Goal: Task Accomplishment & Management: Complete application form

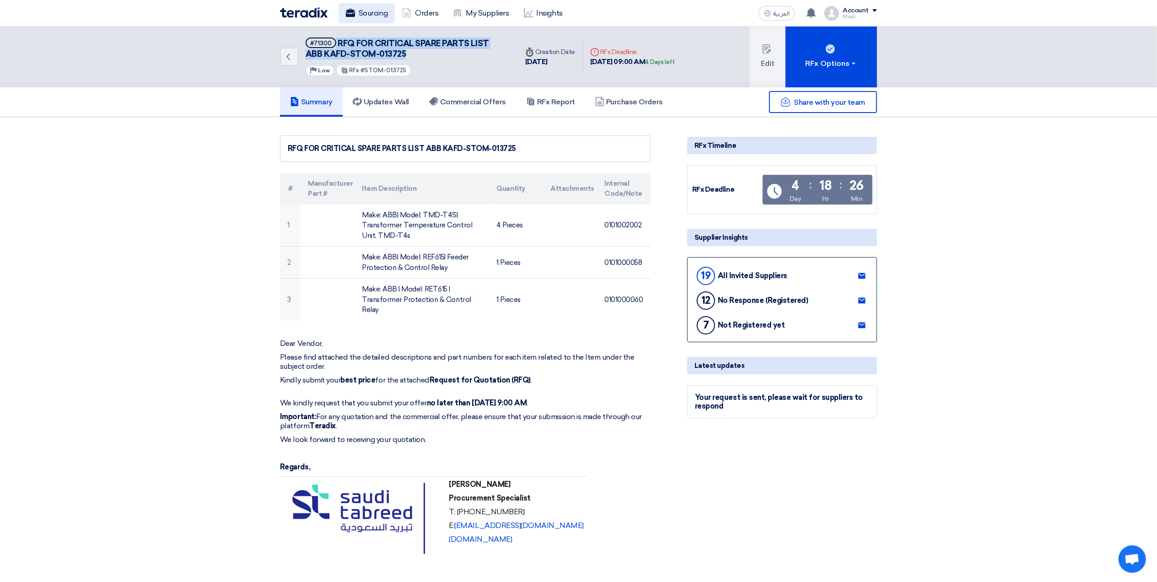
click at [365, 11] on link "Sourcing" at bounding box center [367, 13] width 56 height 20
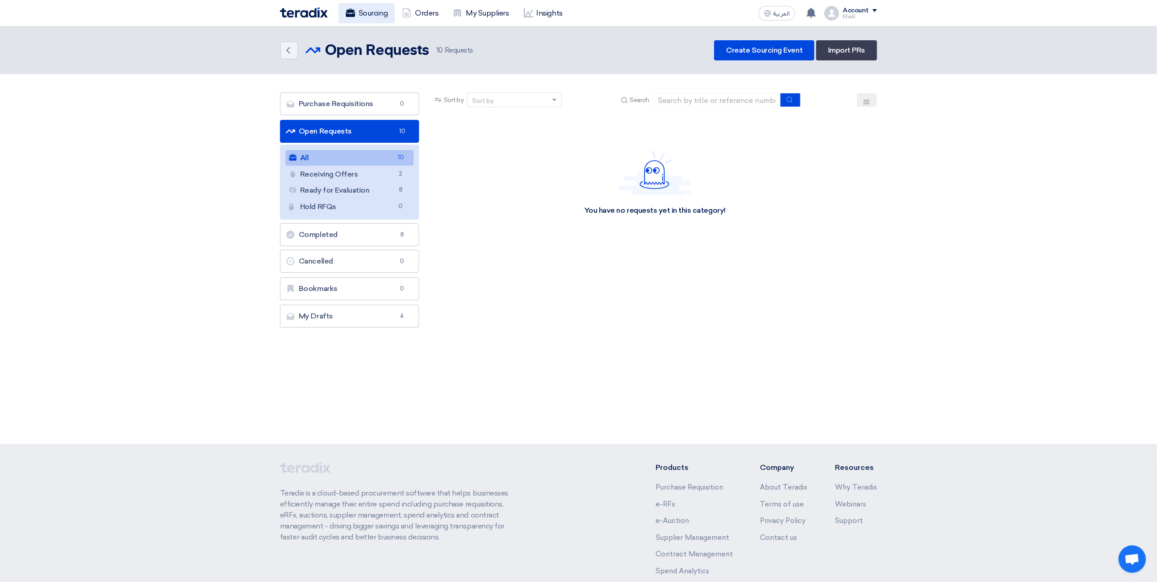
click at [370, 12] on link "Sourcing" at bounding box center [367, 13] width 56 height 20
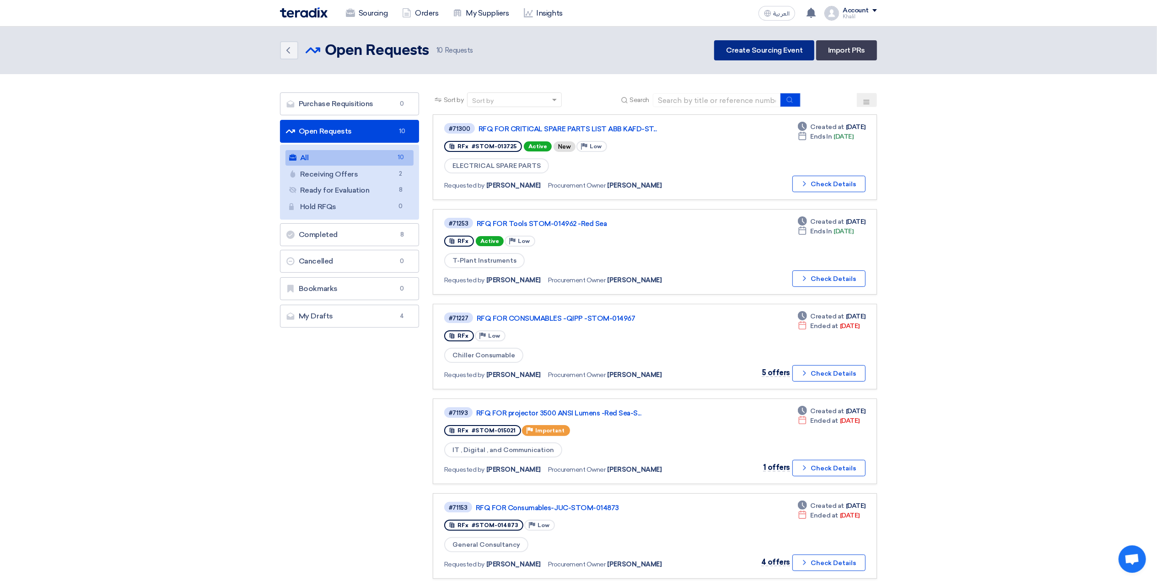
click at [762, 52] on link "Create Sourcing Event" at bounding box center [764, 50] width 100 height 20
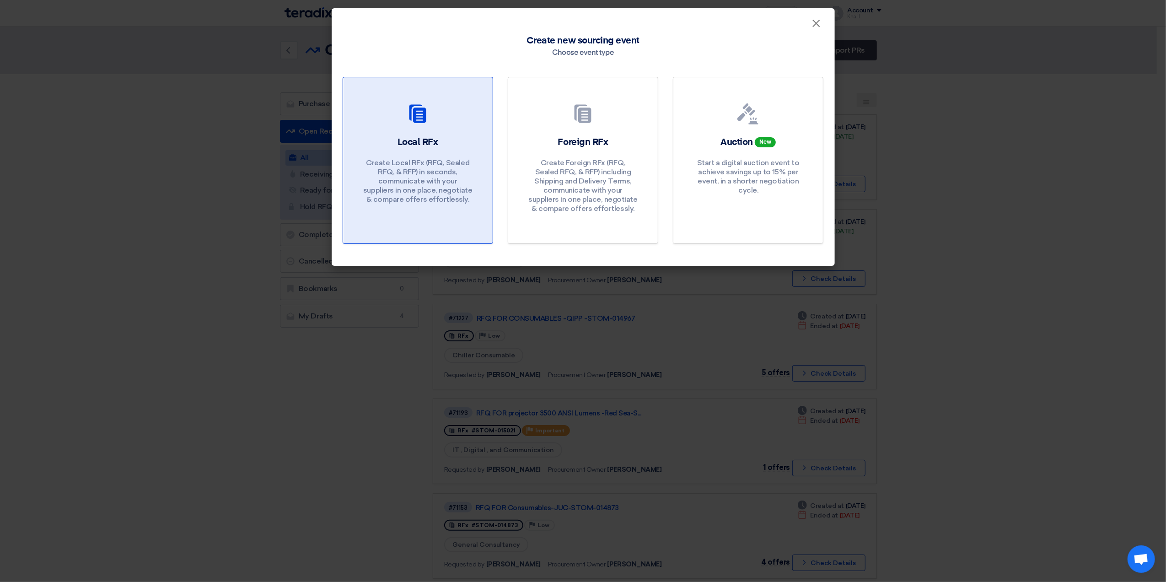
click at [428, 139] on h2 "Local RFx" at bounding box center [418, 142] width 41 height 13
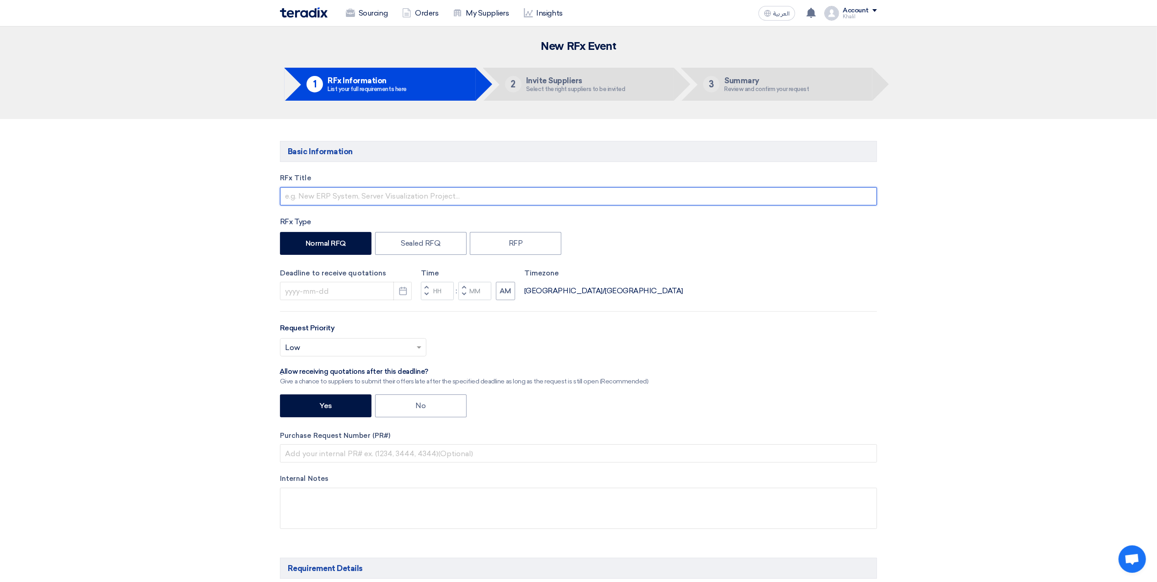
click at [386, 196] on input "text" at bounding box center [578, 196] width 597 height 18
paste input "STOM-014593"
paste input "Flow meter Dia 65 mm & Transmitter, Flow Dia 65 mm"
drag, startPoint x: 339, startPoint y: 196, endPoint x: 270, endPoint y: 196, distance: 69.1
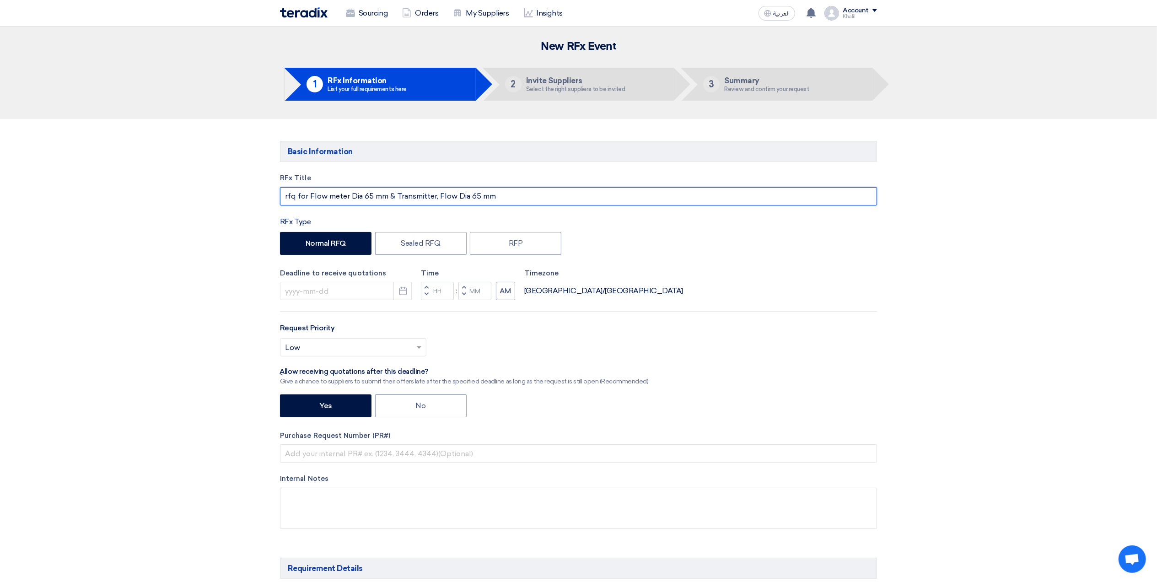
drag, startPoint x: 290, startPoint y: 196, endPoint x: 283, endPoint y: 196, distance: 6.9
click at [283, 196] on input "rfq for Flow meter Dia 65 mm & Transmitter, Flow Dia 65 mm" at bounding box center [578, 196] width 597 height 18
click at [564, 198] on input "RFQ for Flow meter Dia 65 mm & Transmitter, Flow Dia 65 mm" at bounding box center [578, 196] width 597 height 18
paste input "STOM-014593-"
type input "RFQ for Flow meter Dia 65 mm & Transmitter, Flow Dia 65 mm-STOM-014593"
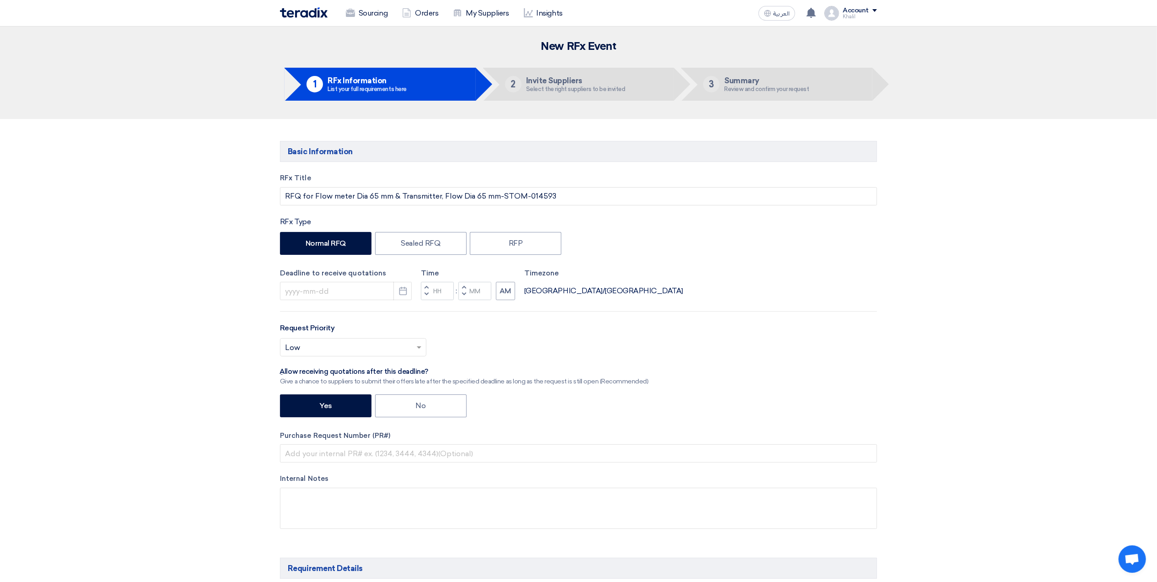
click at [717, 286] on div "Deadline to receive quotations Pick a date Time Increment hours Decrement hours…" at bounding box center [578, 284] width 597 height 32
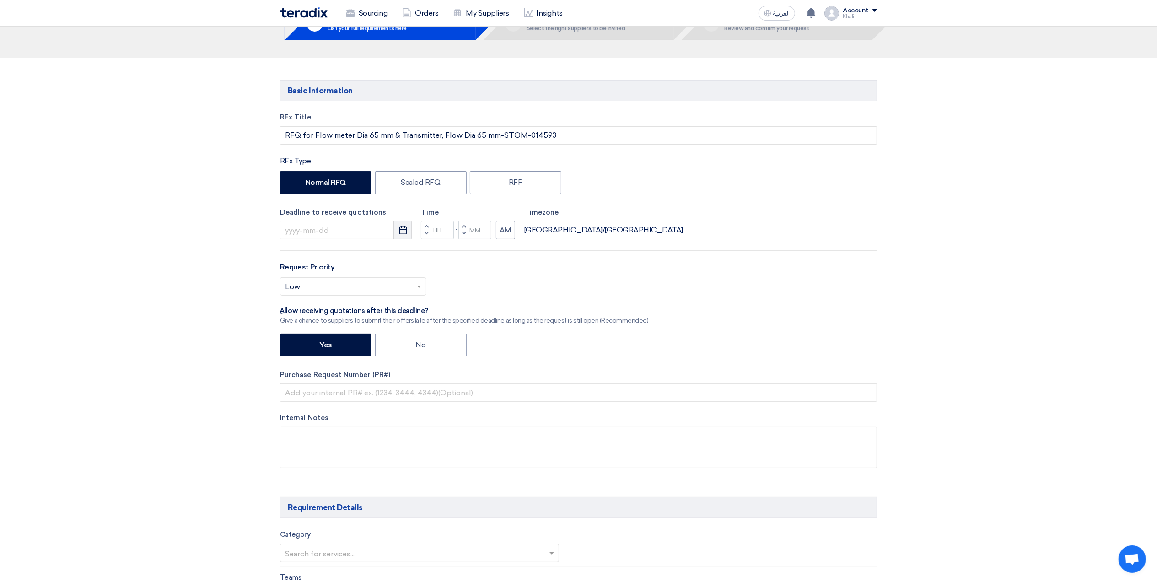
click at [401, 229] on icon "Pick a date" at bounding box center [403, 230] width 9 height 9
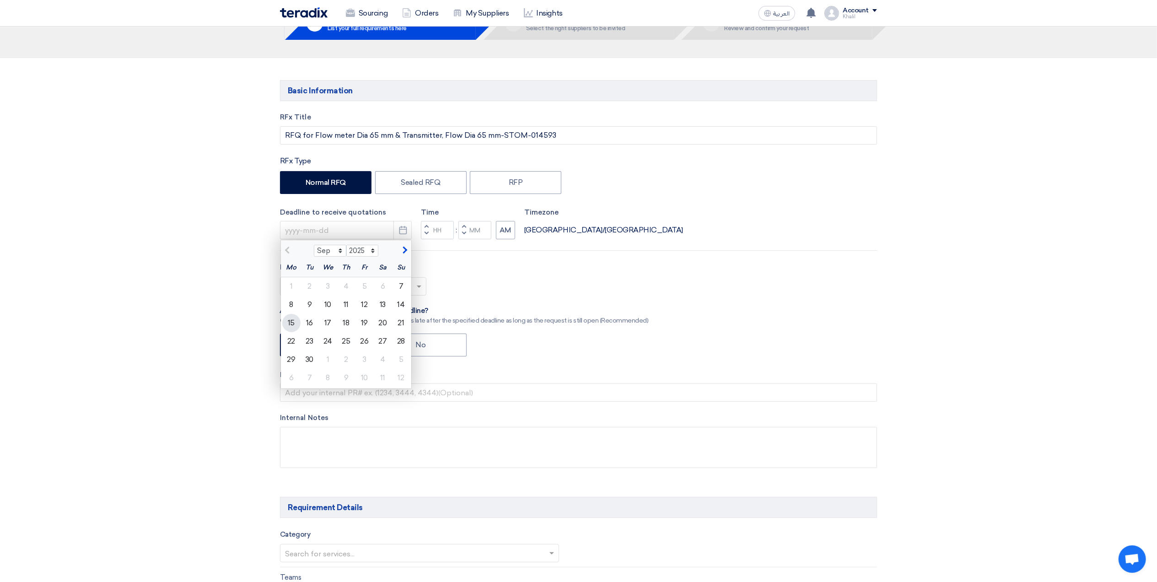
click at [291, 321] on div "15" at bounding box center [291, 323] width 18 height 18
type input "[DATE]"
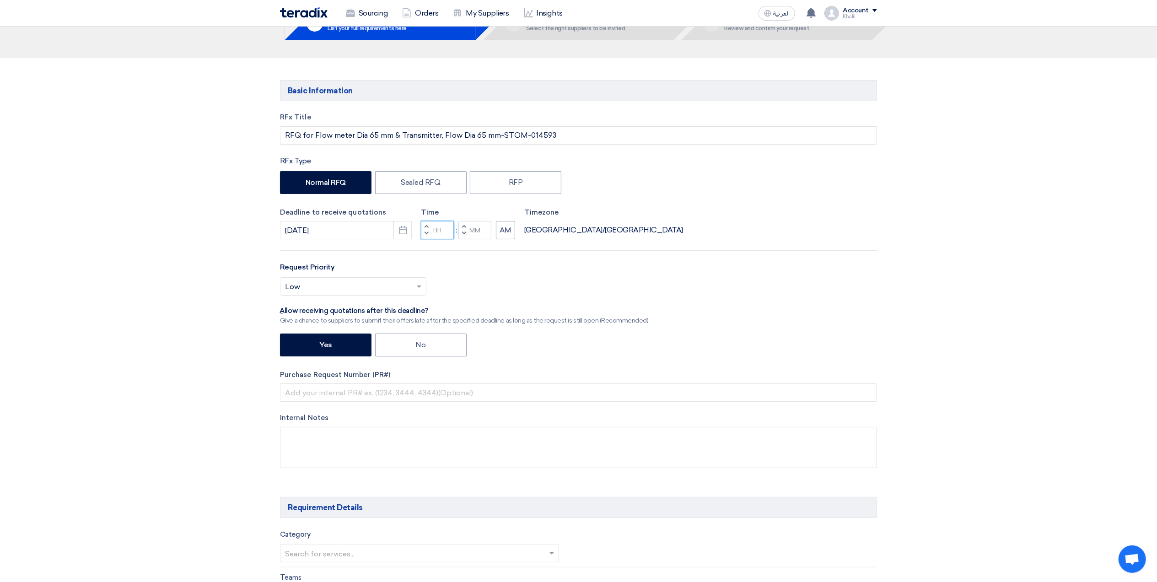
click at [433, 233] on input "Hours" at bounding box center [437, 230] width 33 height 18
type input "09"
click at [470, 226] on input "Minutes" at bounding box center [474, 230] width 33 height 18
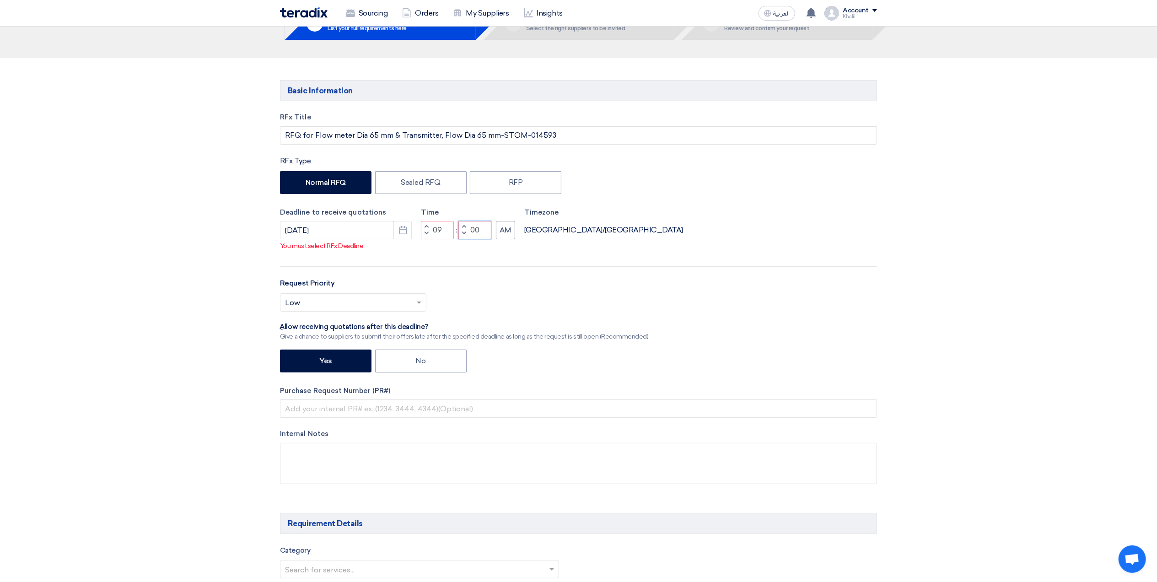
type input "00"
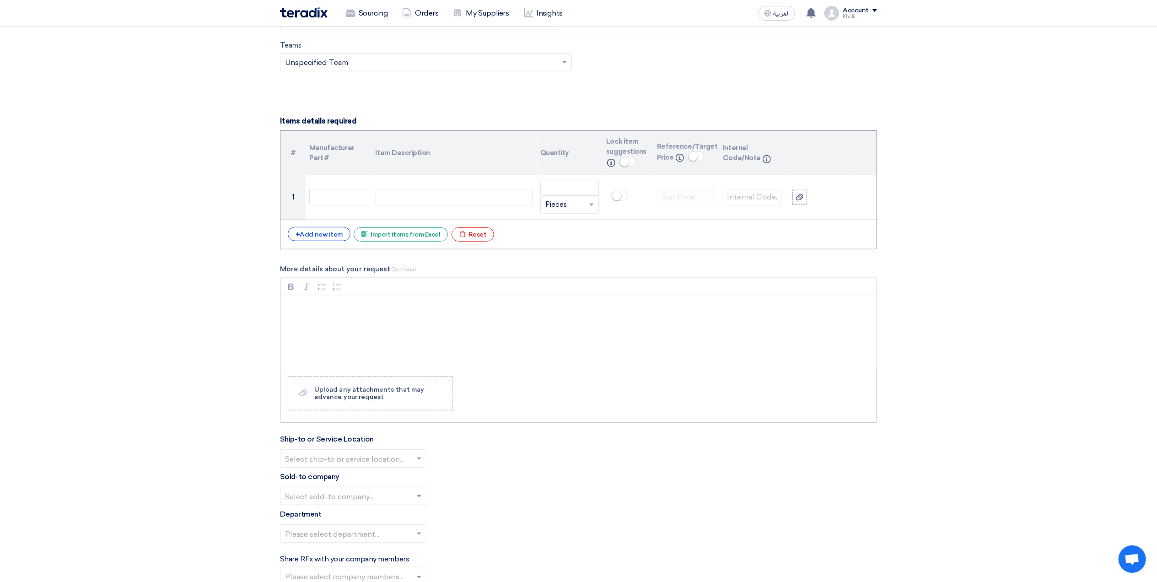
scroll to position [610, 0]
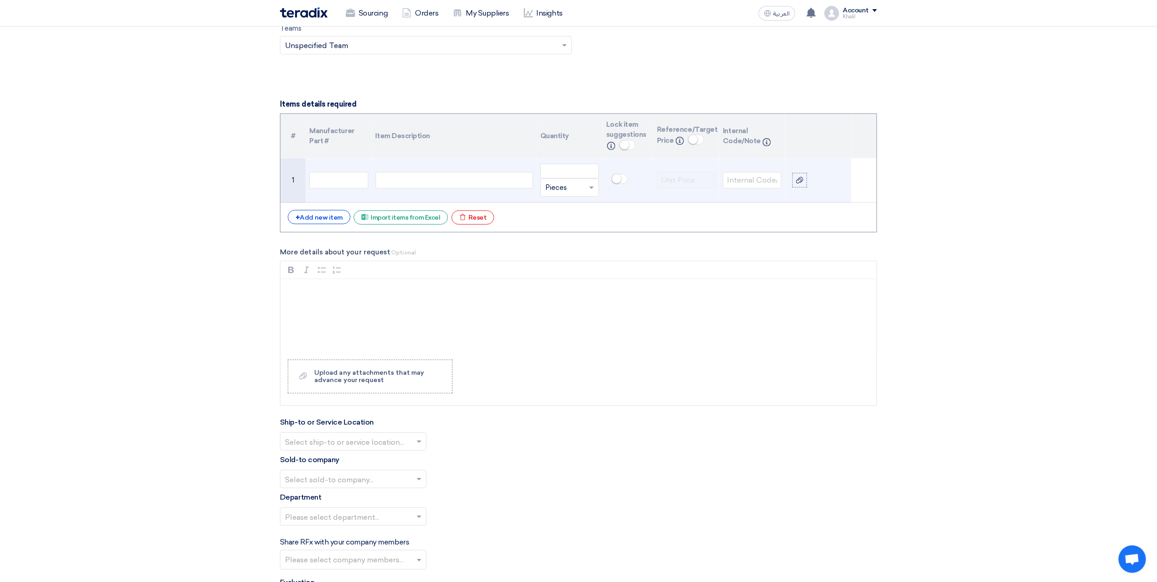
click at [442, 182] on div at bounding box center [454, 180] width 157 height 16
paste div
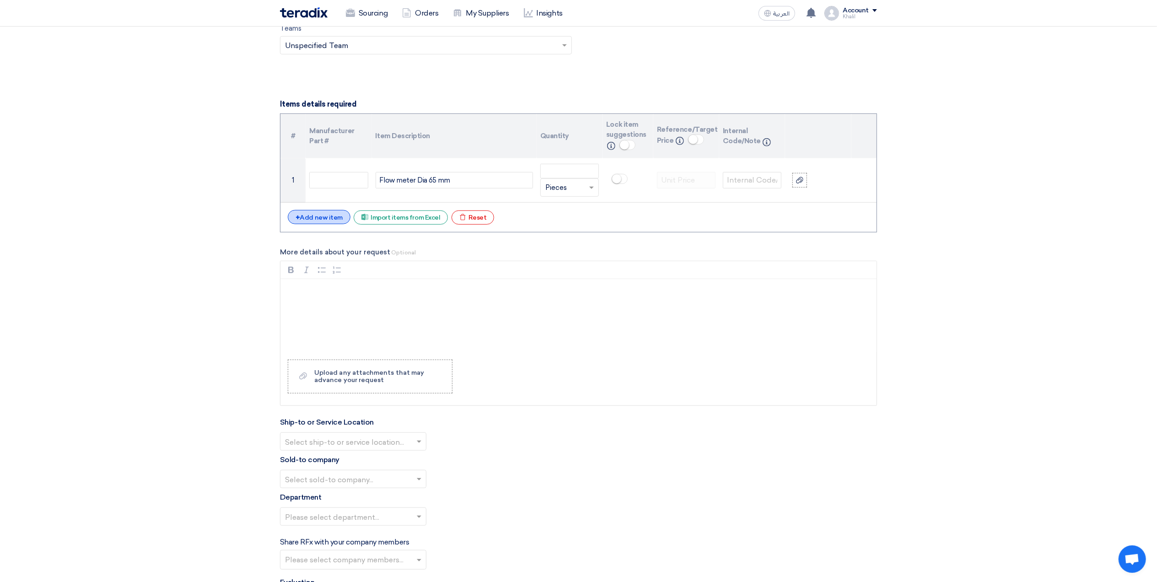
click at [329, 224] on div "+ Add new item" at bounding box center [319, 217] width 63 height 14
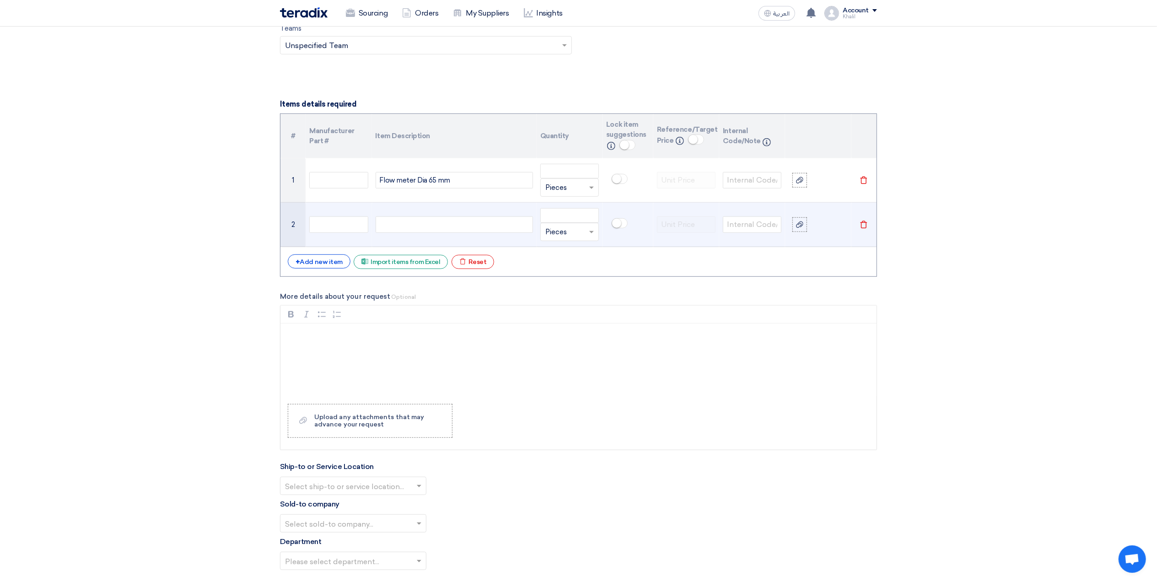
click at [460, 232] on div at bounding box center [454, 224] width 157 height 16
paste div
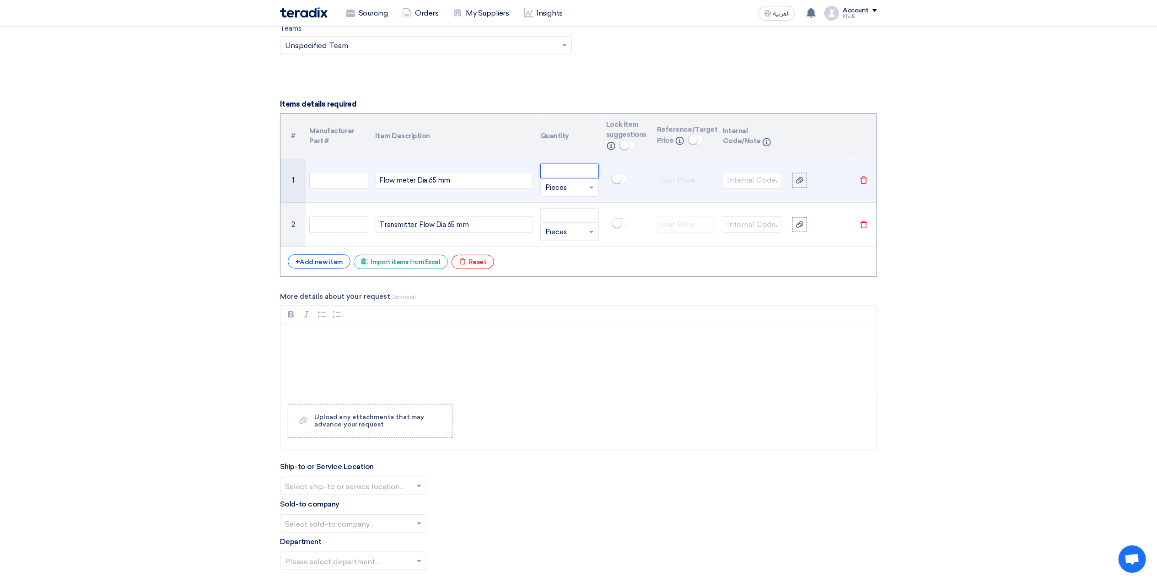
click at [560, 174] on input "number" at bounding box center [569, 171] width 59 height 15
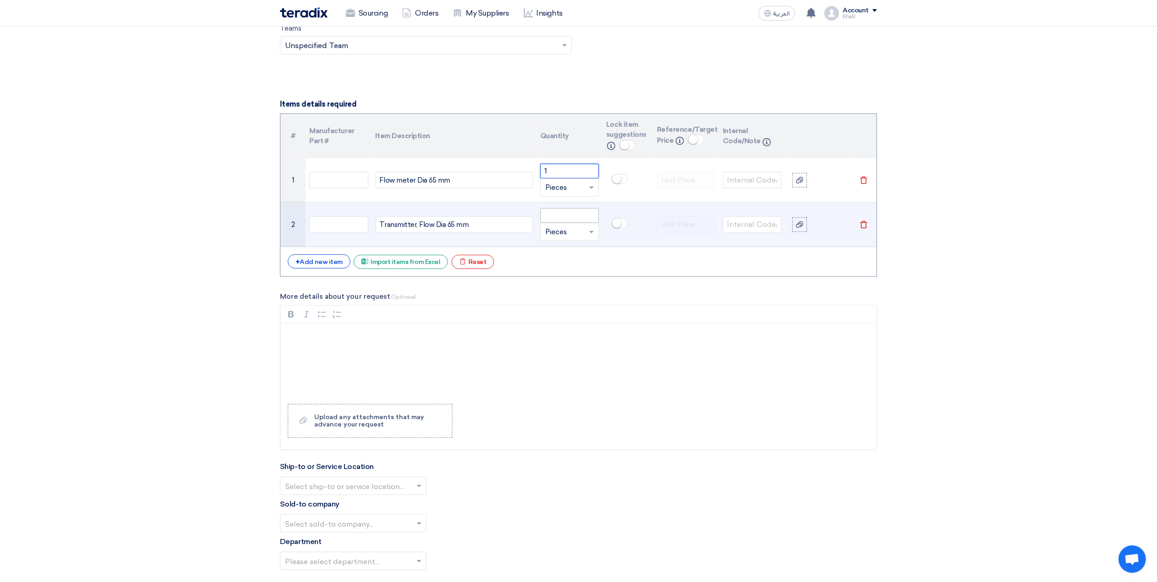
type input "1"
click at [568, 216] on input "number" at bounding box center [569, 215] width 59 height 15
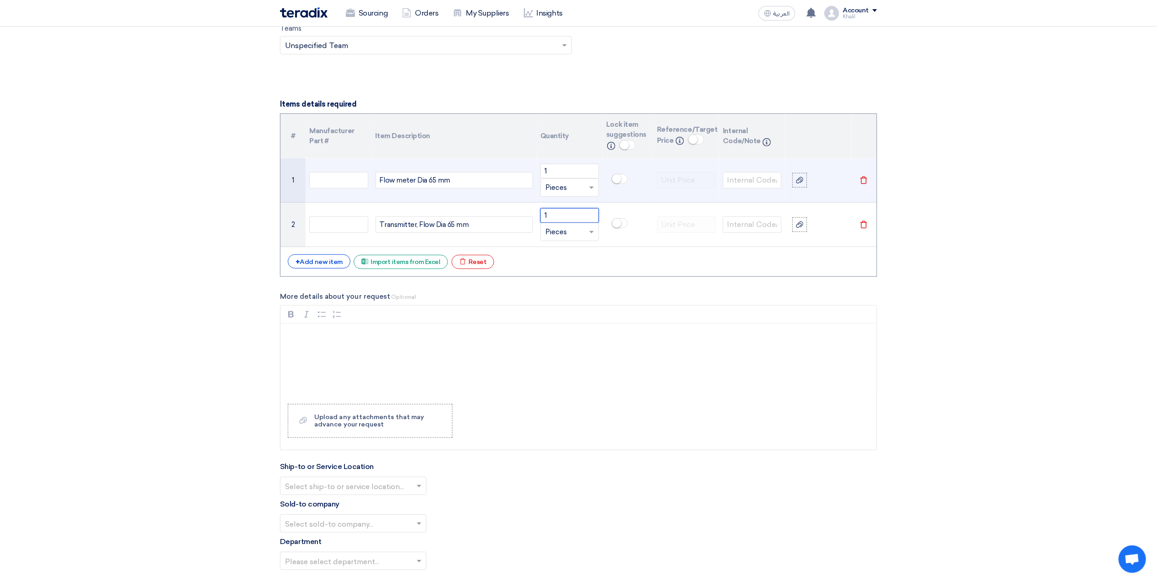
type input "1"
click at [741, 182] on input "text" at bounding box center [752, 180] width 59 height 16
click at [740, 184] on input "text" at bounding box center [752, 180] width 59 height 16
paste input "Make: [PERSON_NAME] & [PERSON_NAME] | Model: Promag-W | Flow meter Dia 65 mm"
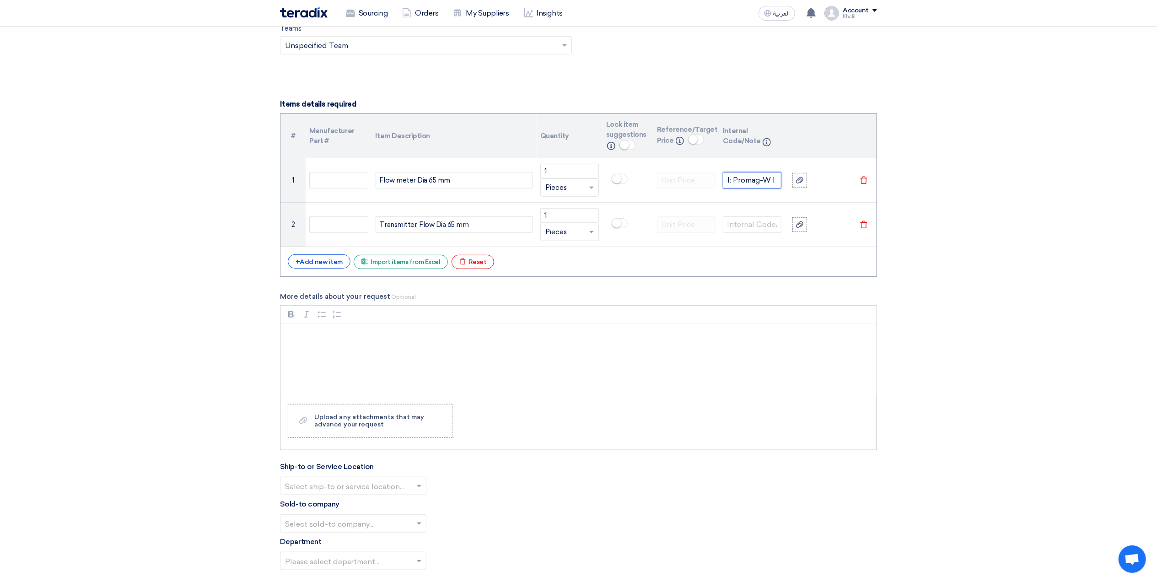
type input "Make: [PERSON_NAME] & [PERSON_NAME] | Model: Promag-W | Flow meter Dia 65 mm"
click at [742, 361] on div "Rich Text Editor, main" at bounding box center [578, 359] width 596 height 73
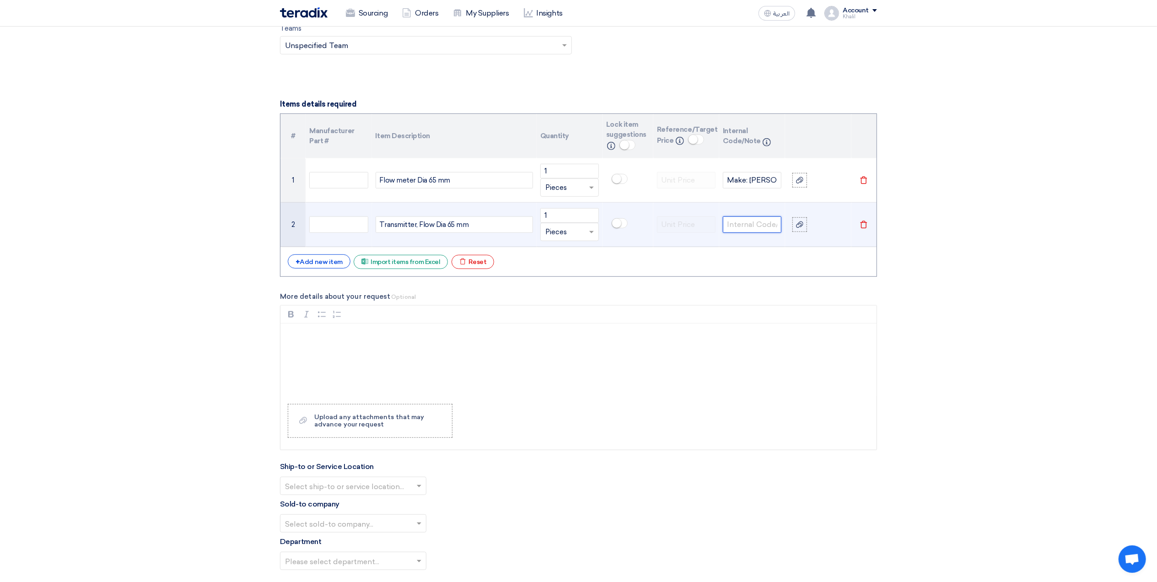
click at [749, 226] on input "text" at bounding box center [752, 224] width 59 height 16
paste input "Make: [PERSON_NAME] & [PERSON_NAME] | Model: Promag-400| Flow Transmitter Dia 6…"
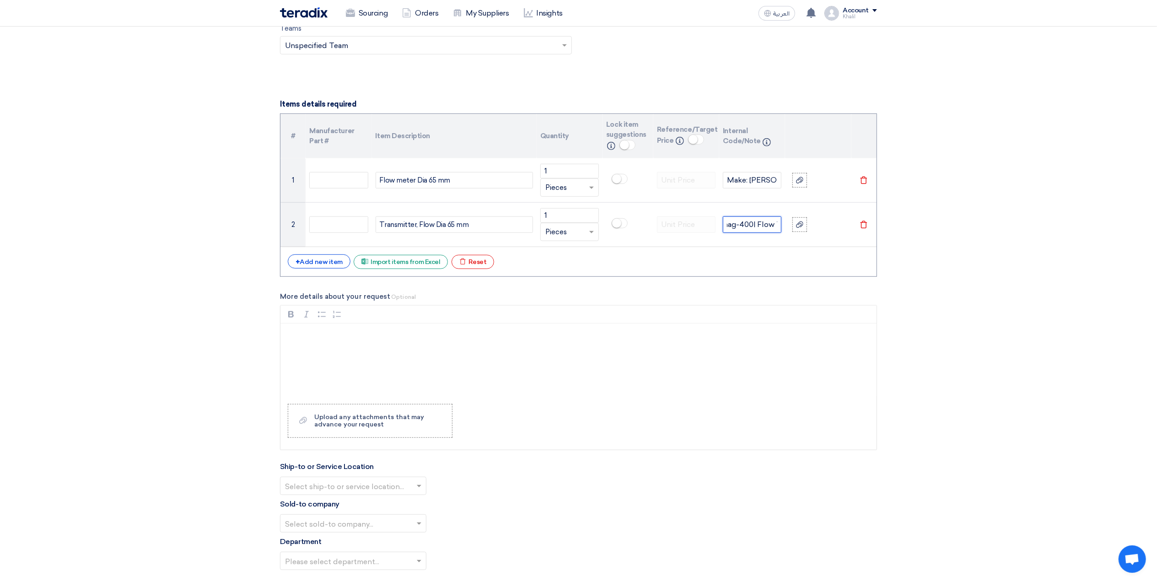
type input "Make: [PERSON_NAME] & [PERSON_NAME] | Model: Promag-400| Flow Transmitter Dia 6…"
click at [1011, 305] on section "Basic Information RFx Title RFQ for Flow meter Dia 65 mm & Transmitter, Flow Di…" at bounding box center [578, 314] width 1157 height 1611
click at [350, 339] on p "Rich Text Editor, main" at bounding box center [581, 335] width 581 height 11
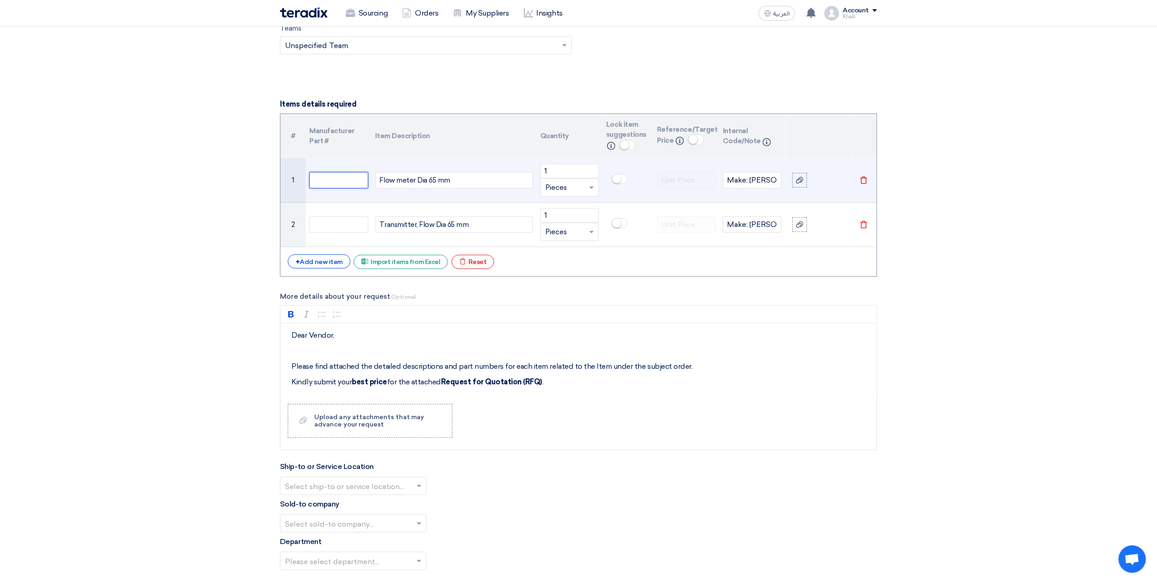
click at [342, 184] on input "text" at bounding box center [338, 180] width 59 height 16
paste input "0103000037"
type input "0103000037"
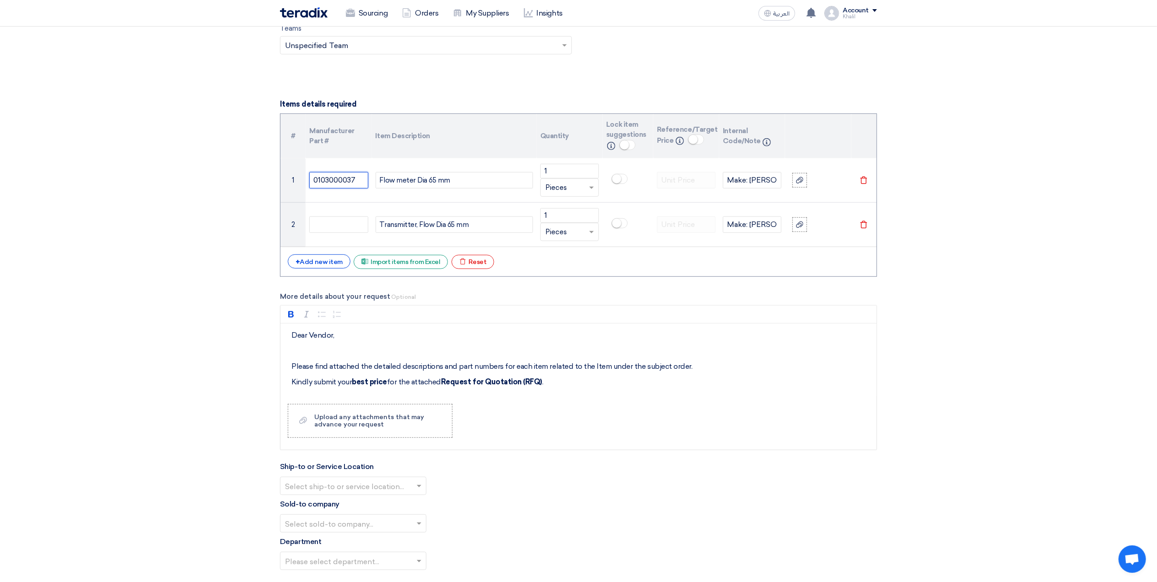
drag, startPoint x: 363, startPoint y: 182, endPoint x: 277, endPoint y: 175, distance: 86.7
click at [277, 181] on div "Basic Information RFx Title RFQ for Flow meter Dia 65 mm & Transmitter, Flow Di…" at bounding box center [578, 314] width 611 height 1575
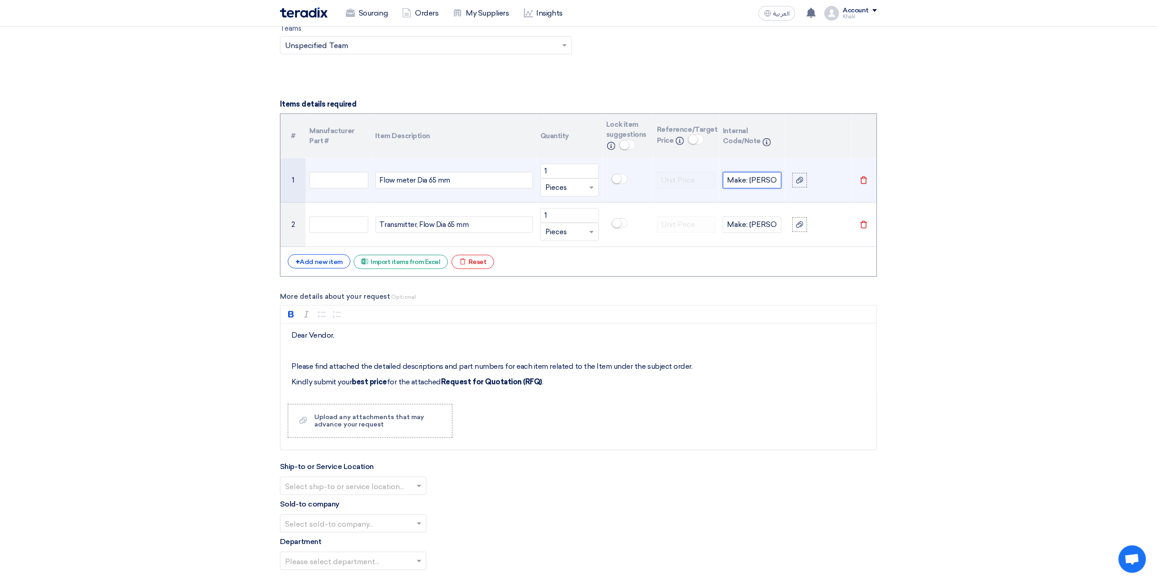
click at [760, 189] on input "Make: [PERSON_NAME] & [PERSON_NAME] | Model: Promag-W | Flow meter Dia 65 mm" at bounding box center [752, 180] width 59 height 16
paste input "0103000037"
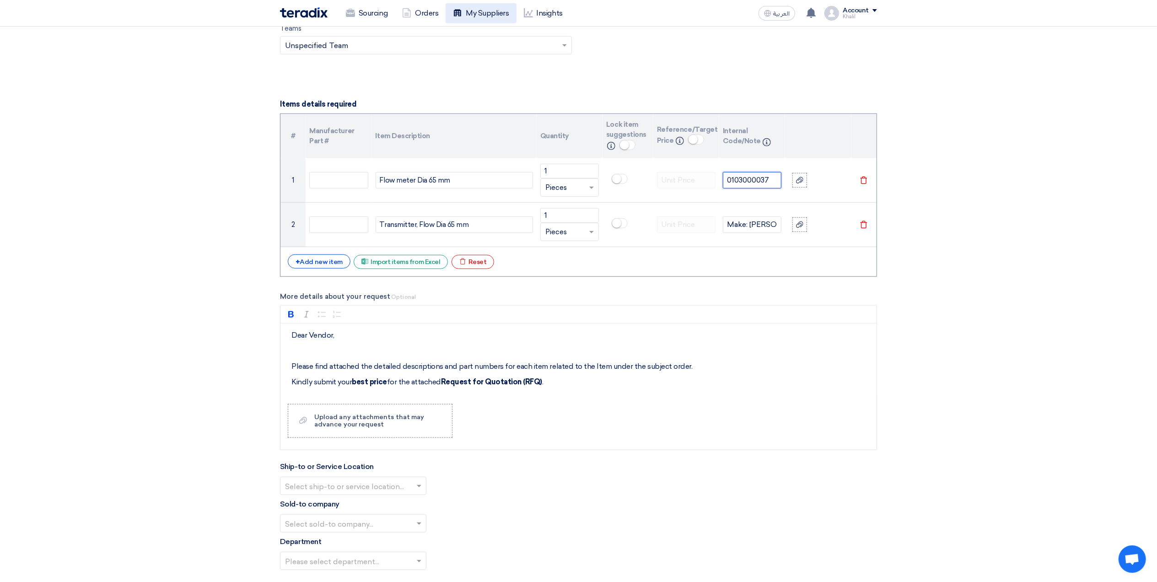
type input "0103000037"
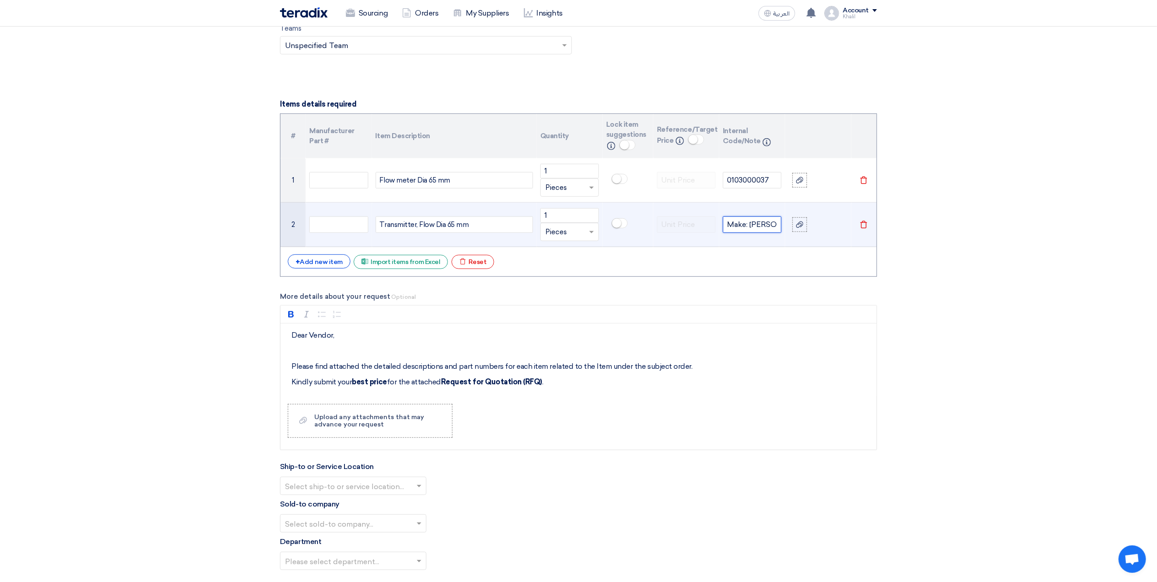
click at [753, 228] on input "Make: [PERSON_NAME] & [PERSON_NAME] | Model: Promag-400| Flow Transmitter Dia 6…" at bounding box center [752, 224] width 59 height 16
paste input "0103000038"
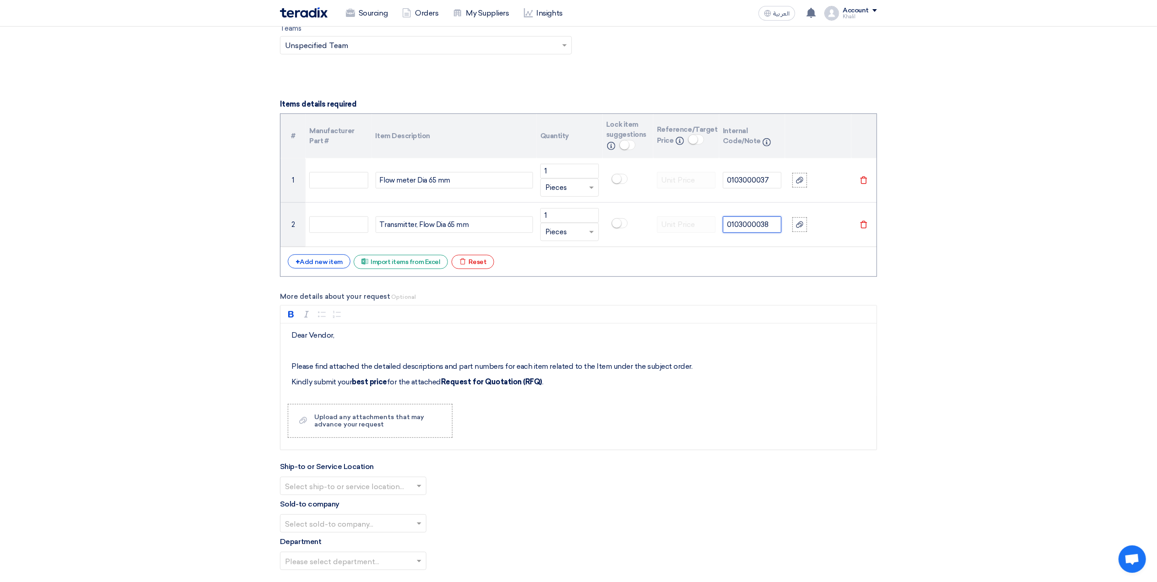
type input "0103000038"
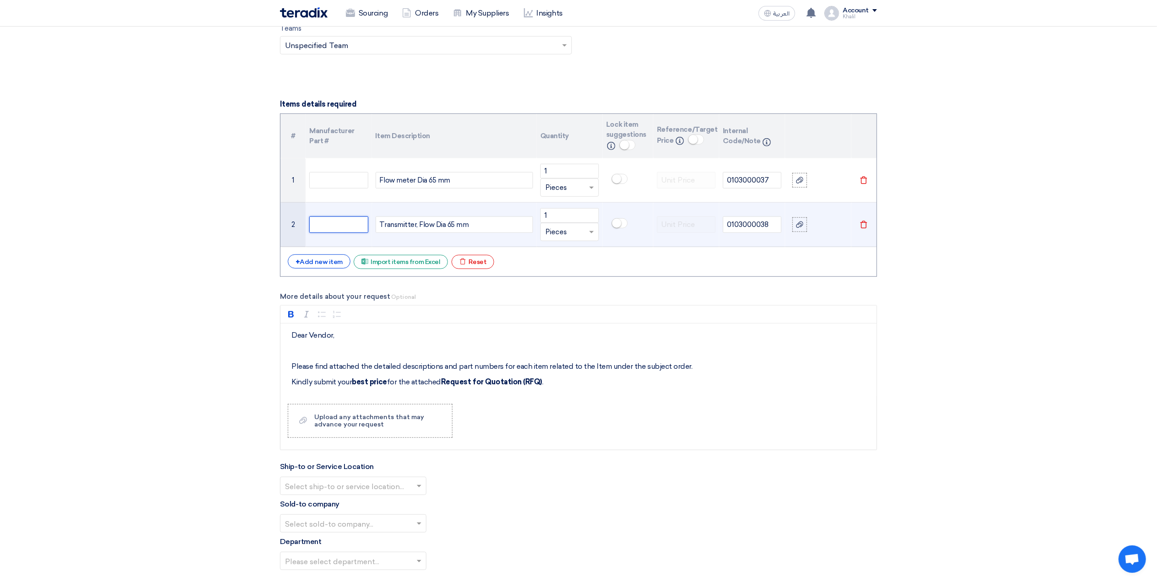
click at [340, 231] on input "text" at bounding box center [338, 224] width 59 height 16
paste input "Make: [PERSON_NAME] & [PERSON_NAME] | Model: Promag-400| Flow Transmitter Dia 6…"
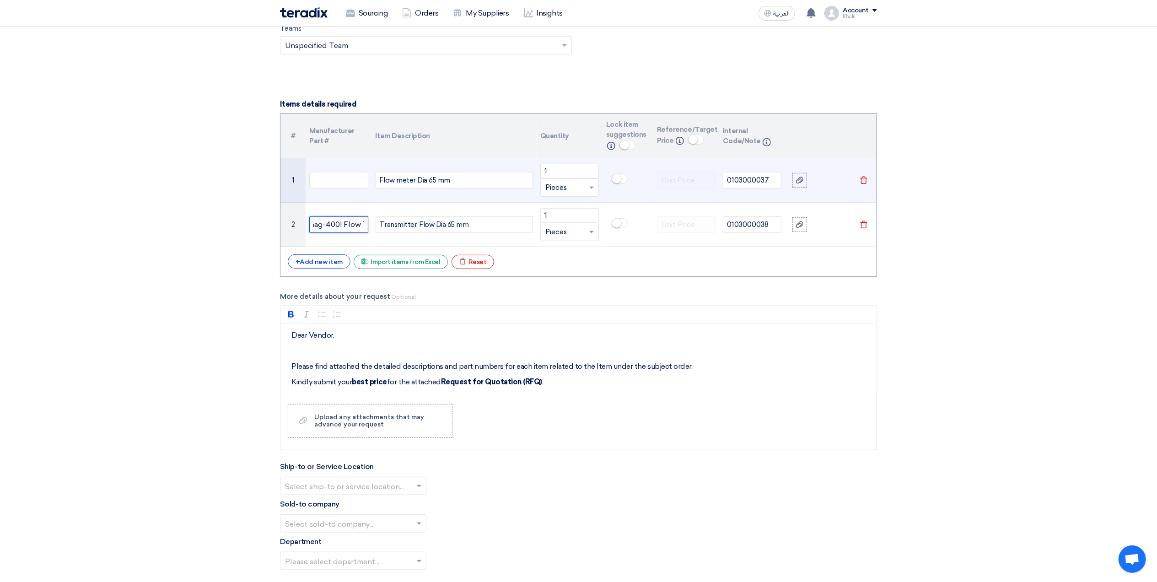
type input "Make: [PERSON_NAME] & [PERSON_NAME] | Model: Promag-400| Flow Transmitter Dia 6…"
click at [335, 173] on td at bounding box center [339, 180] width 66 height 44
click at [334, 182] on input "text" at bounding box center [338, 180] width 59 height 16
paste input "Make: [PERSON_NAME] & [PERSON_NAME] | Model: Promag-W | Flow meter Dia 65 mm"
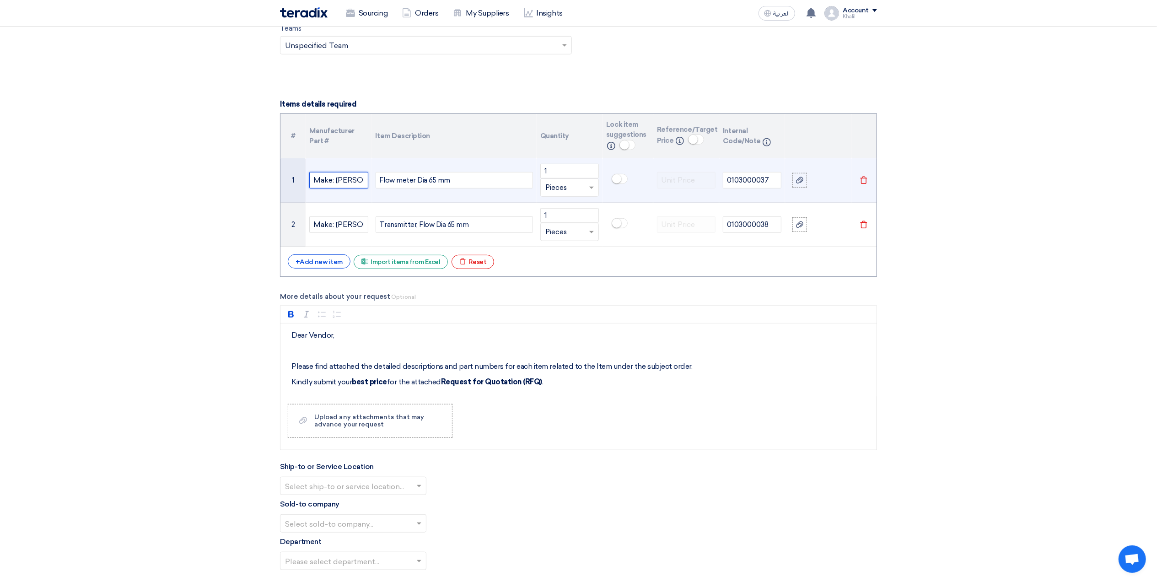
scroll to position [0, 185]
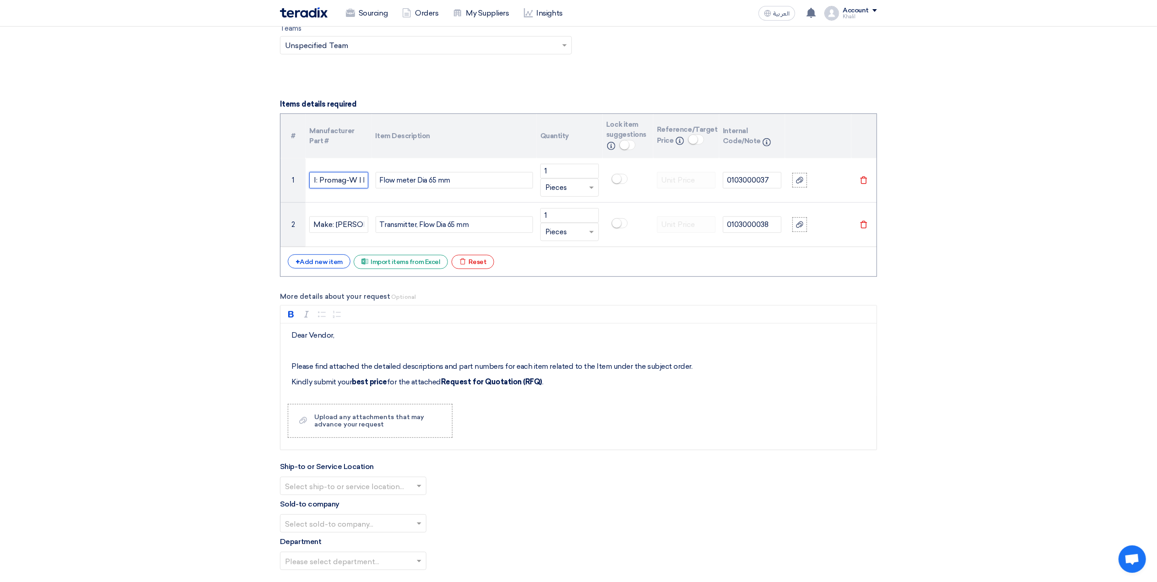
type input "Make: [PERSON_NAME] & [PERSON_NAME] | Model: Promag-W | Flow meter Dia 65 mm"
click at [974, 343] on section "Basic Information RFx Title RFQ for Flow meter Dia 65 mm & Transmitter, Flow Di…" at bounding box center [578, 314] width 1157 height 1611
click at [964, 442] on section "Basic Information RFx Title RFQ for Flow meter Dia 65 mm & Transmitter, Flow Di…" at bounding box center [578, 314] width 1157 height 1611
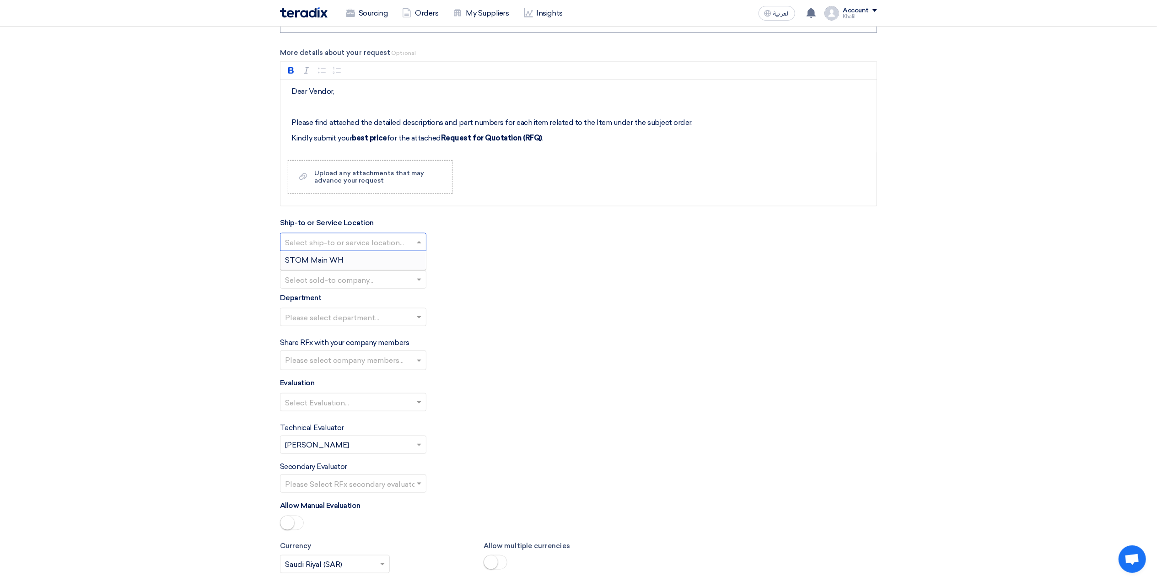
click at [423, 246] on span at bounding box center [420, 242] width 11 height 11
click at [410, 262] on div "STOM Main WH" at bounding box center [352, 260] width 145 height 18
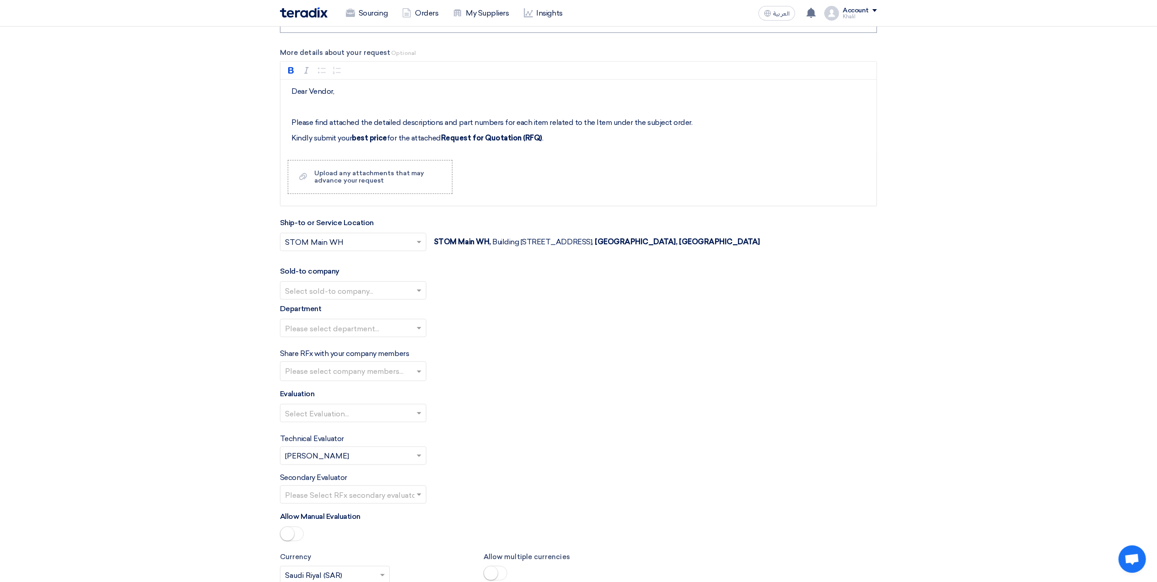
click at [412, 293] on input "text" at bounding box center [348, 291] width 127 height 15
click at [405, 330] on div "STDC - Khobar" at bounding box center [352, 327] width 145 height 18
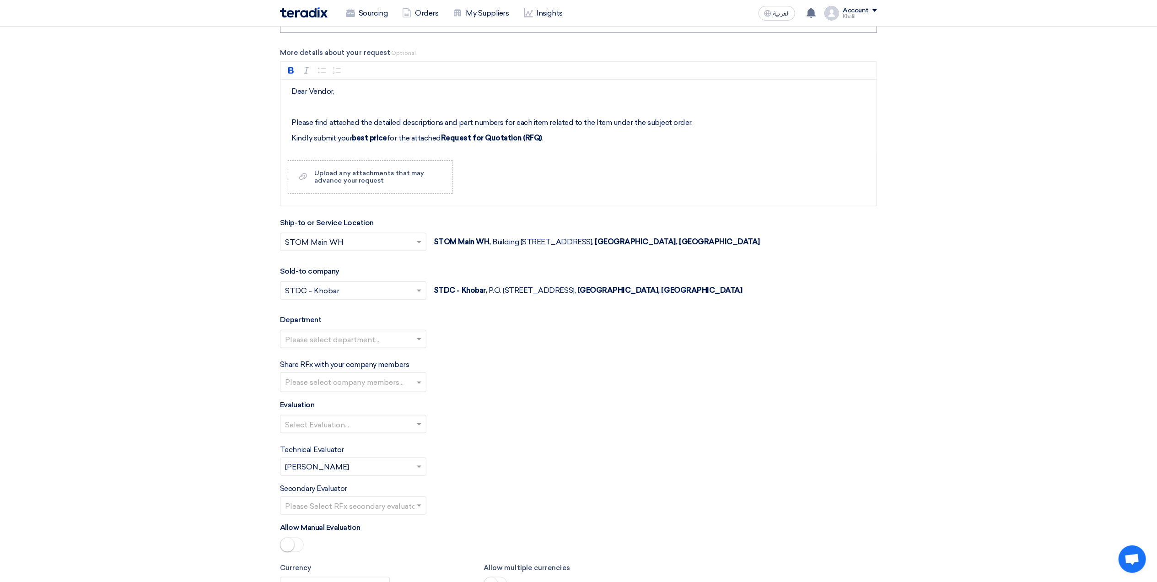
click at [404, 339] on input "text" at bounding box center [348, 340] width 127 height 15
click at [402, 360] on div "General Department" at bounding box center [352, 357] width 145 height 18
click at [402, 387] on input "text" at bounding box center [354, 383] width 139 height 15
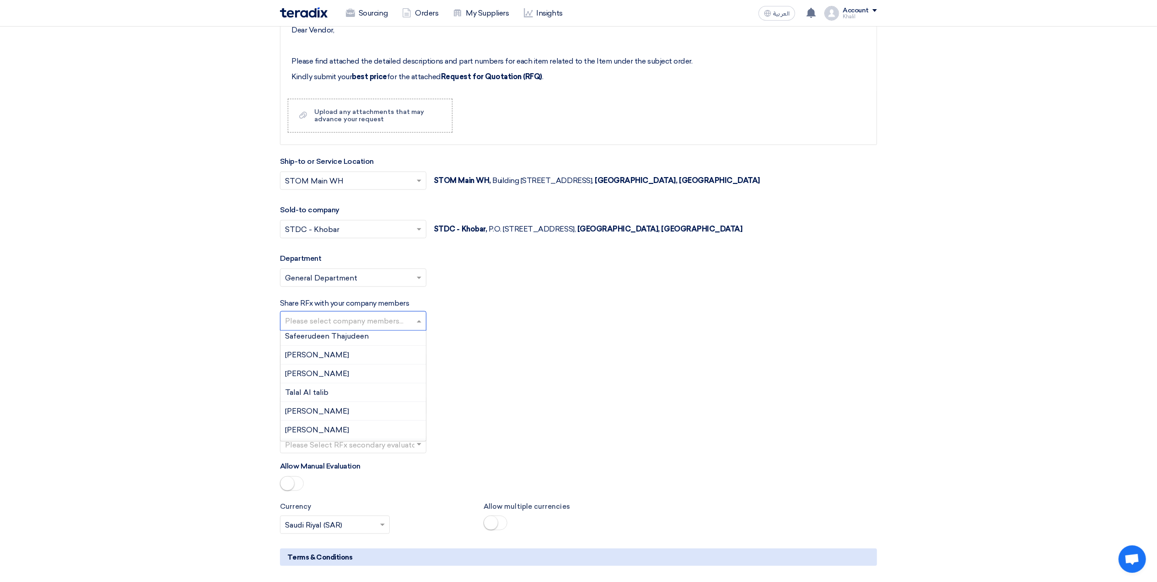
scroll to position [286, 0]
click at [597, 396] on div "Technical Evaluator Please Select RFx evaluator... × [PERSON_NAME] ×" at bounding box center [578, 399] width 597 height 32
click at [416, 368] on span at bounding box center [420, 362] width 11 height 11
click at [408, 385] on div "Standard Criteria" at bounding box center [352, 381] width 145 height 18
click at [422, 450] on span at bounding box center [420, 444] width 11 height 11
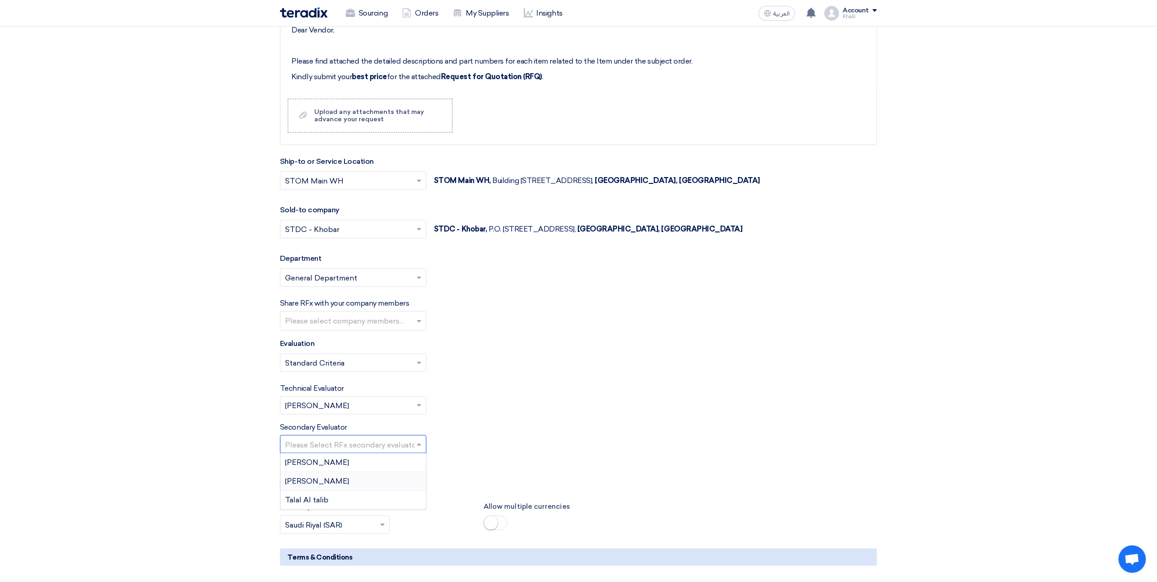
click at [412, 480] on div "[PERSON_NAME]" at bounding box center [352, 481] width 145 height 19
click at [638, 436] on div "Secondary Evaluator Please Select RFx secondary evaluator... × [PERSON_NAME] ×" at bounding box center [578, 438] width 597 height 32
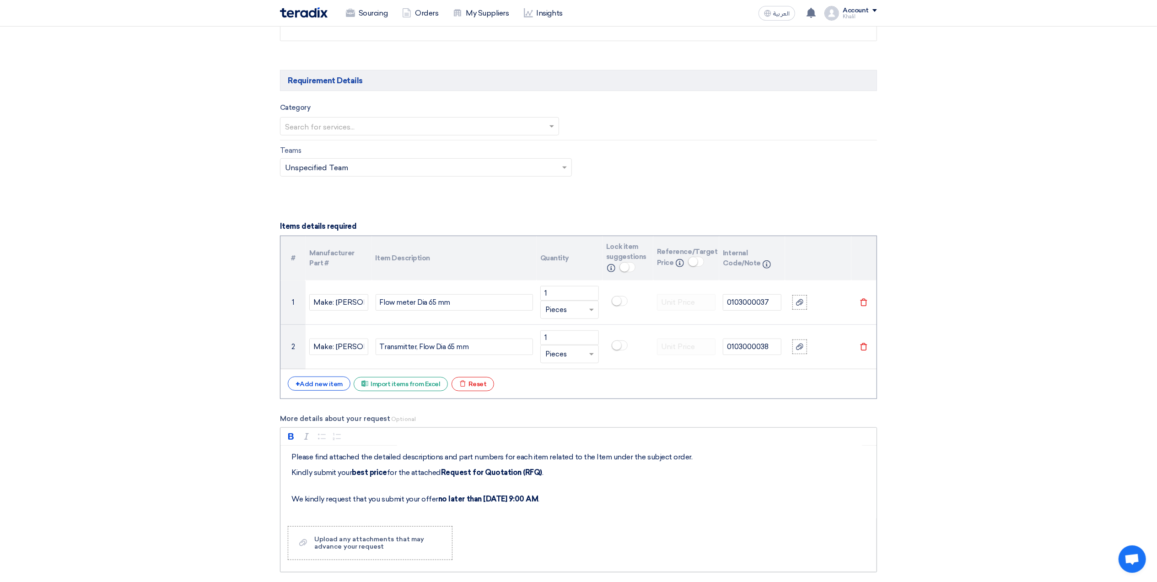
scroll to position [61, 0]
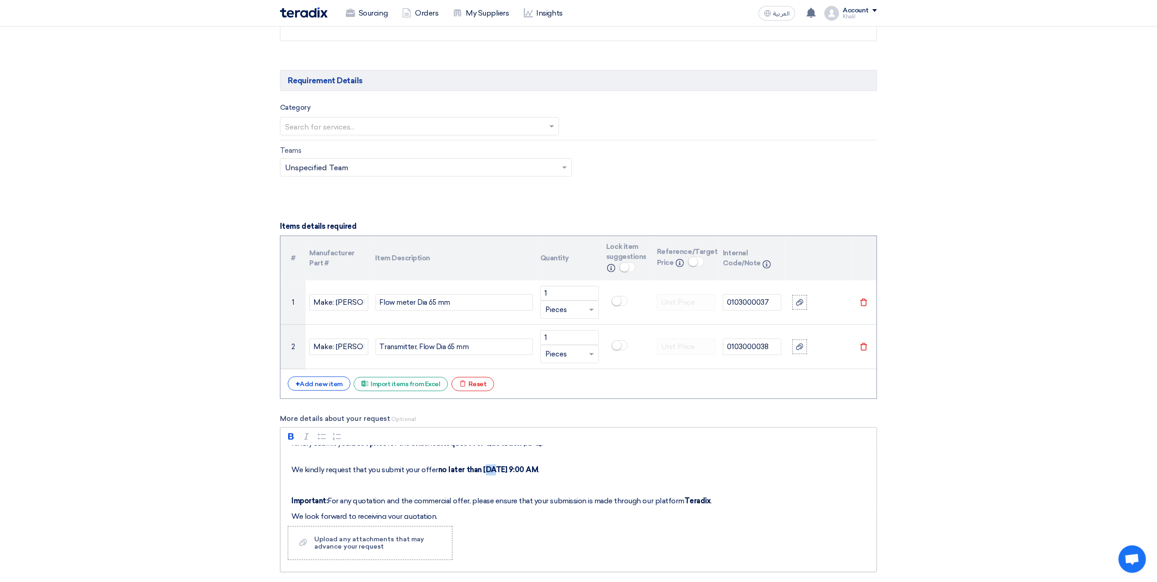
drag, startPoint x: 489, startPoint y: 471, endPoint x: 483, endPoint y: 471, distance: 5.5
click at [483, 471] on strong "no later than [DATE] 9:00 AM" at bounding box center [488, 469] width 100 height 9
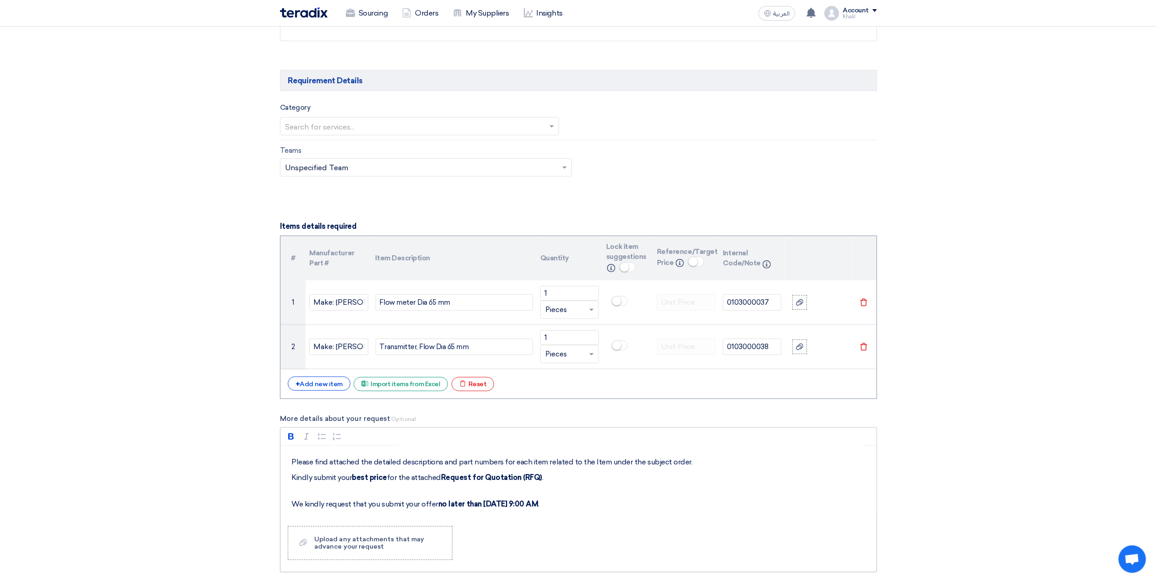
scroll to position [0, 0]
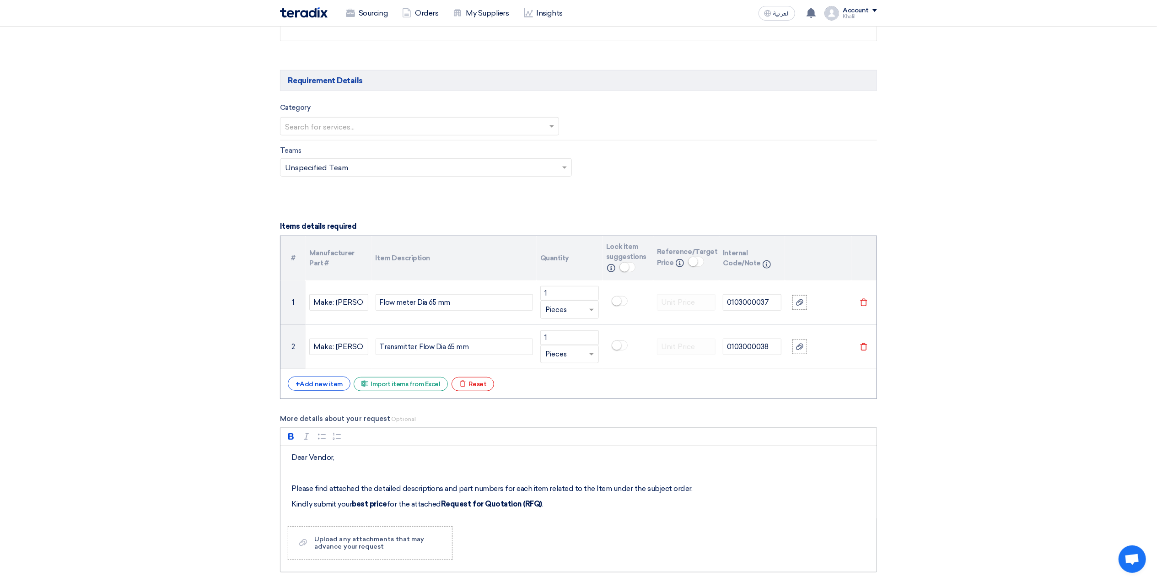
click at [442, 492] on p "Please find attached the detailed descriptions and part numbers for each item r…" at bounding box center [581, 488] width 581 height 11
click at [608, 493] on p "Please find attached the detailed descriptions and part numbers for each item r…" at bounding box center [581, 488] width 581 height 11
click at [614, 515] on div "Dear Vendor, Please find attached the detailed descriptions and part numbers fo…" at bounding box center [578, 482] width 596 height 73
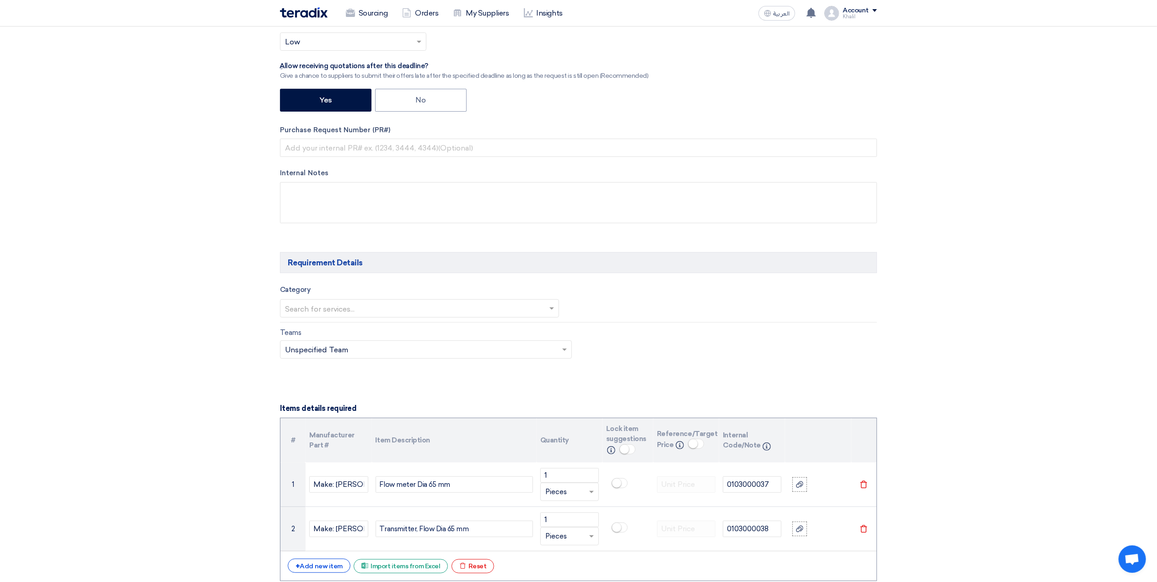
scroll to position [305, 0]
click at [550, 311] on span at bounding box center [552, 309] width 5 height 3
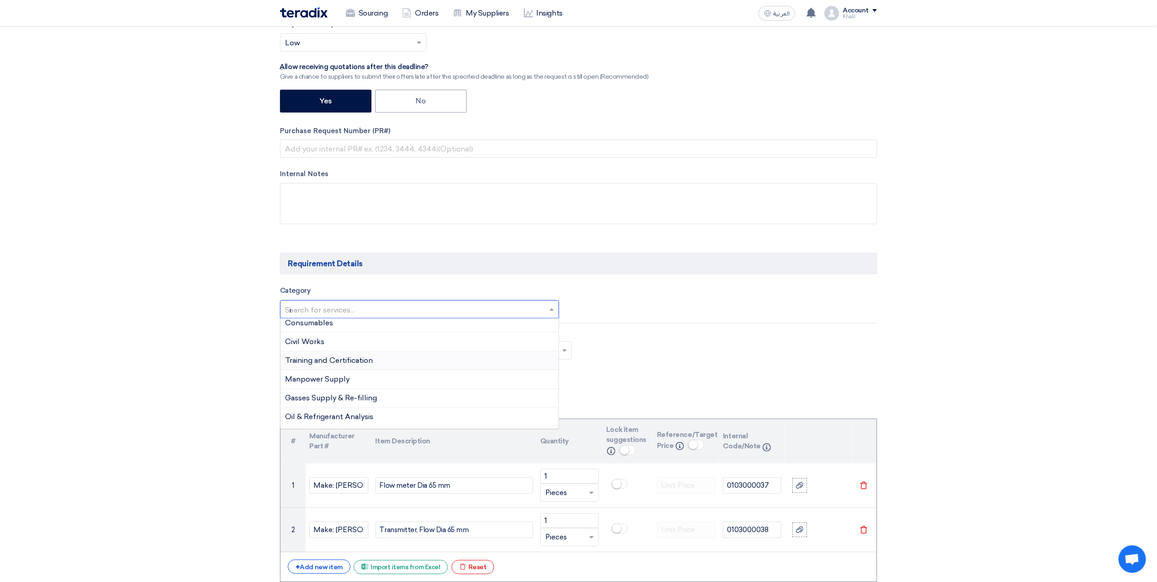
scroll to position [0, 0]
type input "ins"
click at [469, 371] on div "Instrument Spare Parts" at bounding box center [419, 365] width 278 height 18
click at [853, 364] on div "Teams Teams.. × Unspecified Team ×" at bounding box center [578, 350] width 611 height 43
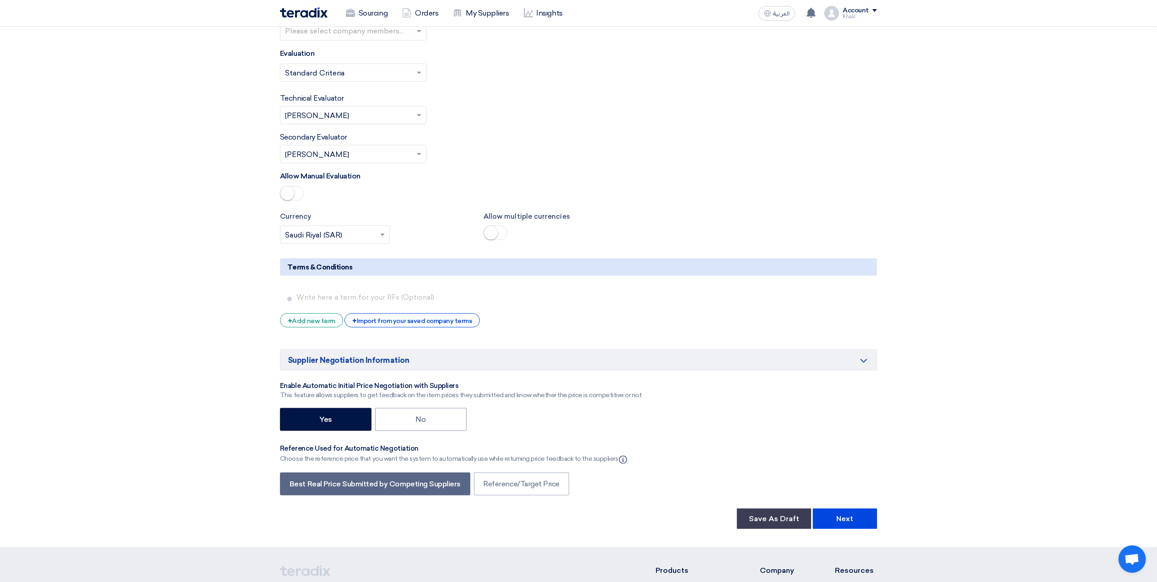
scroll to position [1384, 0]
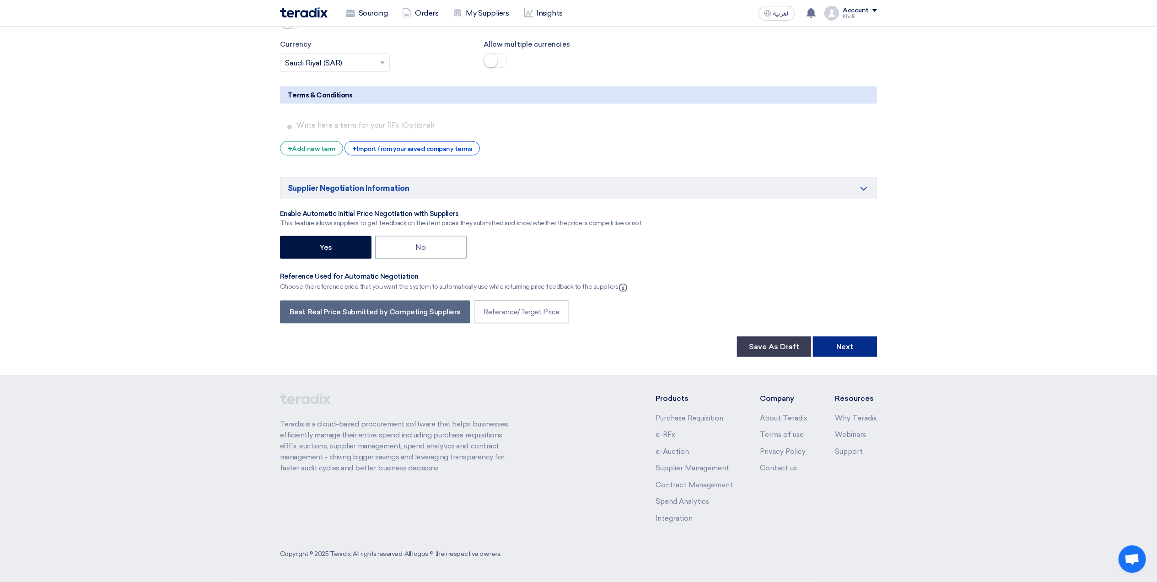
click at [841, 345] on button "Next" at bounding box center [845, 347] width 64 height 20
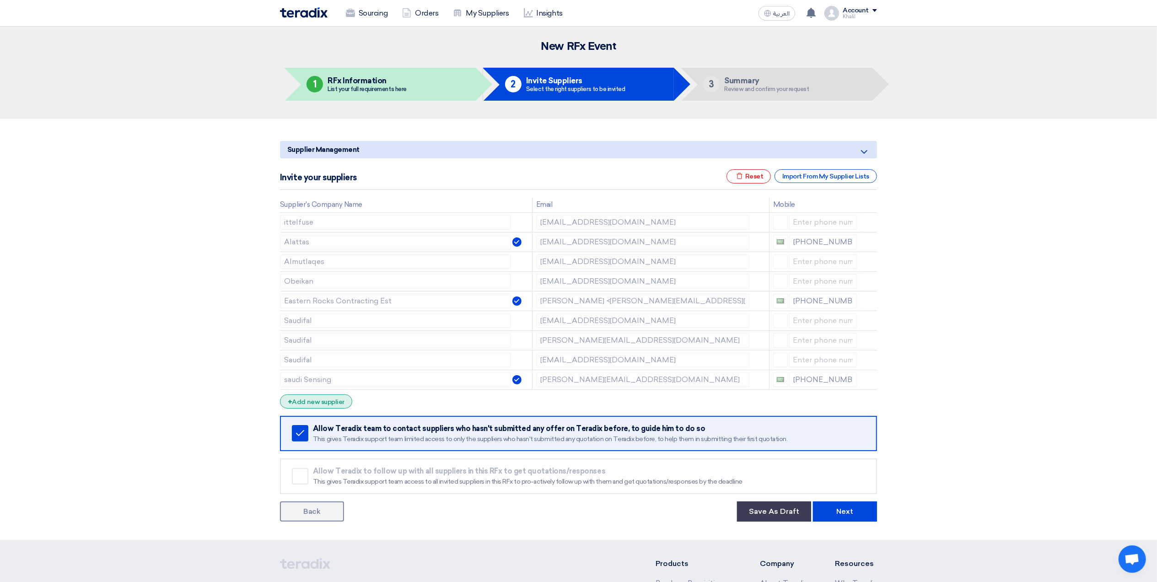
click at [339, 405] on div "+ Add new supplier" at bounding box center [316, 401] width 72 height 14
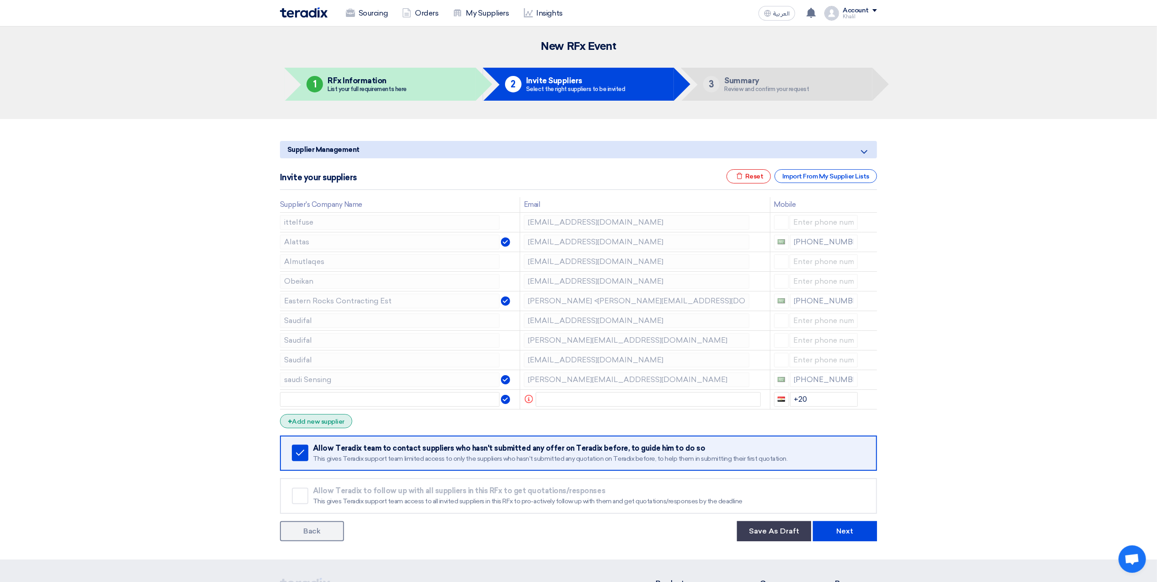
click at [336, 428] on div "+ Add new supplier" at bounding box center [316, 421] width 72 height 14
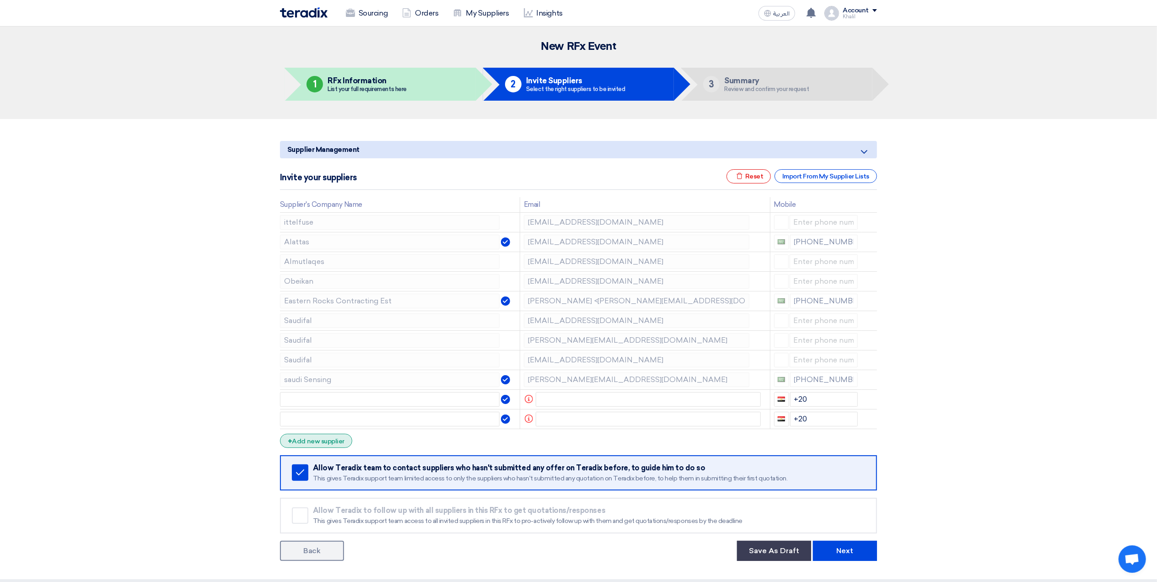
click at [339, 447] on div "+ Add new supplier" at bounding box center [316, 441] width 72 height 14
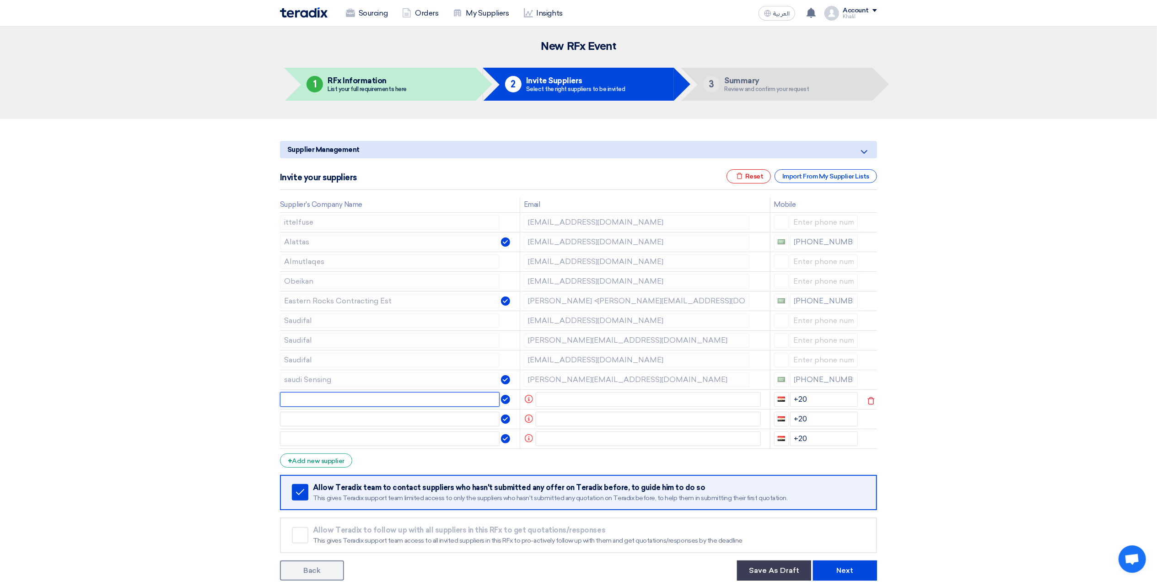
click at [407, 404] on input "text" at bounding box center [390, 399] width 220 height 15
click at [818, 174] on div "Import From My Supplier Lists" at bounding box center [826, 176] width 102 height 14
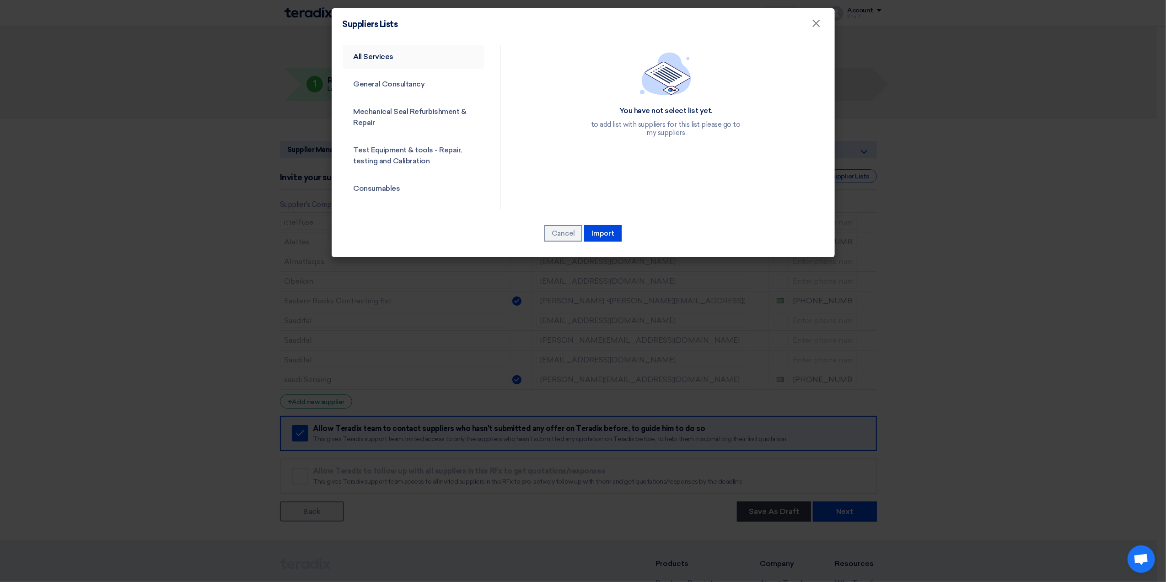
click at [385, 62] on link "All Services" at bounding box center [414, 57] width 142 height 24
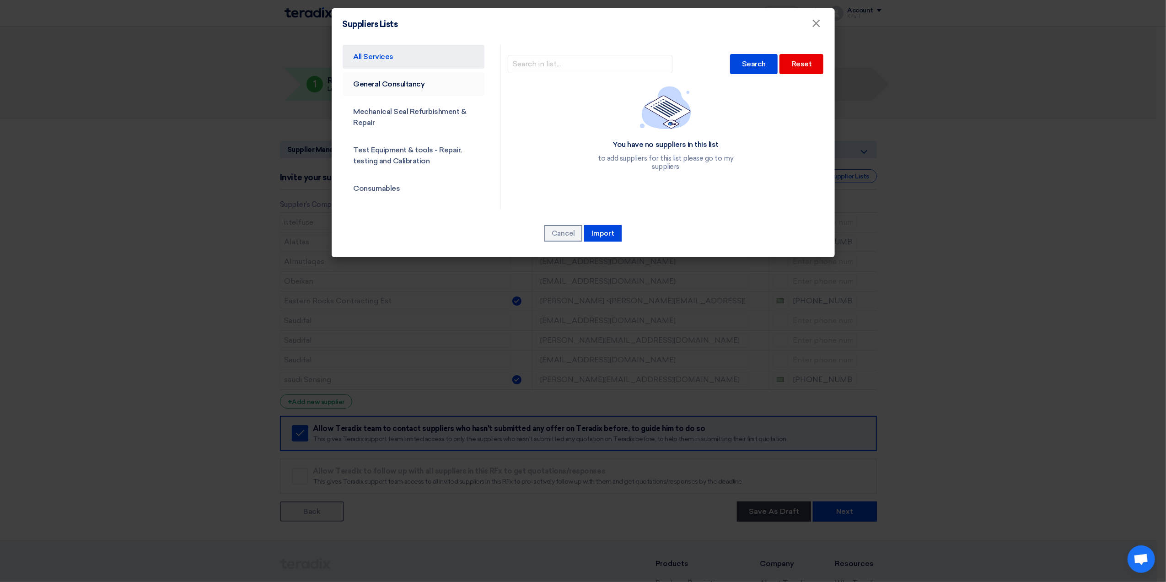
click at [399, 83] on link "General Consultancy" at bounding box center [414, 84] width 142 height 24
click at [414, 114] on link "Mechanical Seal Refurbishment & Repair" at bounding box center [414, 117] width 142 height 35
click at [416, 160] on link "Test Equipment & tools - Repair, testing and Calibration" at bounding box center [414, 155] width 142 height 35
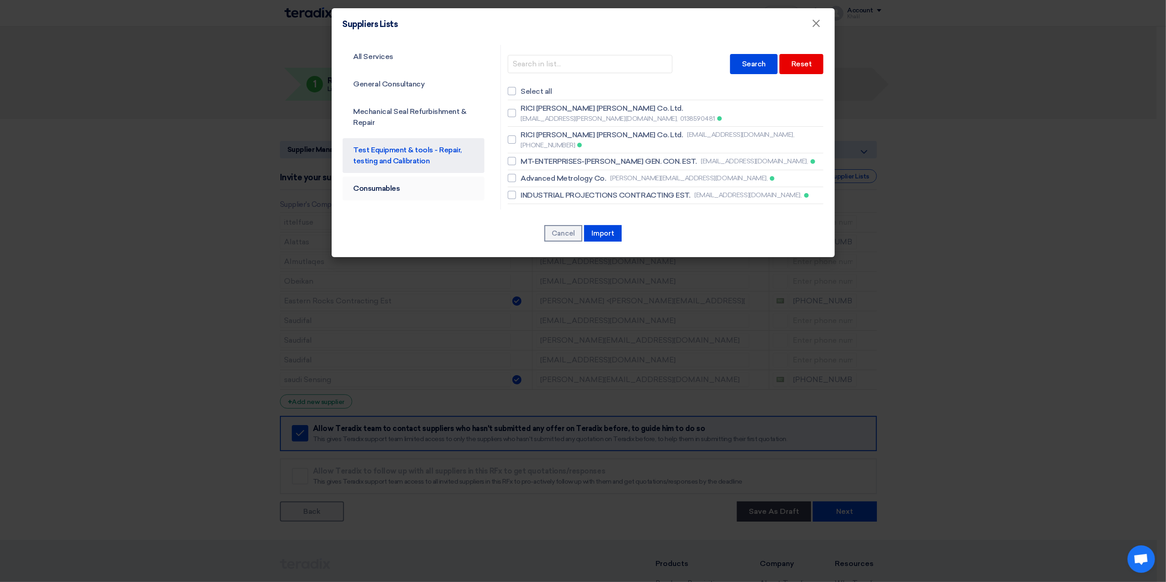
click at [421, 189] on link "Consumables" at bounding box center [414, 189] width 142 height 24
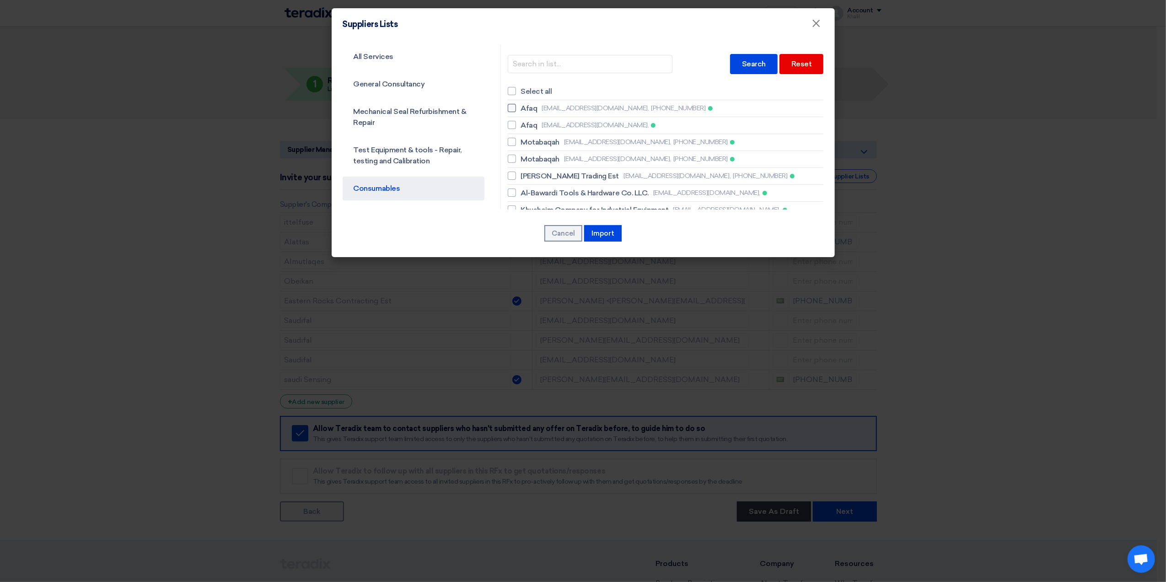
click at [598, 110] on span "[EMAIL_ADDRESS][DOMAIN_NAME]," at bounding box center [595, 108] width 107 height 10
click at [527, 110] on input "Afaq [EMAIL_ADDRESS][DOMAIN_NAME], [PHONE_NUMBER]" at bounding box center [524, 108] width 6 height 6
checkbox input "true"
click at [595, 125] on span "[EMAIL_ADDRESS][DOMAIN_NAME]," at bounding box center [595, 125] width 107 height 10
click at [527, 125] on input "Afaq [EMAIL_ADDRESS][DOMAIN_NAME]," at bounding box center [524, 125] width 6 height 6
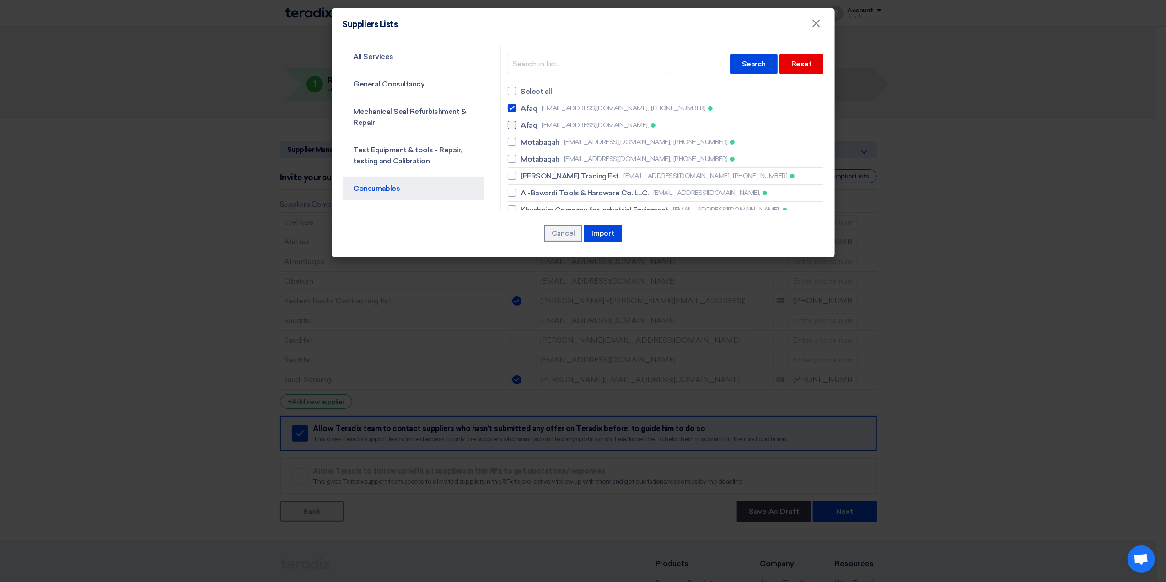
checkbox input "true"
click at [608, 145] on span "[EMAIL_ADDRESS][DOMAIN_NAME]," at bounding box center [617, 142] width 107 height 10
click at [527, 145] on input "Motabaqah [EMAIL_ADDRESS][DOMAIN_NAME], [PHONE_NUMBER]" at bounding box center [524, 142] width 6 height 6
checkbox input "true"
click at [610, 157] on span "[EMAIL_ADDRESS][DOMAIN_NAME]," at bounding box center [617, 159] width 107 height 10
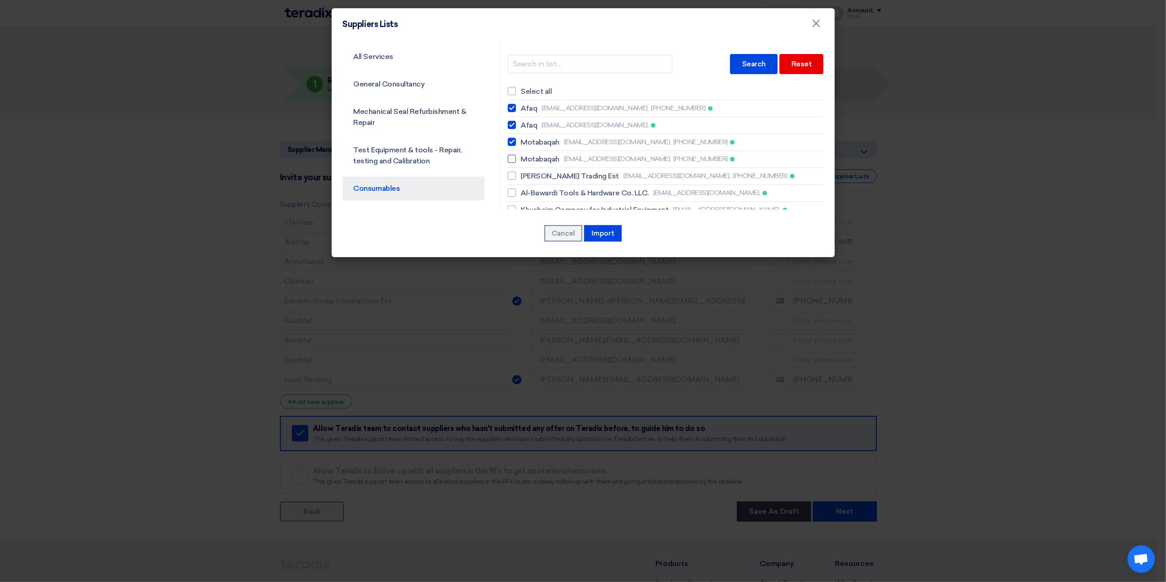
click at [527, 157] on input "Motabaqah [EMAIL_ADDRESS][DOMAIN_NAME], [PHONE_NUMBER]" at bounding box center [524, 159] width 6 height 6
checkbox input "true"
click at [611, 238] on button "Import" at bounding box center [603, 233] width 38 height 16
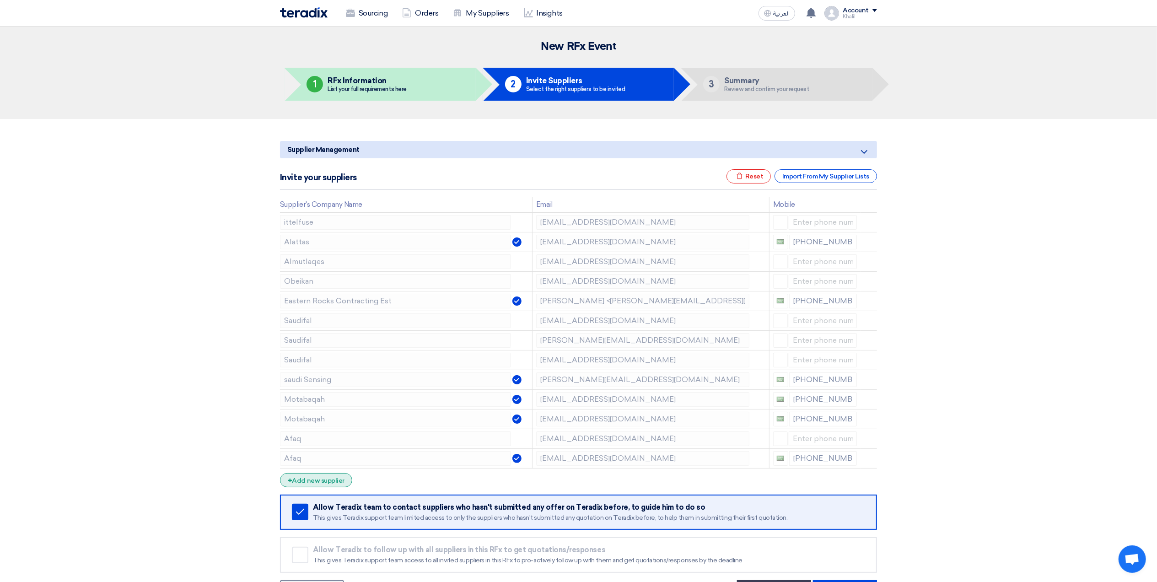
click at [334, 481] on div "+ Add new supplier" at bounding box center [316, 480] width 72 height 14
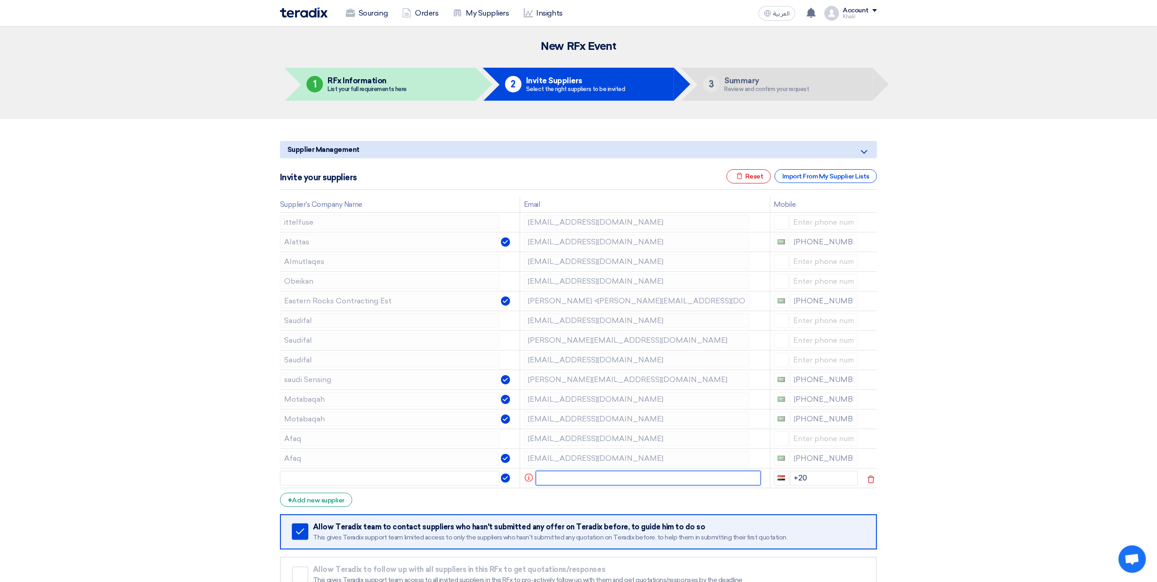
click at [584, 482] on input "text" at bounding box center [649, 478] width 226 height 15
paste input "[PERSON_NAME] <[EMAIL_ADDRESS][DOMAIN_NAME]>"
click at [640, 482] on input "[PERSON_NAME] <[EMAIL_ADDRESS][DOMAIN_NAME]>" at bounding box center [642, 478] width 213 height 15
click at [641, 481] on input "[PERSON_NAME] <[EMAIL_ADDRESS][DOMAIN_NAME]>" at bounding box center [642, 478] width 213 height 15
drag, startPoint x: 641, startPoint y: 481, endPoint x: 605, endPoint y: 480, distance: 36.6
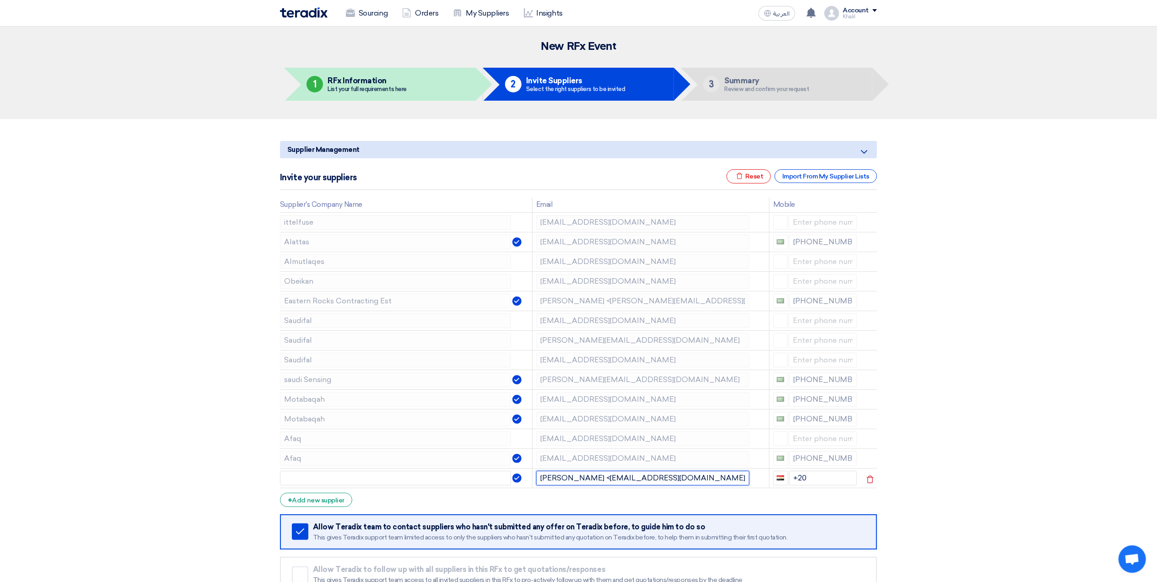
click at [605, 480] on input "[PERSON_NAME] <[EMAIL_ADDRESS][DOMAIN_NAME]>" at bounding box center [642, 478] width 213 height 15
type input "[PERSON_NAME] <[EMAIL_ADDRESS][DOMAIN_NAME]>"
click at [436, 483] on input "text" at bounding box center [395, 478] width 231 height 15
paste input "flowexpert"
drag, startPoint x: 354, startPoint y: 475, endPoint x: 268, endPoint y: 480, distance: 85.7
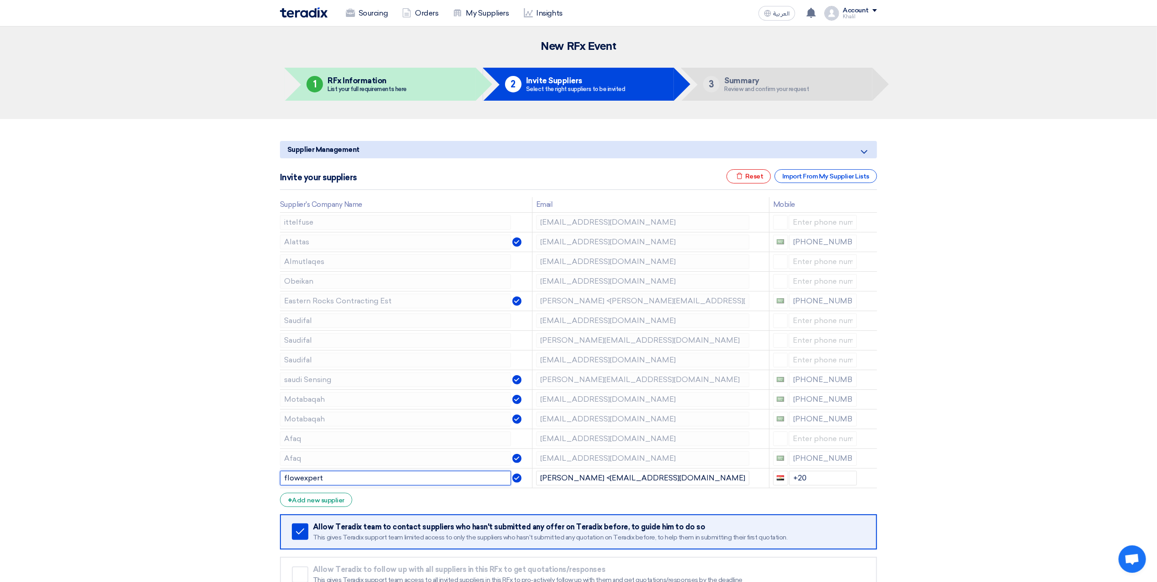
click at [268, 480] on section "Supplier Management Minimize/Maximize Category Invite your suppliers Excel file…" at bounding box center [578, 378] width 1157 height 519
paste input "Flow Expert Energy Company"
type input "Flow Expert Energy Company"
click at [335, 504] on div "+ Add new supplier" at bounding box center [316, 500] width 72 height 14
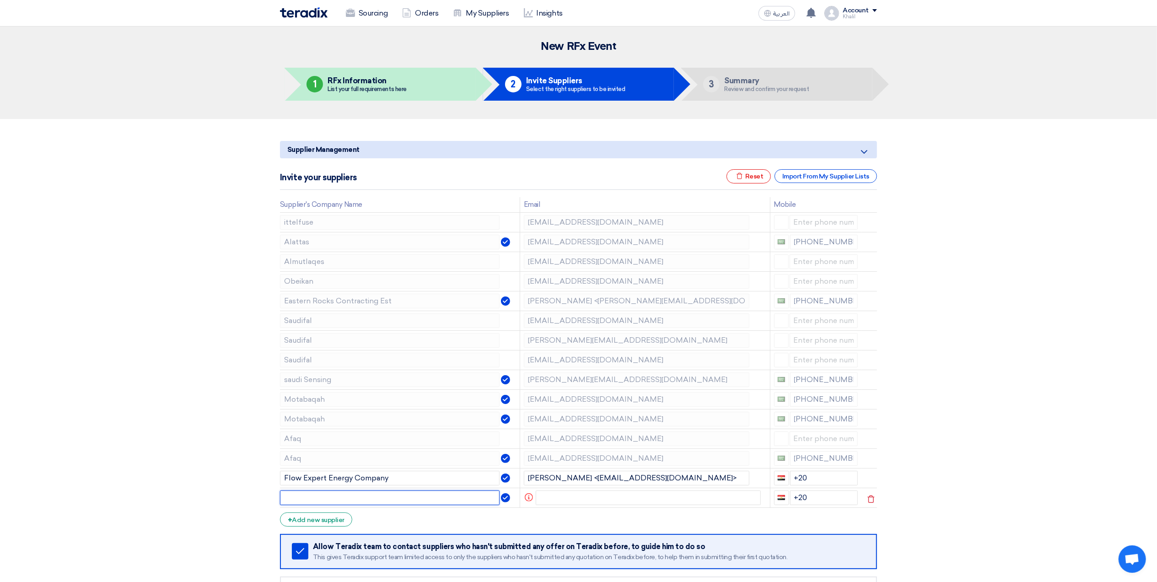
click at [387, 503] on input "text" at bounding box center [390, 497] width 220 height 15
paste input "Flow Expert Energy Company"
type input "Flow Expert Energy Company"
click at [582, 500] on input "text" at bounding box center [649, 497] width 226 height 15
paste input "[EMAIL_ADDRESS][DOMAIN_NAME]"
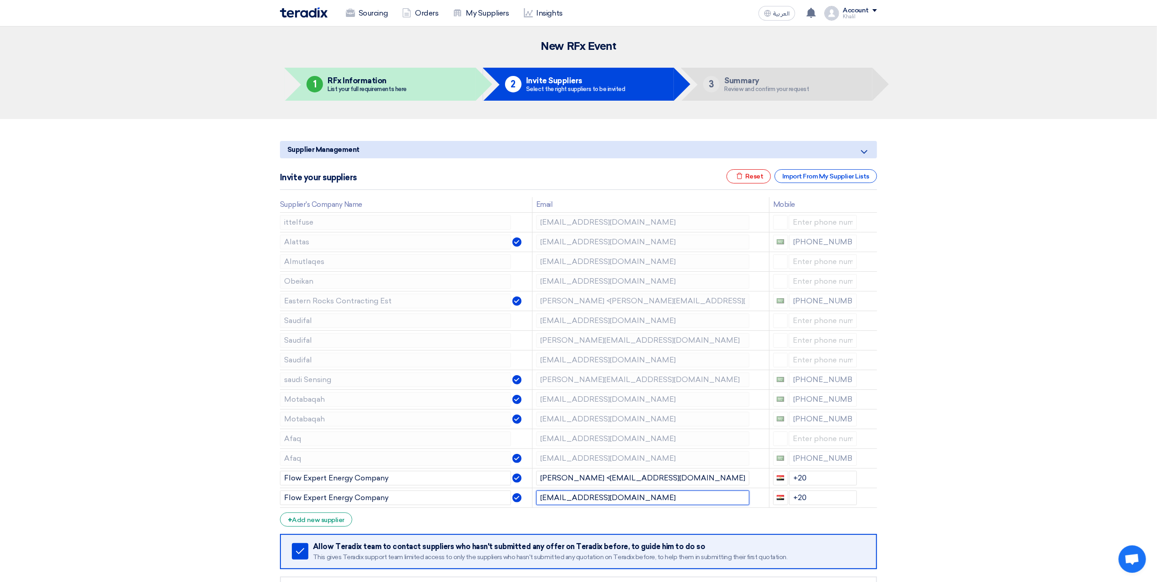
type input "[EMAIL_ADDRESS][DOMAIN_NAME]"
click at [956, 490] on section "Supplier Management Minimize/Maximize Category Invite your suppliers Excel file…" at bounding box center [578, 388] width 1157 height 539
drag, startPoint x: 828, startPoint y: 483, endPoint x: 784, endPoint y: 482, distance: 43.5
click at [784, 482] on div "+20" at bounding box center [815, 478] width 84 height 15
drag, startPoint x: 808, startPoint y: 502, endPoint x: 780, endPoint y: 499, distance: 28.1
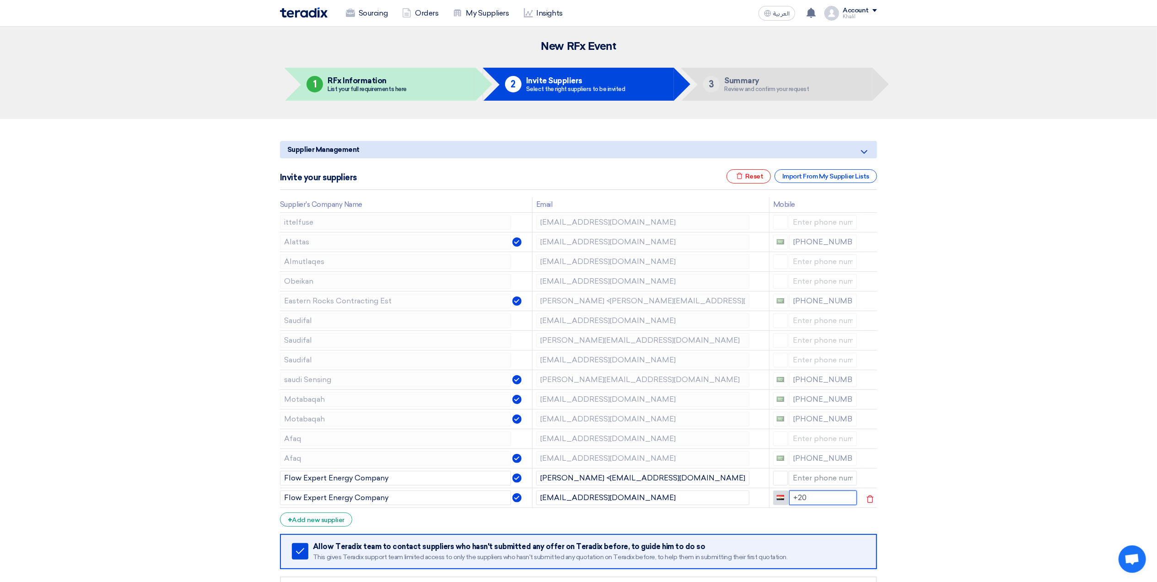
click at [780, 499] on div "+20" at bounding box center [815, 497] width 84 height 15
click at [1008, 478] on section "Supplier Management Minimize/Maximize Category Invite your suppliers Excel file…" at bounding box center [578, 388] width 1157 height 539
click at [345, 523] on div "+ Add new supplier" at bounding box center [316, 519] width 72 height 14
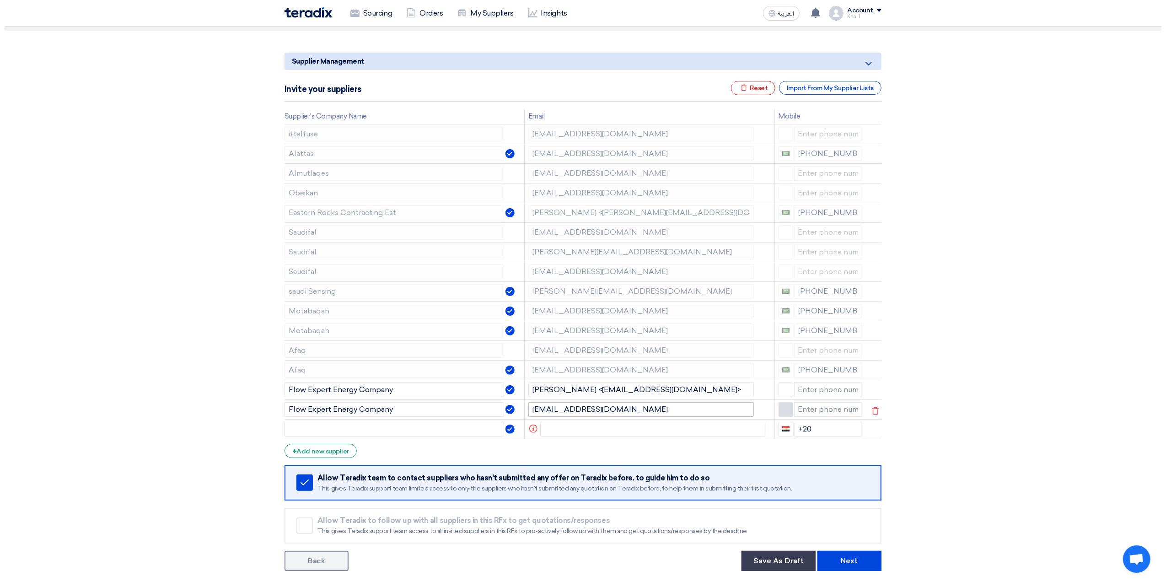
scroll to position [122, 0]
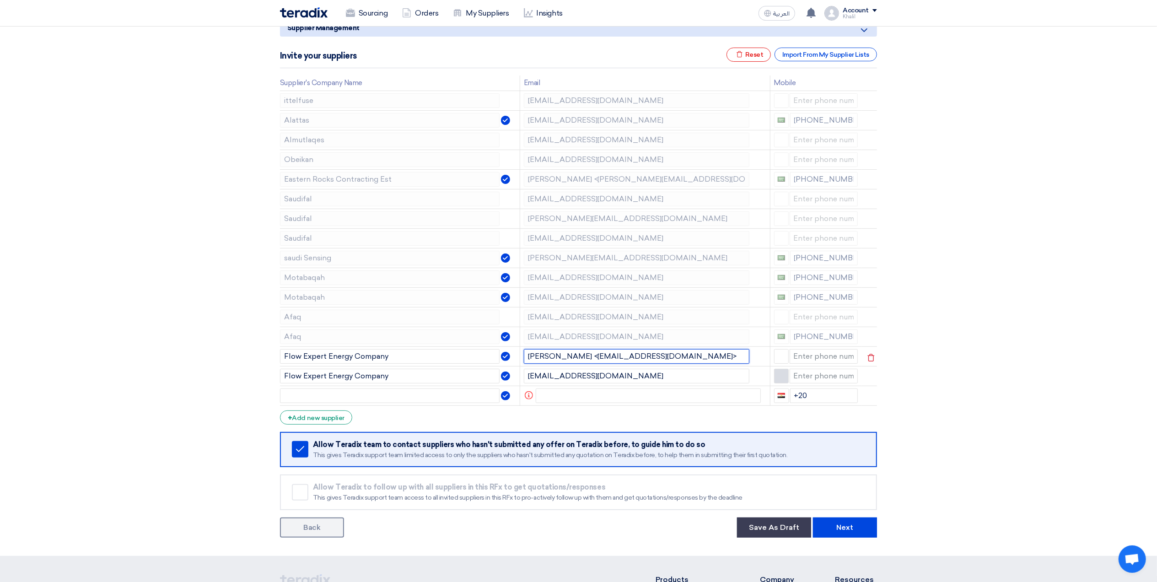
click at [671, 363] on input "[PERSON_NAME] <[EMAIL_ADDRESS][DOMAIN_NAME]>" at bounding box center [637, 356] width 226 height 15
type input "[PERSON_NAME] <[EMAIL_ADDRESS][DOMAIN_NAME]"
drag, startPoint x: 945, startPoint y: 404, endPoint x: 958, endPoint y: 406, distance: 12.9
click at [953, 405] on section "Supplier Management Minimize/Maximize Category Invite your suppliers Excel file…" at bounding box center [578, 276] width 1157 height 559
click at [383, 401] on input "text" at bounding box center [390, 395] width 220 height 15
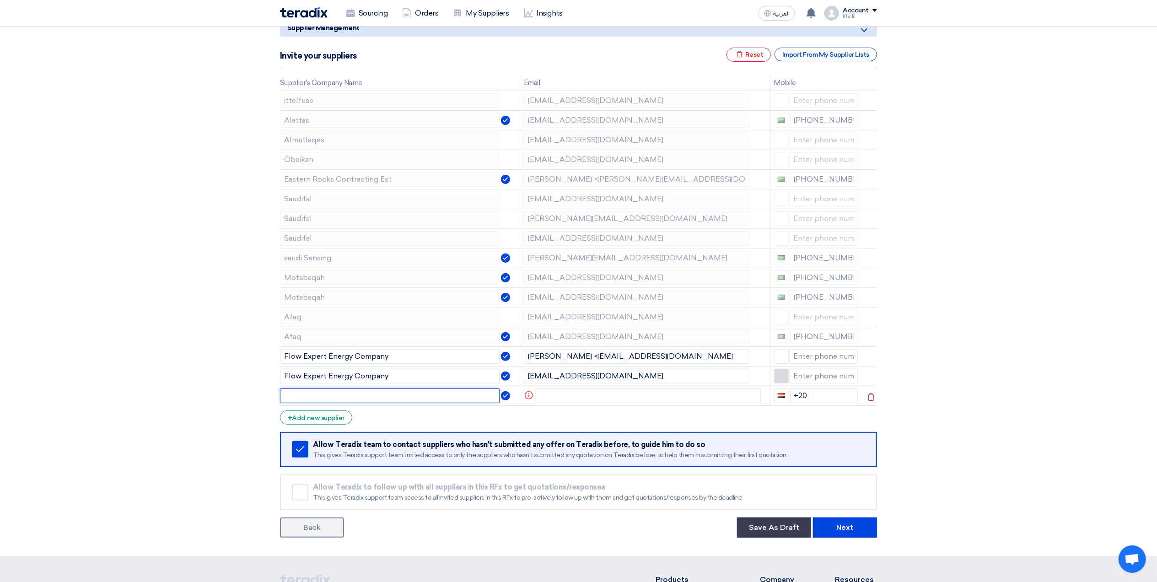
paste input "[PERSON_NAME] <[PERSON_NAME][EMAIL_ADDRESS][DOMAIN_NAME]>"
type input "[PERSON_NAME] <[PERSON_NAME][EMAIL_ADDRESS][DOMAIN_NAME]>"
click at [577, 401] on input "text" at bounding box center [649, 395] width 226 height 15
paste input "[PERSON_NAME] AL-OUFY Trading EST."
type input "[PERSON_NAME] AL-OUFY Trading EST."
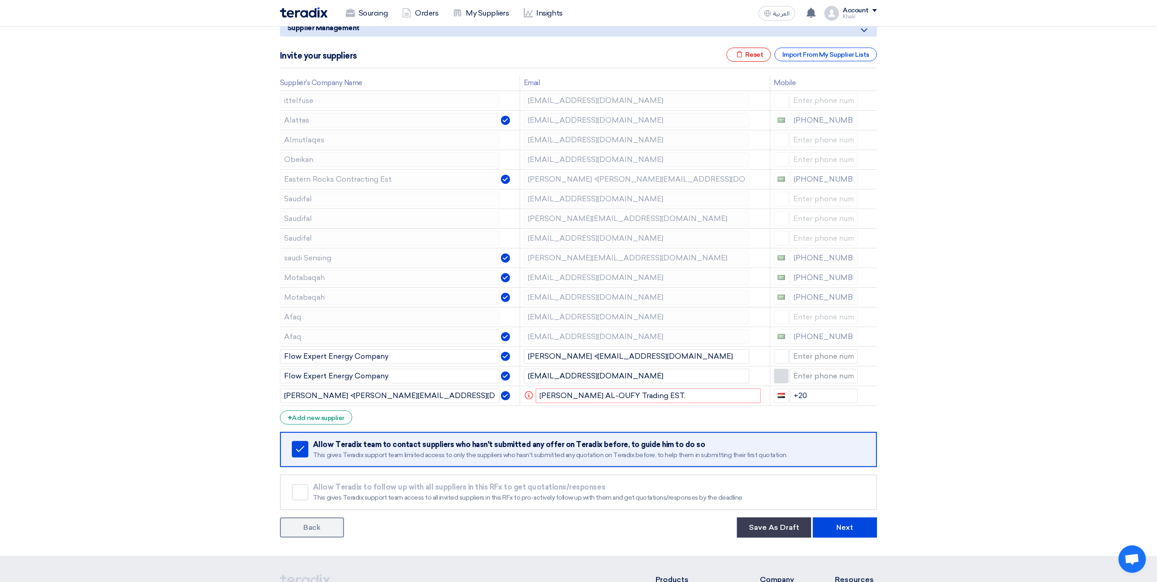
click at [960, 404] on section "Supplier Management Minimize/Maximize Category Invite your suppliers Excel file…" at bounding box center [578, 276] width 1157 height 559
drag, startPoint x: 428, startPoint y: 400, endPoint x: 241, endPoint y: 395, distance: 187.6
click at [240, 395] on section "Supplier Management Minimize/Maximize Category Invite your suppliers Excel file…" at bounding box center [578, 276] width 1157 height 559
paste input "[PERSON_NAME]. AL-OUFY Trading EST."
type input "[PERSON_NAME] AL-OUFY Trading EST."
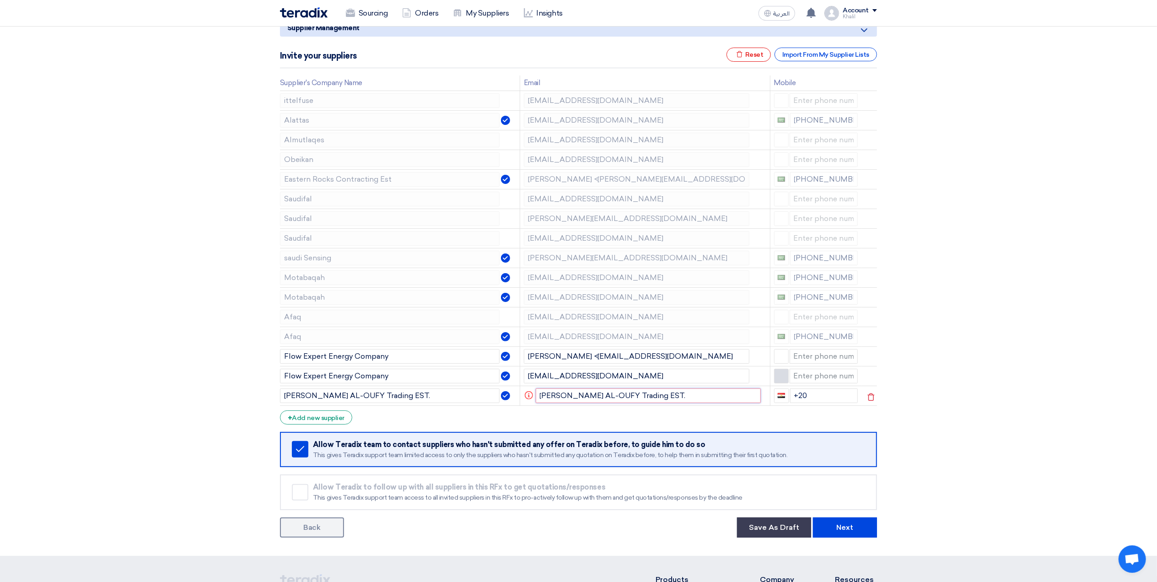
drag, startPoint x: 674, startPoint y: 399, endPoint x: 540, endPoint y: 399, distance: 133.1
click at [540, 399] on input "[PERSON_NAME] AL-OUFY Trading EST." at bounding box center [649, 395] width 226 height 15
paste input "[PERSON_NAME][EMAIL_ADDRESS][DOMAIN_NAME]"
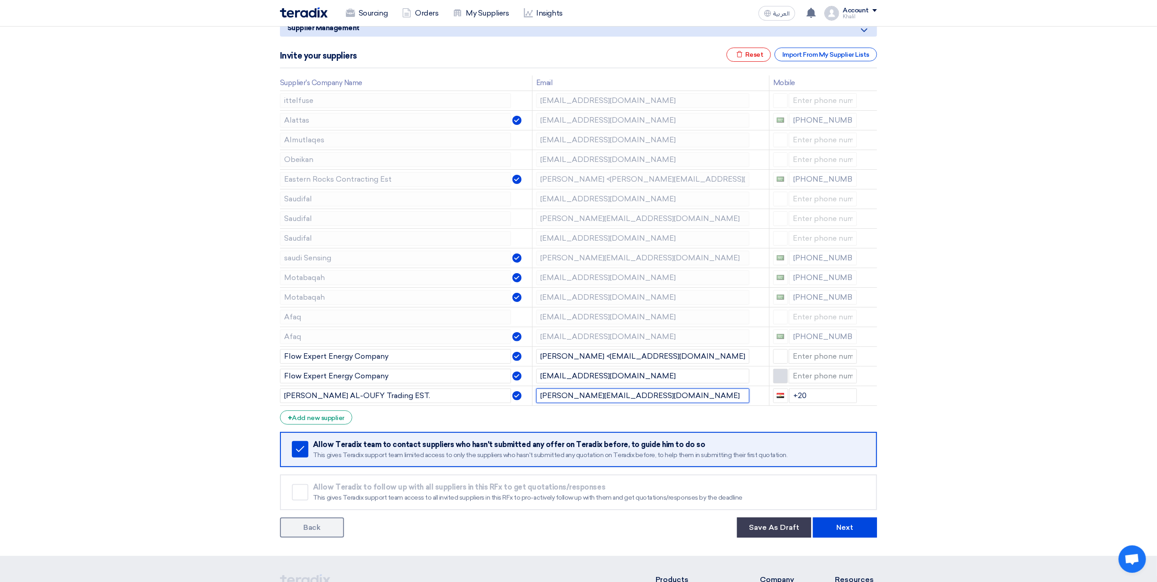
type input "[PERSON_NAME][EMAIL_ADDRESS][DOMAIN_NAME]"
drag, startPoint x: 1012, startPoint y: 428, endPoint x: 1018, endPoint y: 430, distance: 6.7
click at [1014, 430] on section "Supplier Management Minimize/Maximize Category Invite your suppliers Excel file…" at bounding box center [578, 276] width 1157 height 559
drag, startPoint x: 819, startPoint y: 397, endPoint x: 792, endPoint y: 397, distance: 27.0
click at [792, 397] on input "+20" at bounding box center [823, 395] width 68 height 15
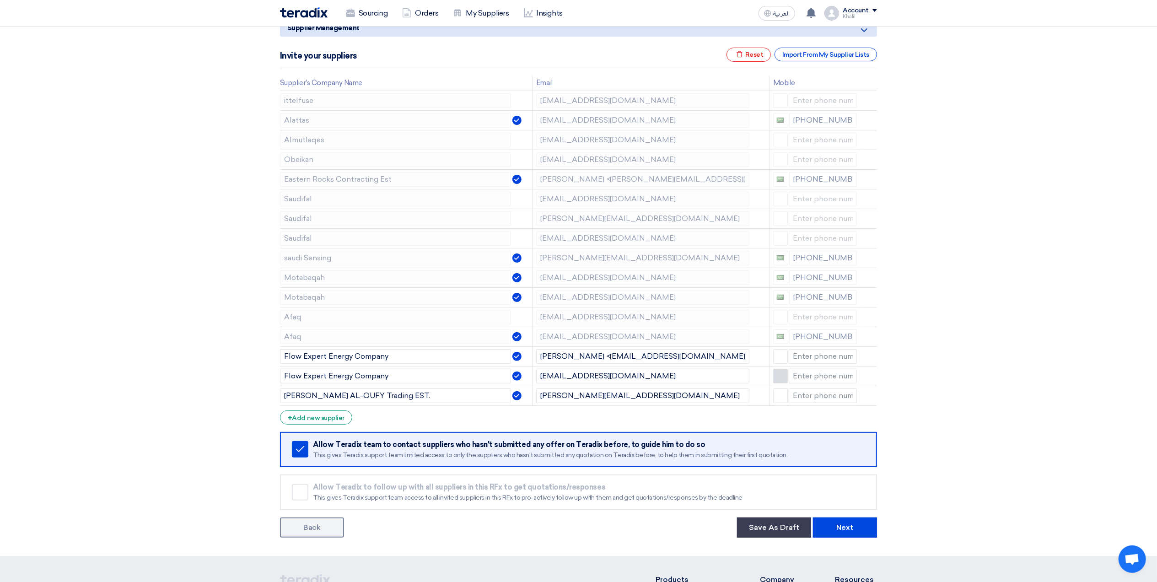
click at [1042, 427] on section "Supplier Management Minimize/Maximize Category Invite your suppliers Excel file…" at bounding box center [578, 276] width 1157 height 559
click at [332, 418] on div "+ Add new supplier" at bounding box center [316, 417] width 72 height 14
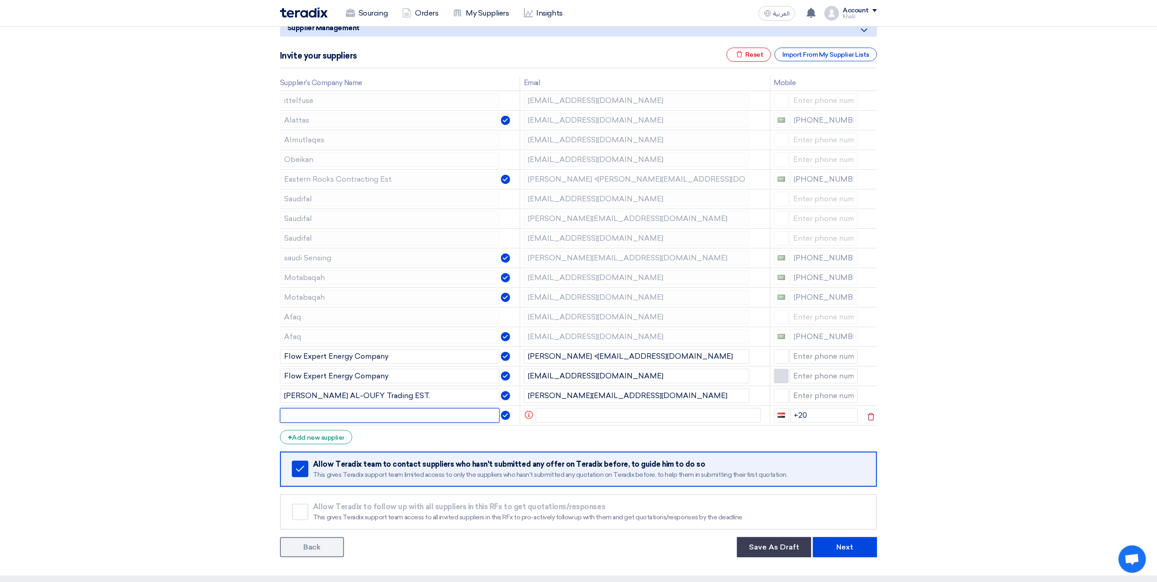
click at [390, 414] on input "text" at bounding box center [390, 415] width 220 height 15
click at [797, 57] on div "Import From My Supplier Lists" at bounding box center [826, 55] width 102 height 14
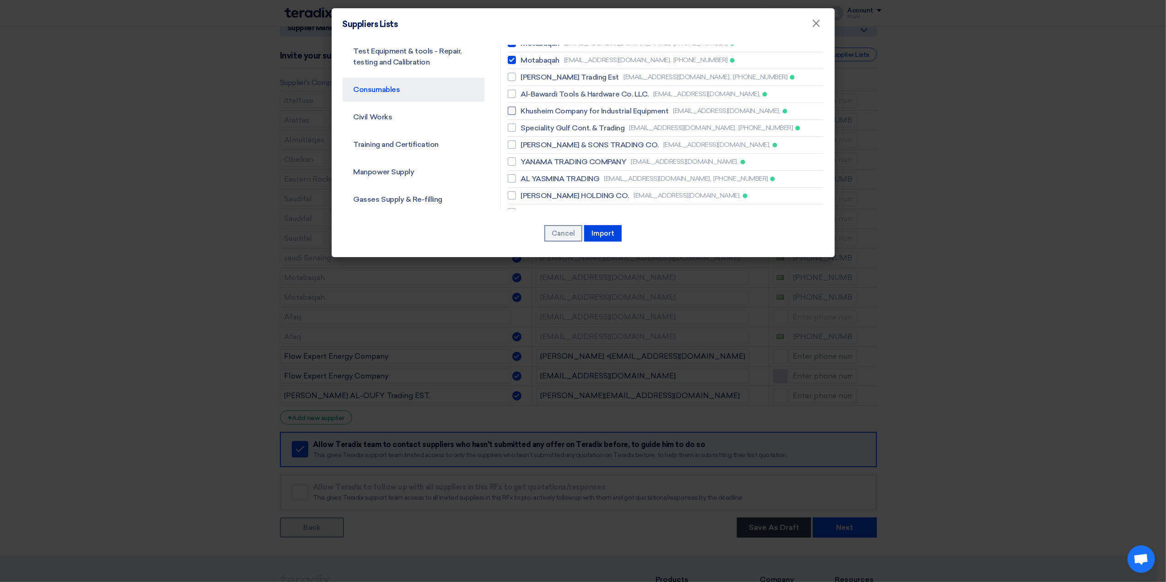
scroll to position [61, 0]
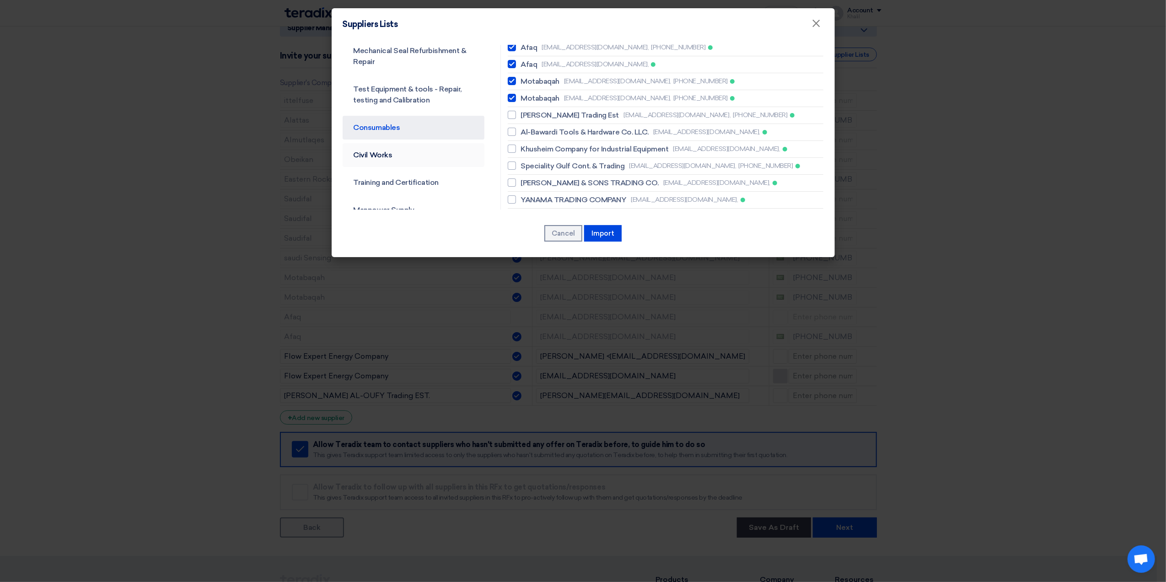
click at [436, 157] on link "Civil Works" at bounding box center [414, 155] width 142 height 24
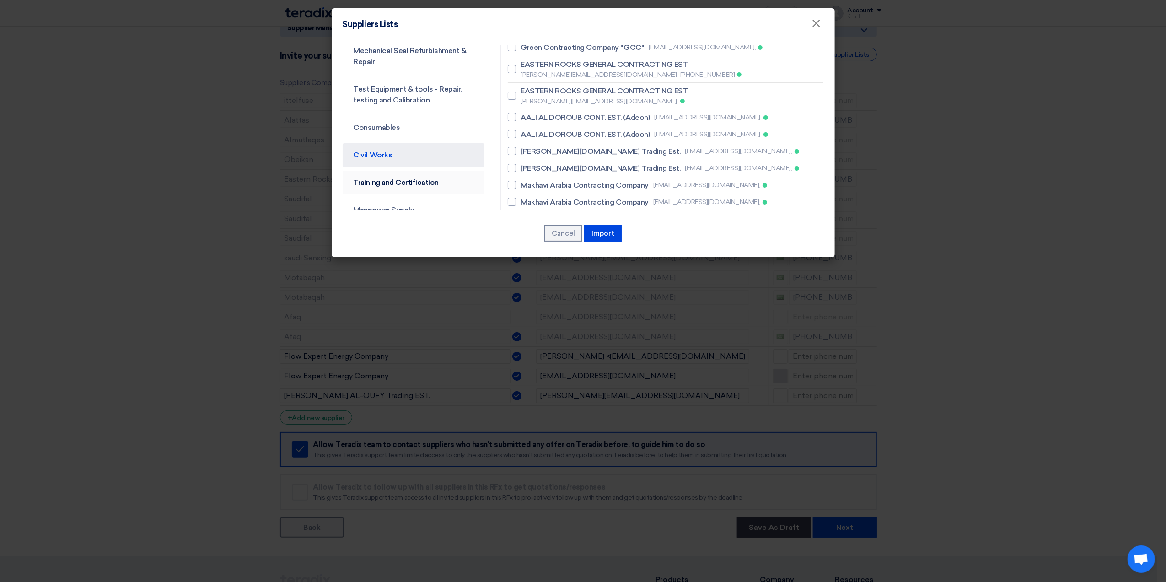
click at [432, 183] on link "Training and Certification" at bounding box center [414, 183] width 142 height 24
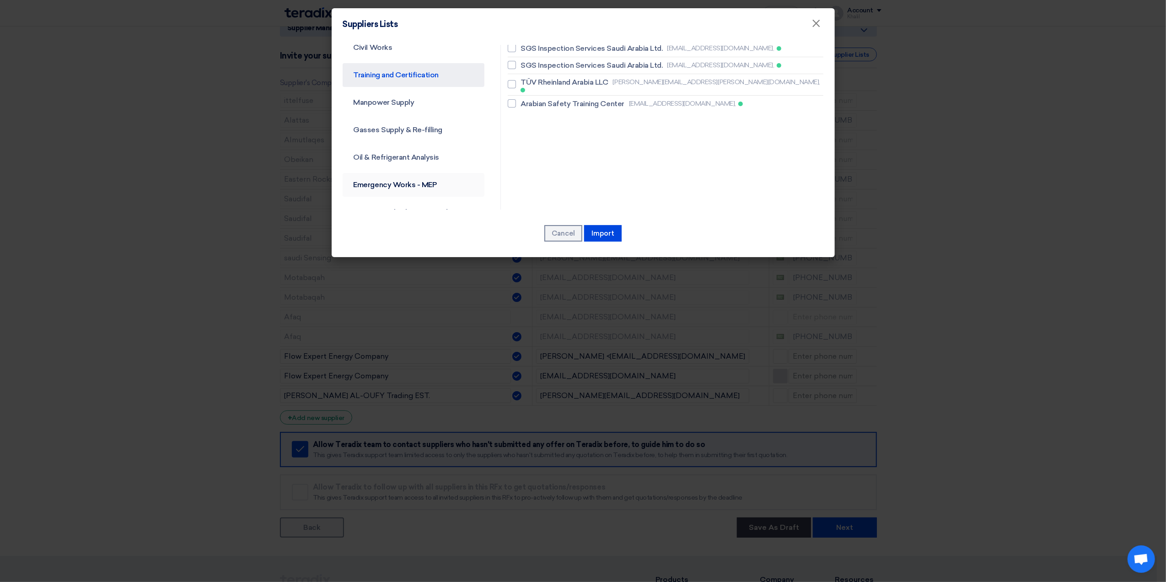
scroll to position [183, 0]
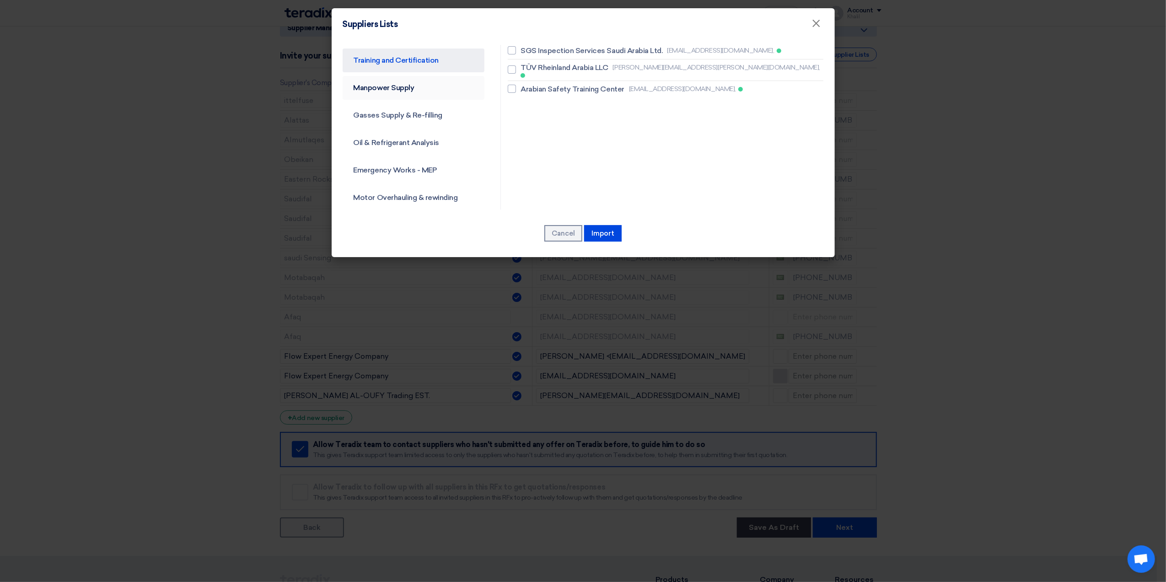
click at [434, 92] on link "Manpower Supply" at bounding box center [414, 88] width 142 height 24
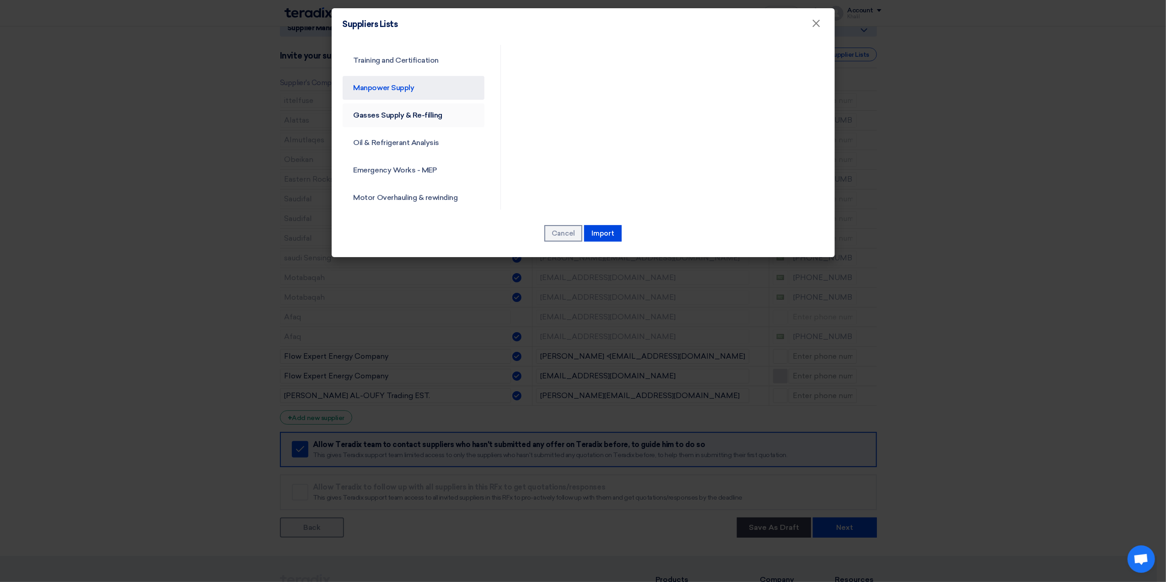
drag, startPoint x: 426, startPoint y: 109, endPoint x: 425, endPoint y: 116, distance: 7.3
click at [426, 110] on link "Gasses Supply & Re-filling" at bounding box center [414, 115] width 142 height 24
click at [426, 140] on link "Oil & Refrigerant Analysis" at bounding box center [414, 143] width 142 height 24
click at [427, 169] on link "Emergency Works - MEP" at bounding box center [414, 170] width 142 height 24
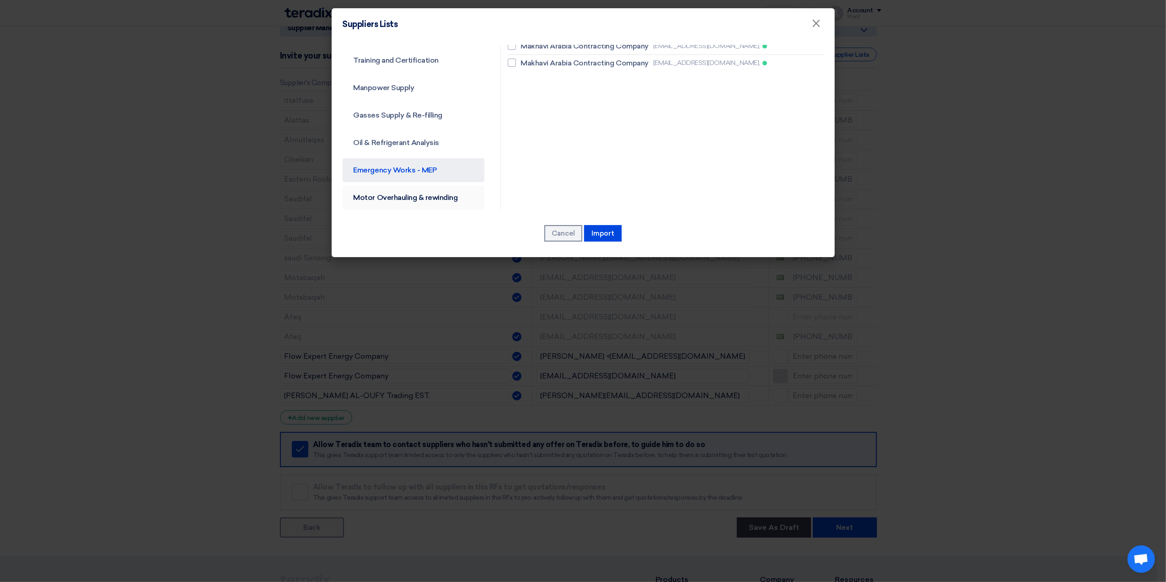
click at [441, 199] on link "Motor Overhauling & rewinding" at bounding box center [414, 198] width 142 height 24
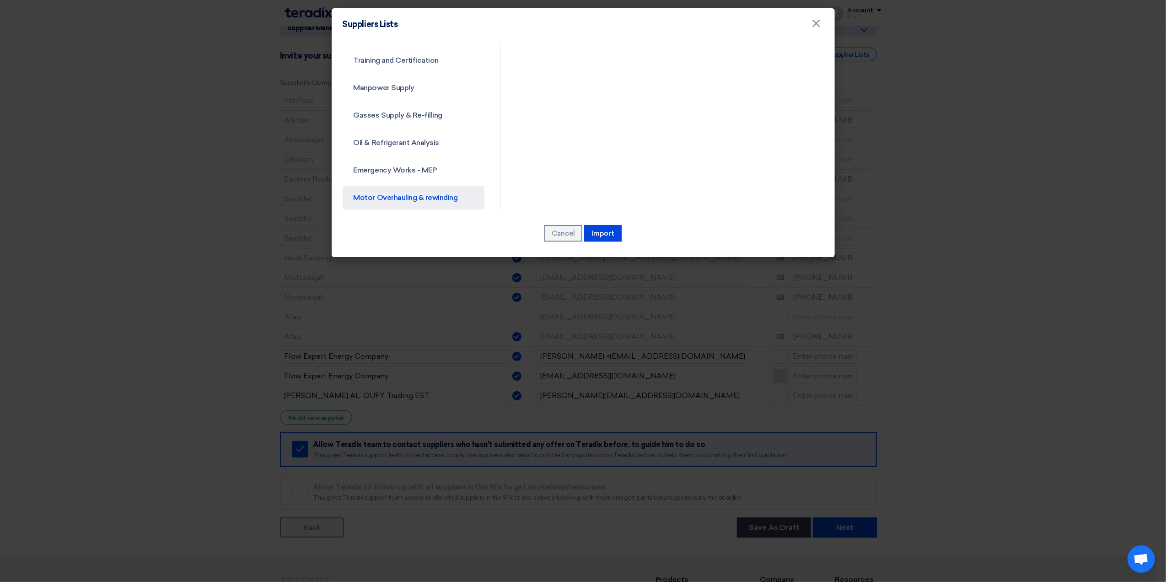
scroll to position [244, 0]
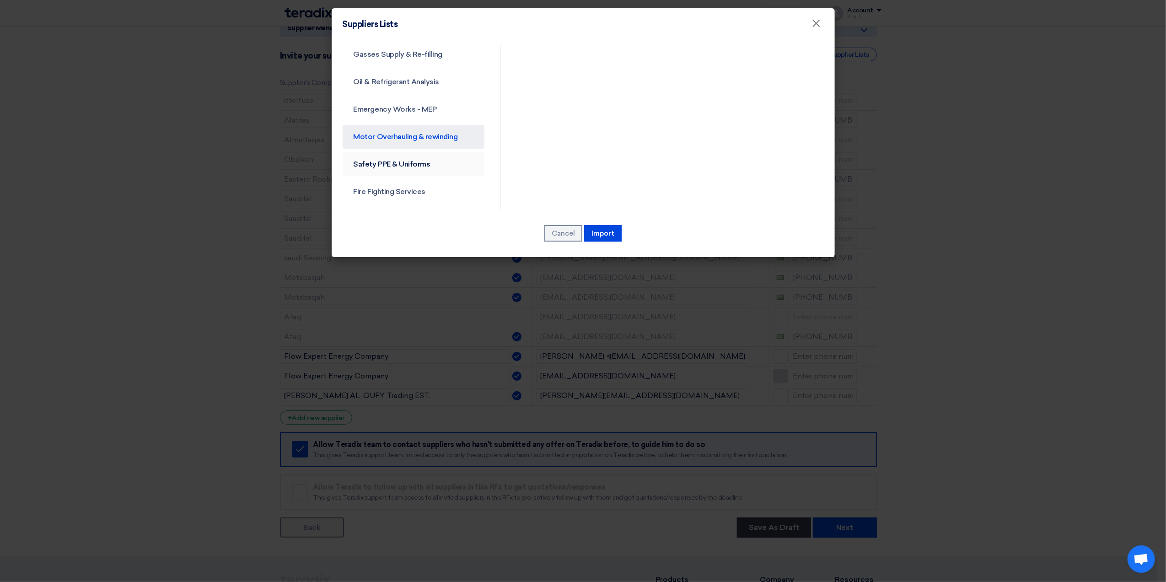
click at [438, 171] on link "Safety PPE & Uniforms" at bounding box center [414, 164] width 142 height 24
click at [437, 192] on link "Fire Fighting Services" at bounding box center [414, 192] width 142 height 24
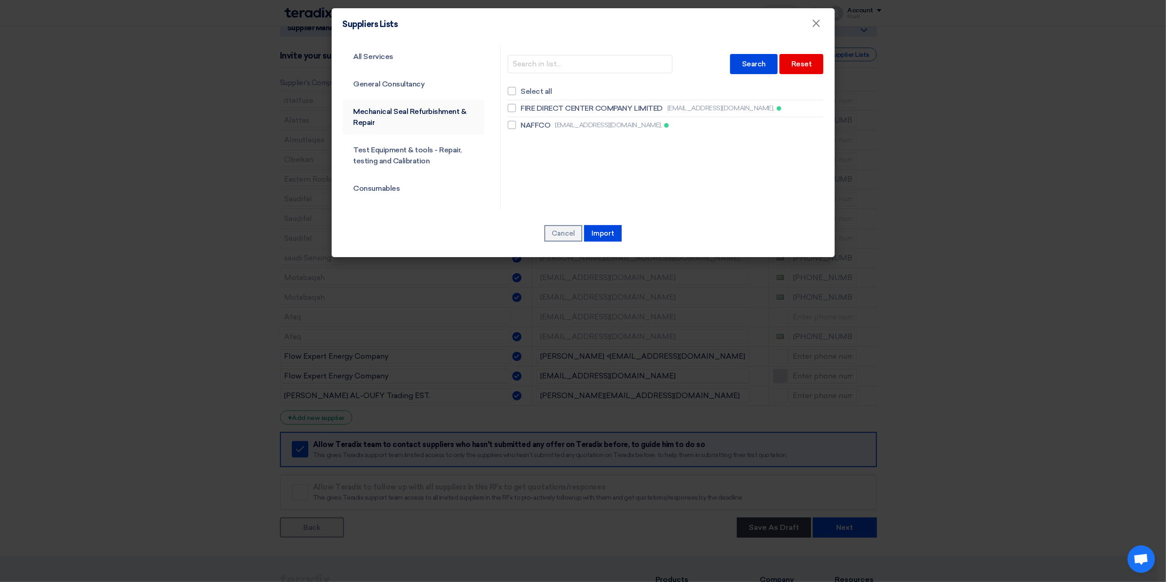
click at [421, 113] on link "Mechanical Seal Refurbishment & Repair" at bounding box center [414, 117] width 142 height 35
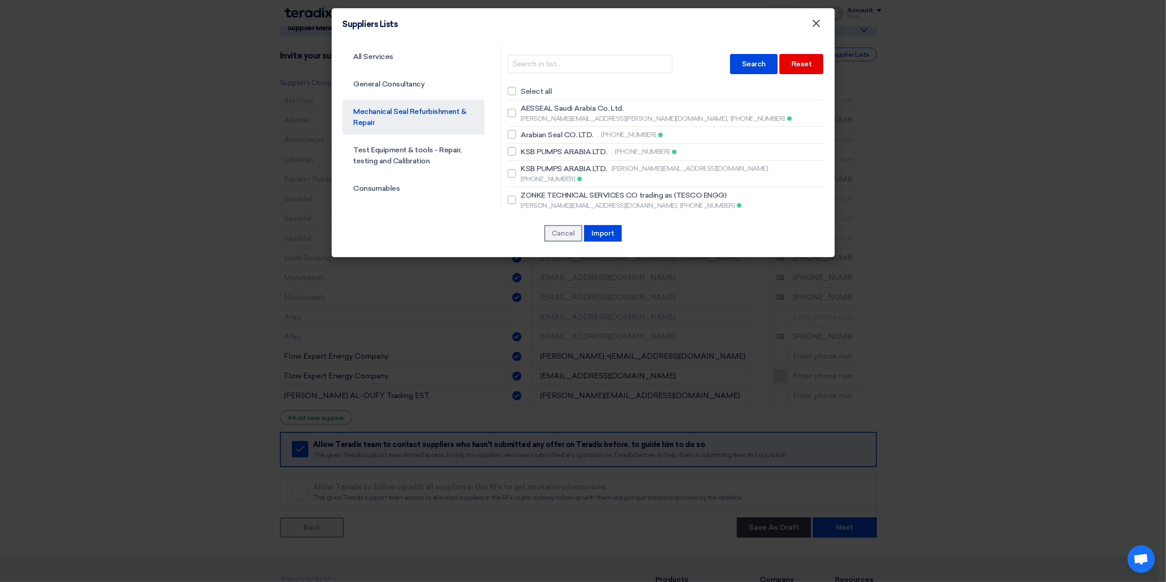
click at [822, 21] on button "×" at bounding box center [817, 24] width 24 height 18
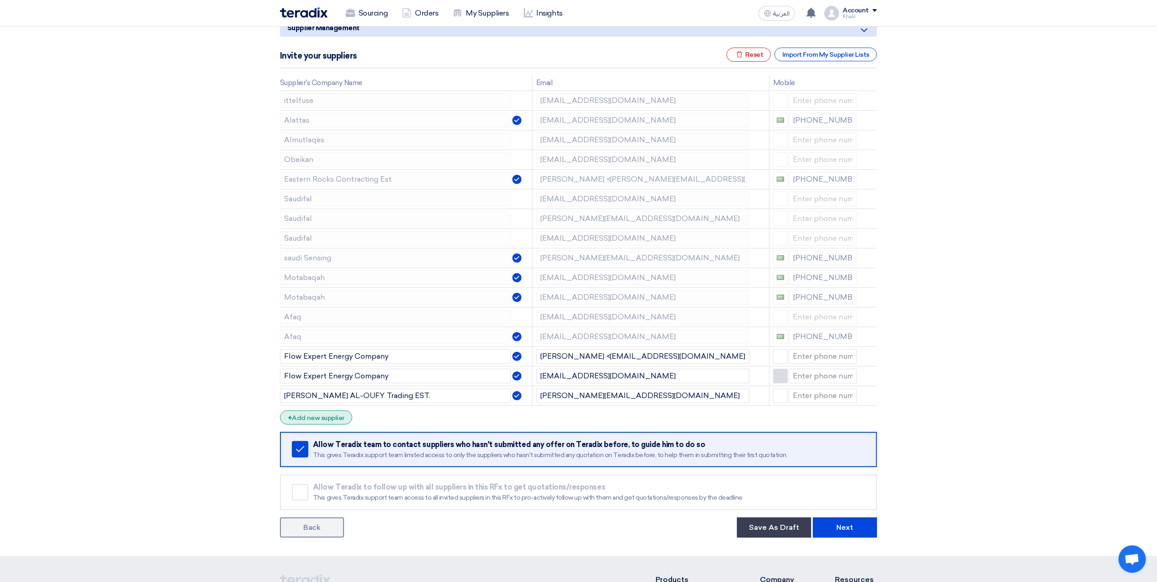
click at [313, 423] on div "+ Add new supplier" at bounding box center [316, 417] width 72 height 14
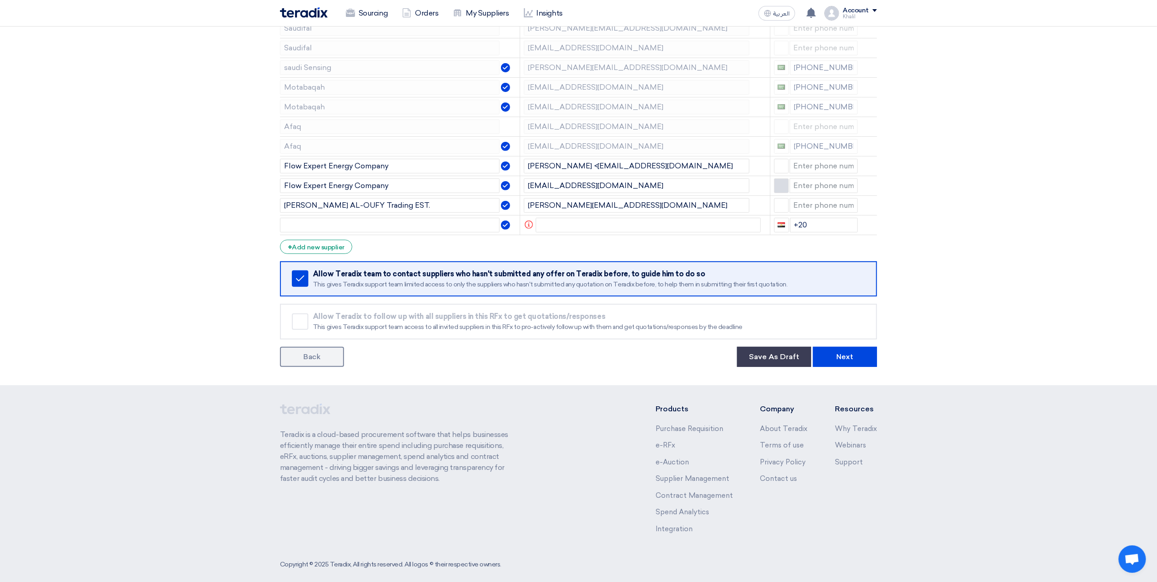
scroll to position [324, 0]
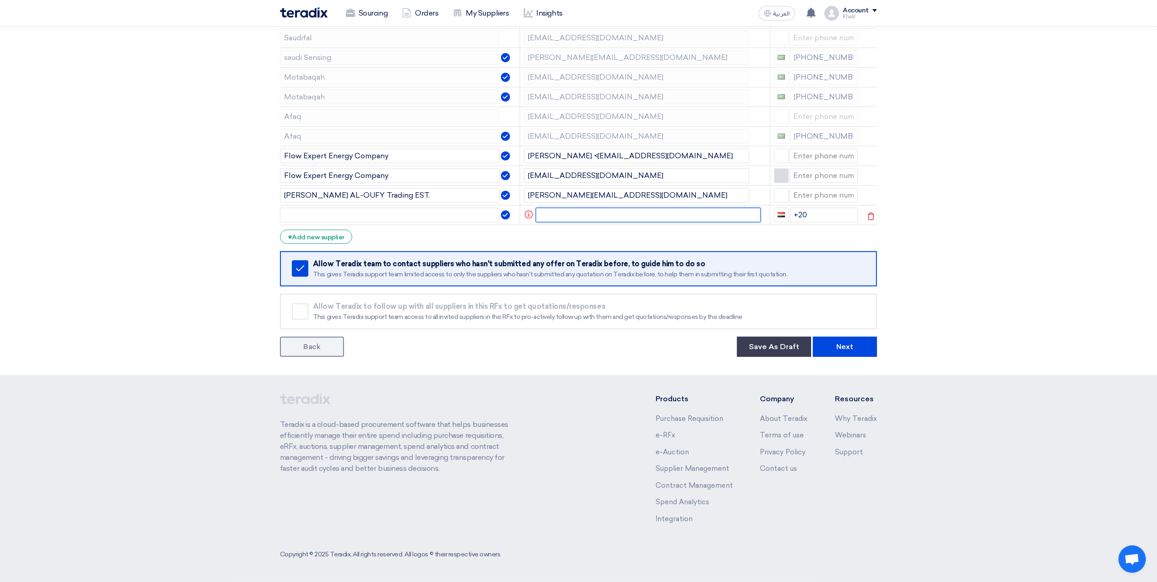
click at [555, 211] on input "text" at bounding box center [649, 215] width 226 height 15
paste input "[PERSON_NAME] <[PERSON_NAME][EMAIL_ADDRESS][DOMAIN_NAME]>"
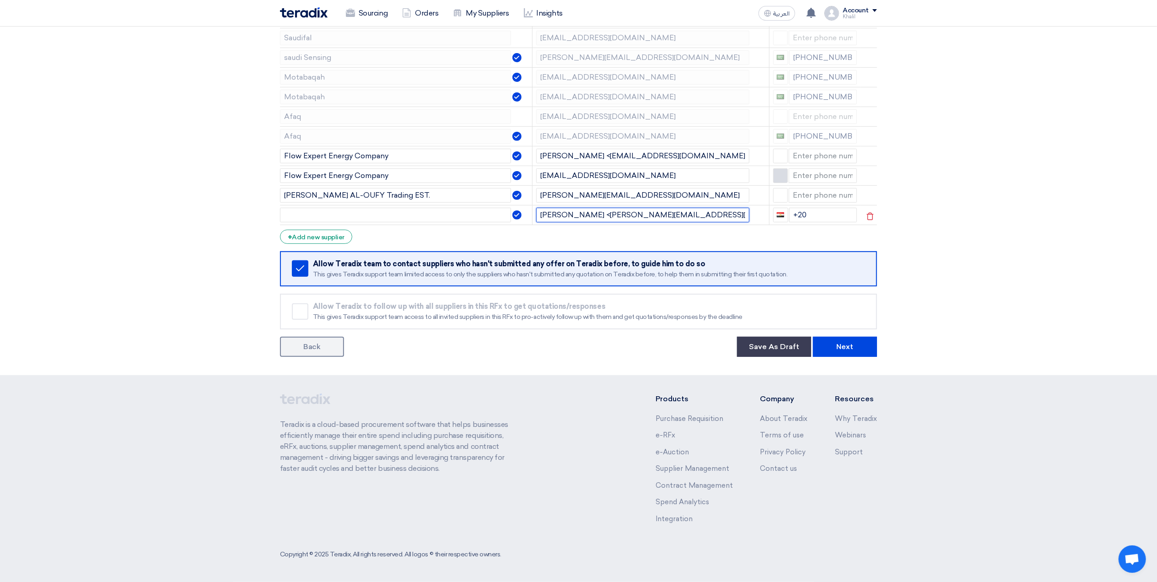
drag, startPoint x: 599, startPoint y: 215, endPoint x: 557, endPoint y: 219, distance: 42.3
click at [535, 216] on td "[PERSON_NAME] <[PERSON_NAME][EMAIL_ADDRESS][DOMAIN_NAME]>" at bounding box center [650, 215] width 237 height 20
click at [592, 220] on input "[PERSON_NAME] <[PERSON_NAME][EMAIL_ADDRESS][DOMAIN_NAME]>" at bounding box center [642, 215] width 213 height 15
drag, startPoint x: 597, startPoint y: 216, endPoint x: 533, endPoint y: 216, distance: 64.5
click at [533, 216] on td "[PERSON_NAME] <[PERSON_NAME][EMAIL_ADDRESS][DOMAIN_NAME]>" at bounding box center [650, 215] width 237 height 20
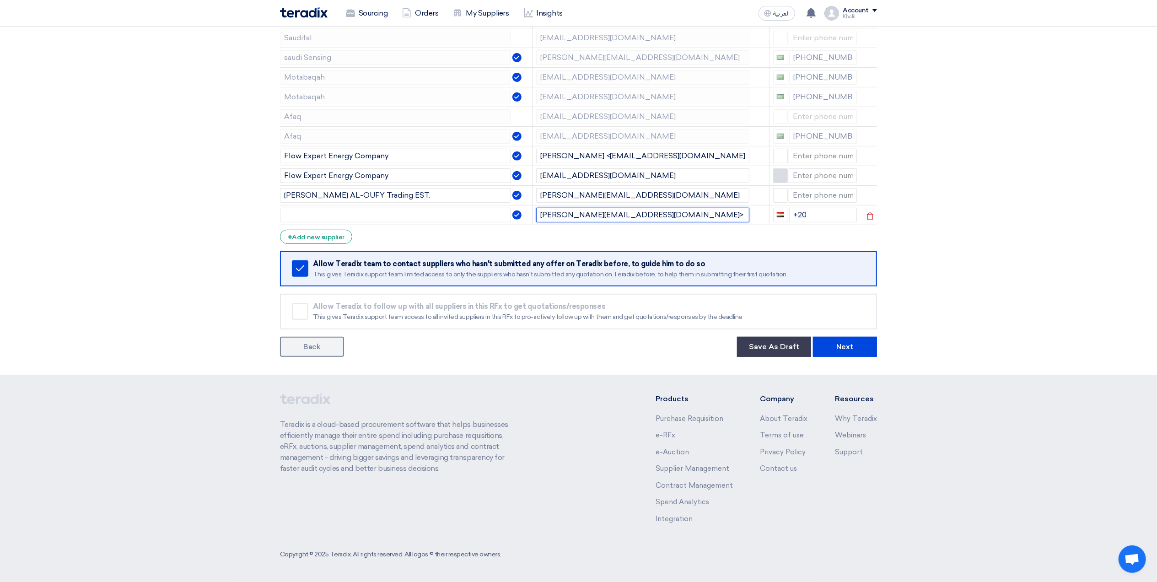
click at [671, 218] on input "[PERSON_NAME][EMAIL_ADDRESS][DOMAIN_NAME]>" at bounding box center [642, 215] width 213 height 15
type input "[PERSON_NAME][EMAIL_ADDRESS][DOMAIN_NAME]"
click at [465, 218] on input "text" at bounding box center [395, 215] width 231 height 15
paste input "[PERSON_NAME] <[PERSON_NAME][EMAIL_ADDRESS][DOMAIN_NAME]>"
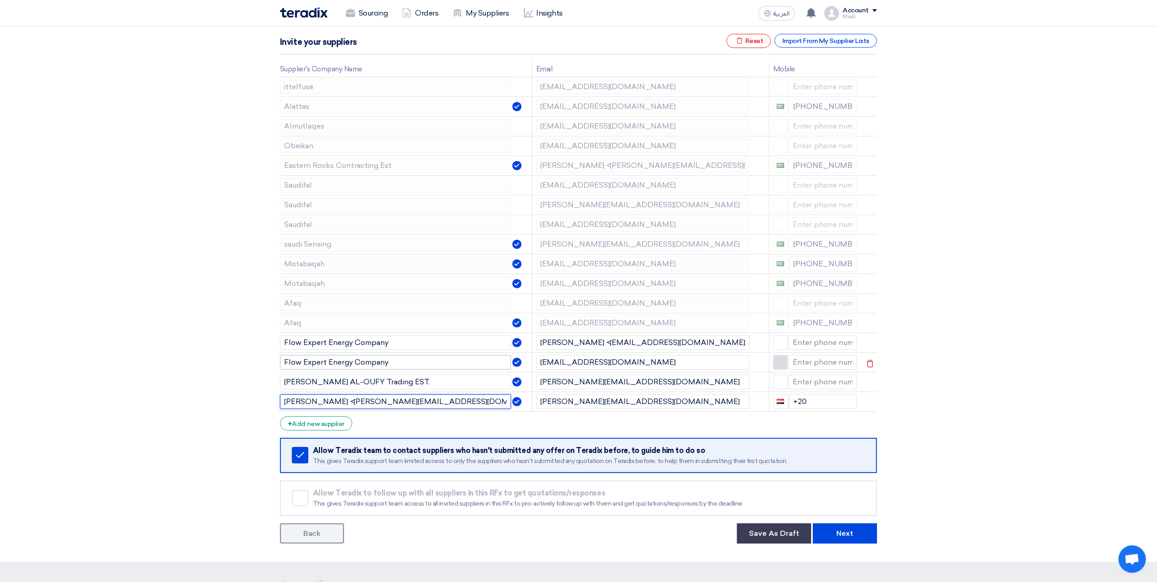
scroll to position [80, 0]
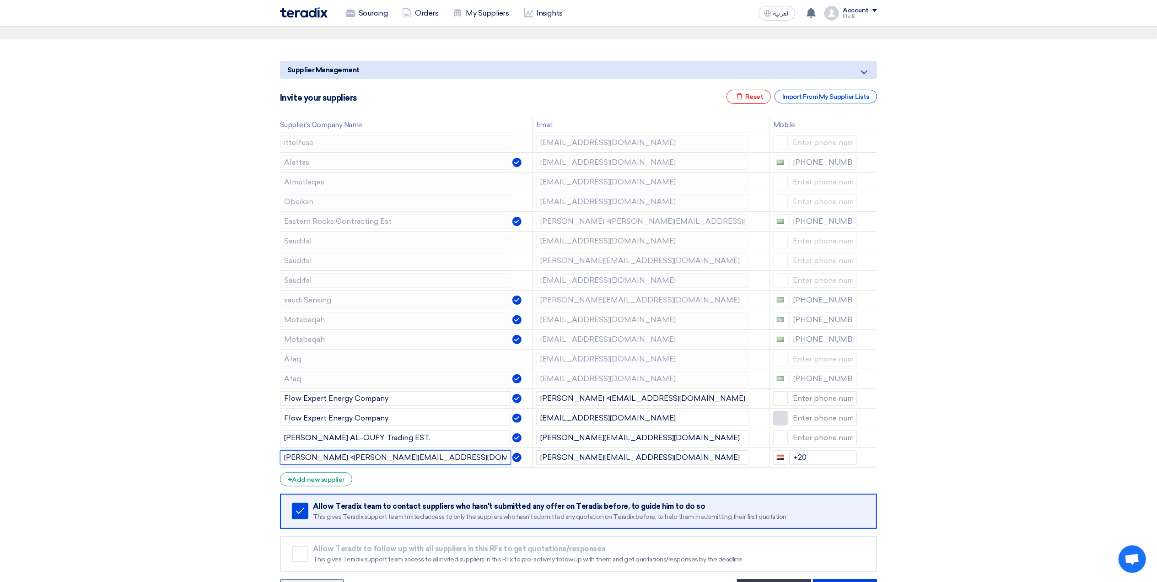
paste input "saudi Sensing"
drag, startPoint x: 472, startPoint y: 462, endPoint x: 276, endPoint y: 456, distance: 195.9
click at [276, 456] on div "Supplier Management Minimize/Maximize Category Invite your suppliers Excel file…" at bounding box center [578, 329] width 611 height 542
drag, startPoint x: 288, startPoint y: 460, endPoint x: 282, endPoint y: 460, distance: 5.5
click at [282, 460] on input "saudi Sensing" at bounding box center [395, 457] width 231 height 15
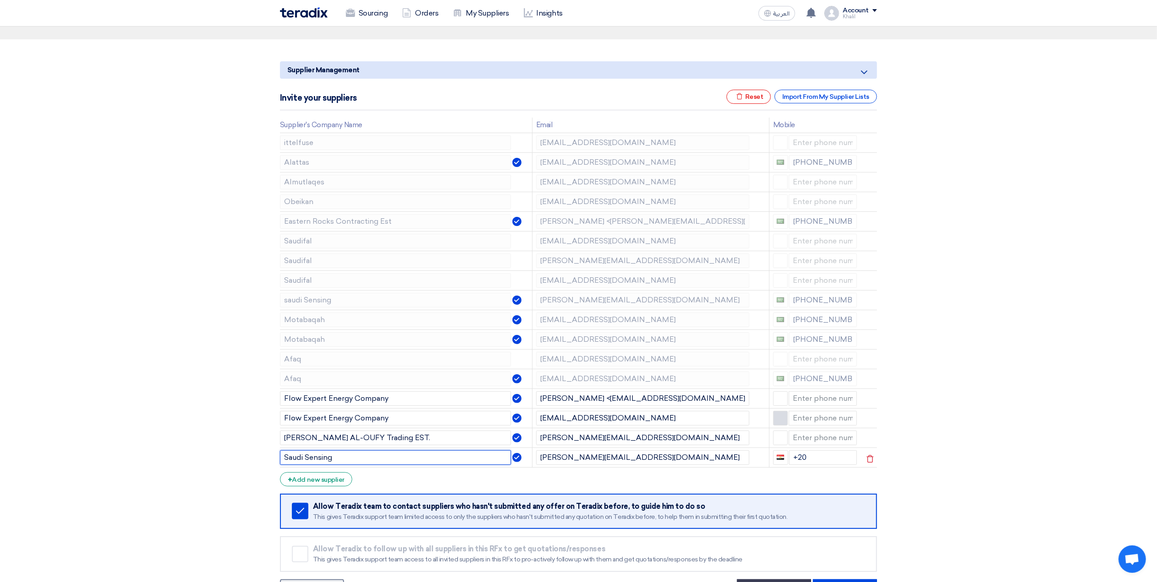
click at [357, 464] on input "Saudi Sensing" at bounding box center [395, 457] width 231 height 15
type input "Saudi Sensing"
drag, startPoint x: 820, startPoint y: 462, endPoint x: 774, endPoint y: 462, distance: 46.2
click at [774, 462] on div "+20" at bounding box center [815, 457] width 84 height 15
click at [997, 468] on section "Supplier Management Minimize/Maximize Category Invite your suppliers Excel file…" at bounding box center [578, 328] width 1157 height 578
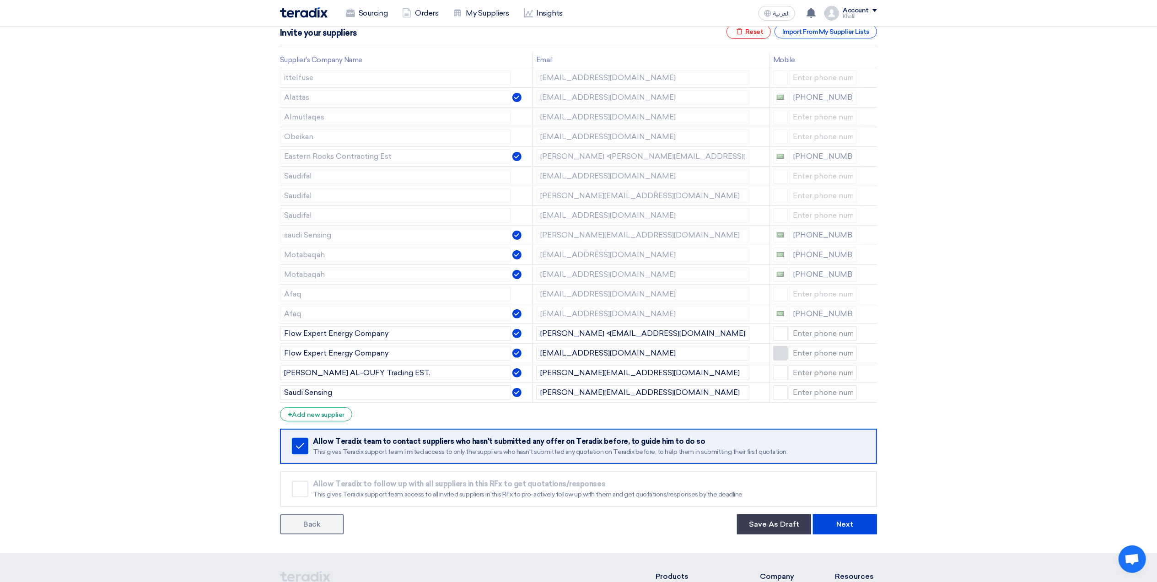
scroll to position [183, 0]
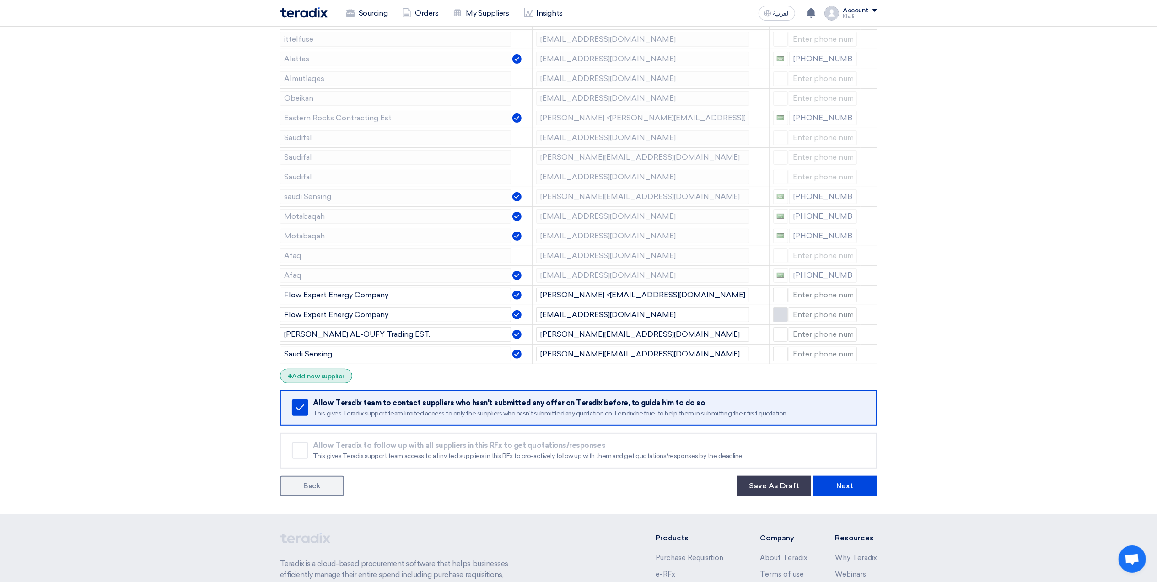
click at [327, 382] on div "+ Add new supplier" at bounding box center [316, 376] width 72 height 14
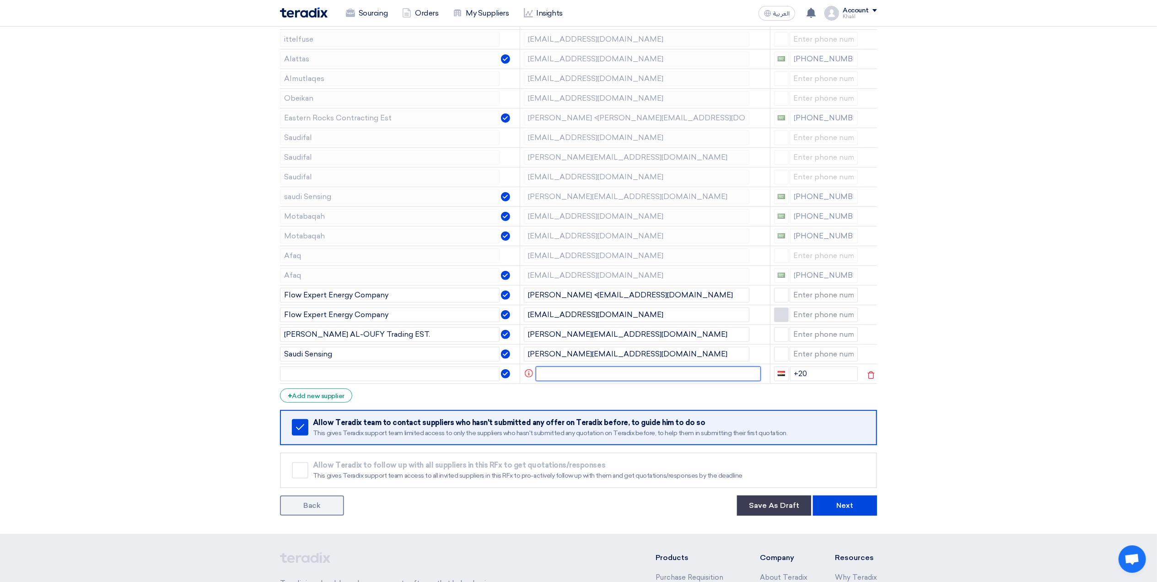
click at [570, 378] on input "text" at bounding box center [649, 373] width 226 height 15
paste input "[EMAIL_ADDRESS][PERSON_NAME][DOMAIN_NAME]"
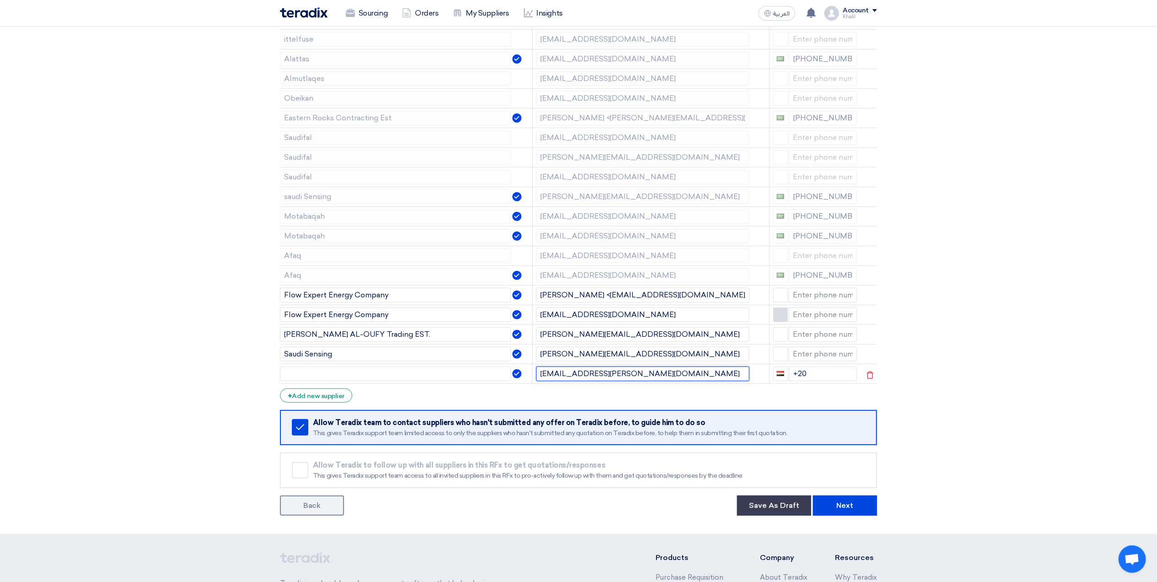
drag, startPoint x: 609, startPoint y: 377, endPoint x: 581, endPoint y: 374, distance: 28.0
click at [581, 374] on input "[EMAIL_ADDRESS][PERSON_NAME][DOMAIN_NAME]" at bounding box center [642, 373] width 213 height 15
type input "[EMAIL_ADDRESS][PERSON_NAME][DOMAIN_NAME]"
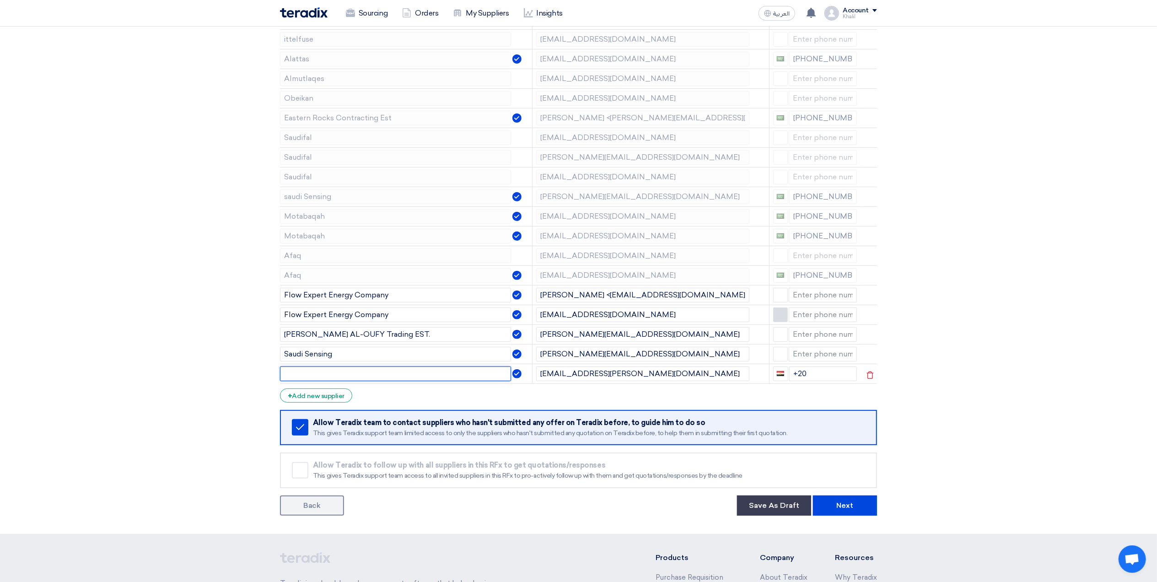
click at [397, 378] on input "text" at bounding box center [395, 373] width 231 height 15
paste input "[PERSON_NAME]."
type input "[PERSON_NAME]"
click at [1040, 449] on section "Supplier Management Minimize/Maximize Category Invite your suppliers Excel file…" at bounding box center [578, 235] width 1157 height 598
drag, startPoint x: 809, startPoint y: 377, endPoint x: 785, endPoint y: 377, distance: 23.8
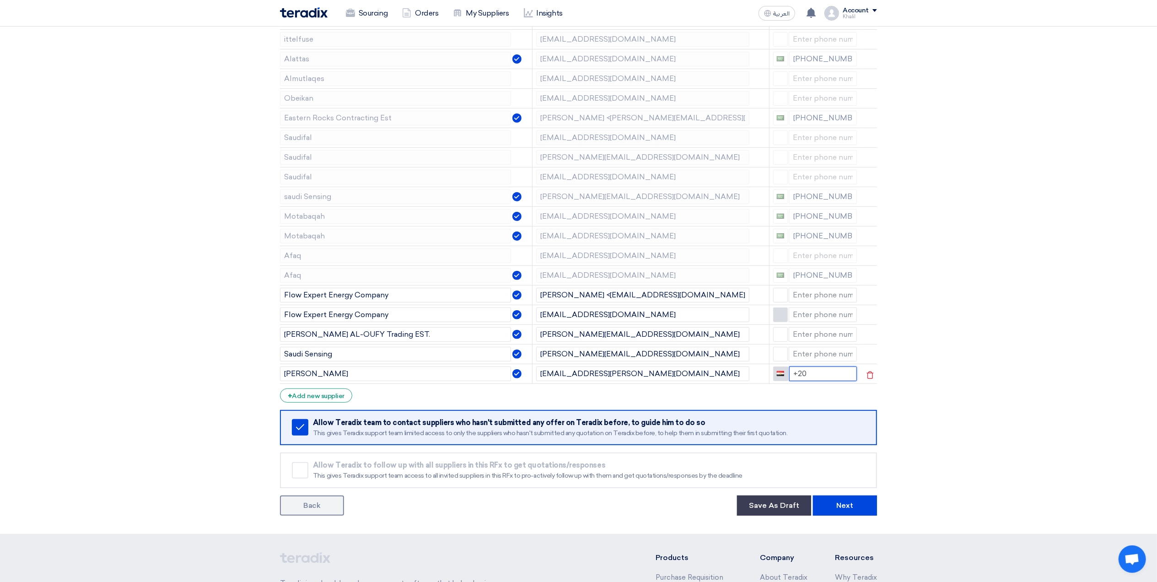
click at [785, 377] on div "+20" at bounding box center [815, 373] width 84 height 15
click at [1000, 449] on section "Supplier Management Minimize/Maximize Category Invite your suppliers Excel file…" at bounding box center [578, 235] width 1157 height 598
click at [1037, 372] on section "Supplier Management Minimize/Maximize Category Invite your suppliers Excel file…" at bounding box center [578, 235] width 1157 height 598
drag, startPoint x: 288, startPoint y: 374, endPoint x: 284, endPoint y: 375, distance: 4.7
click at [284, 375] on input "[PERSON_NAME]" at bounding box center [395, 373] width 231 height 15
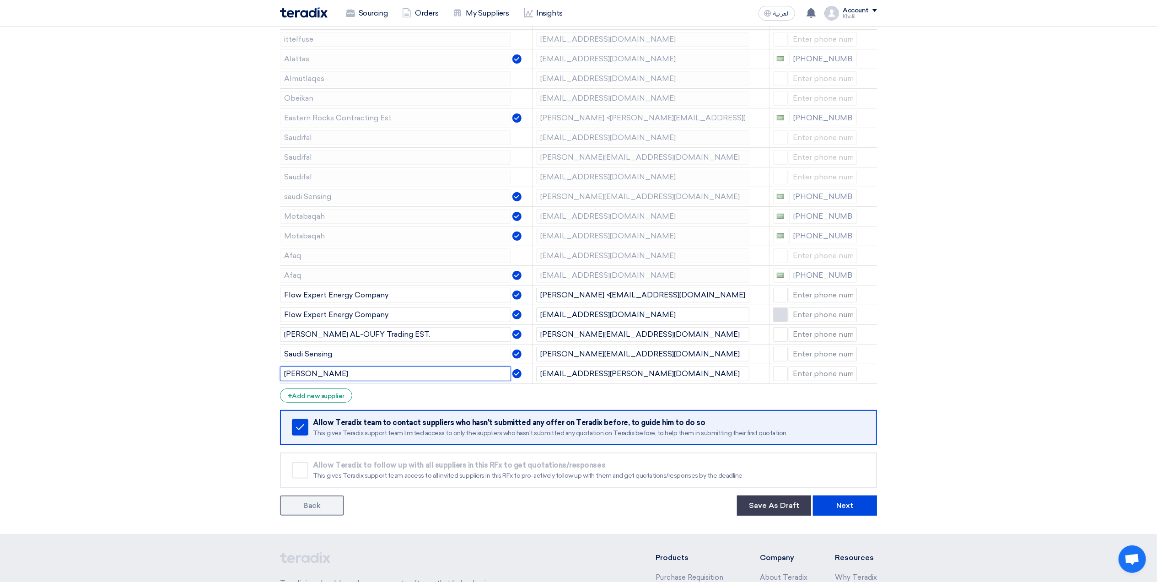
type input "[PERSON_NAME]"
drag, startPoint x: 976, startPoint y: 390, endPoint x: 983, endPoint y: 390, distance: 6.9
click at [977, 390] on section "Supplier Management Minimize/Maximize Category Invite your suppliers Excel file…" at bounding box center [578, 235] width 1157 height 598
click at [320, 510] on link "Back" at bounding box center [312, 506] width 64 height 20
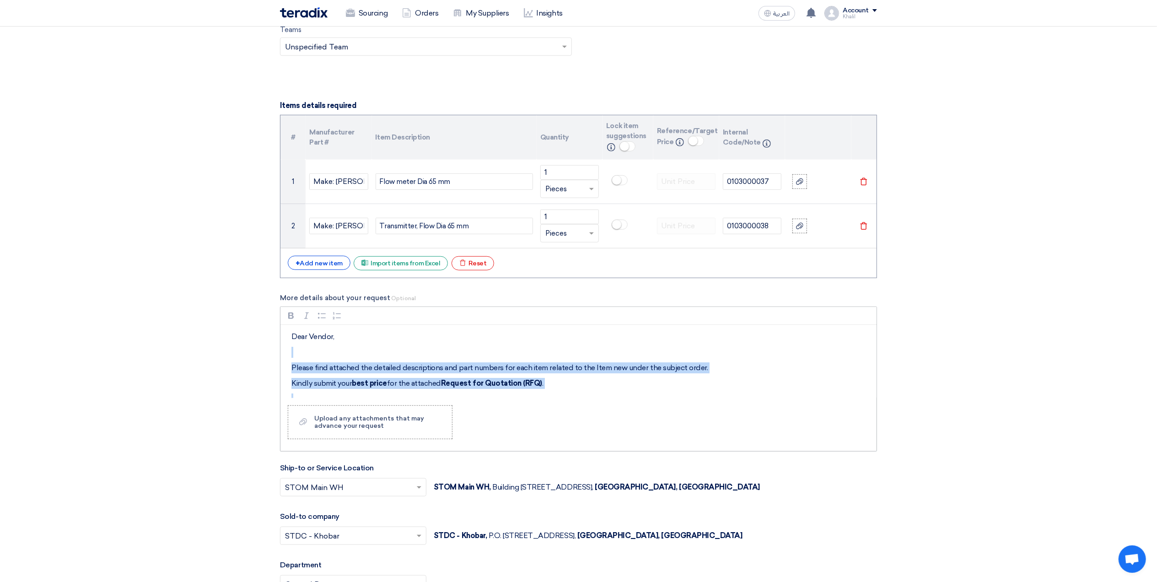
drag, startPoint x: 611, startPoint y: 398, endPoint x: 308, endPoint y: 353, distance: 306.6
click at [308, 353] on div "Dear Vendor, Please find attached the detailed descriptions and part numbers fo…" at bounding box center [578, 361] width 596 height 73
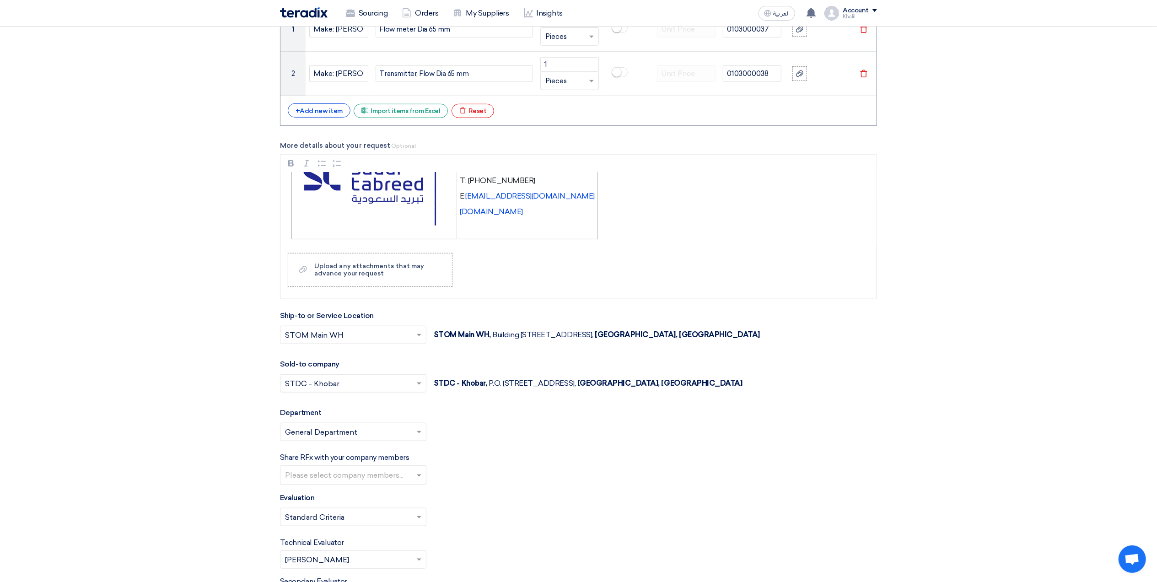
scroll to position [793, 0]
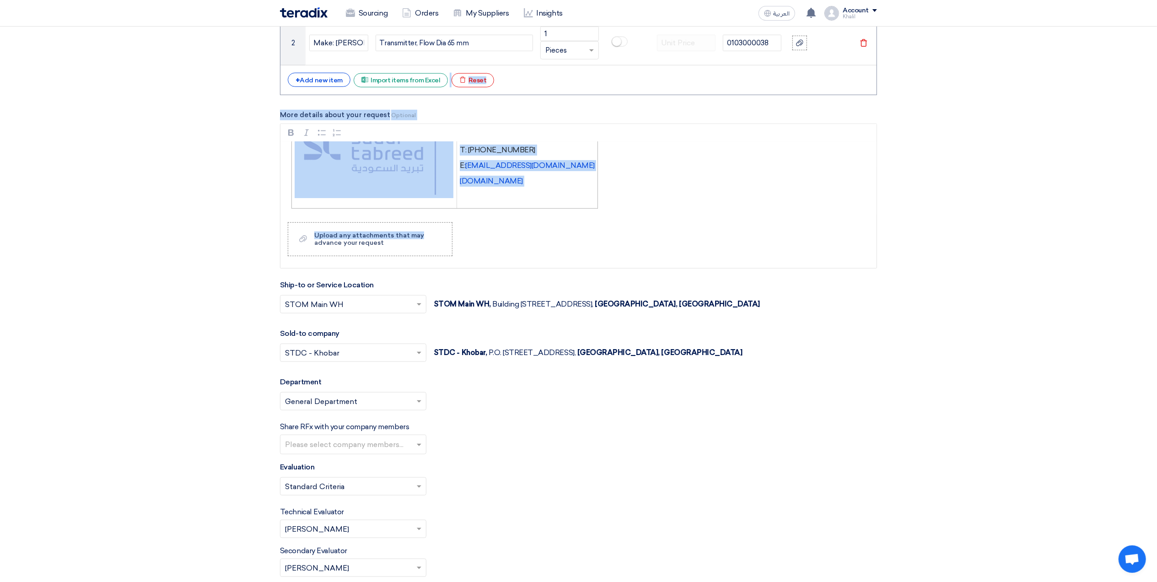
drag, startPoint x: 657, startPoint y: 232, endPoint x: 383, endPoint y: 98, distance: 305.7
click at [383, 97] on form "Basic Information RFx Title RFQ for Flow meter Dia 65 mm & Transmitter, Flow Di…" at bounding box center [578, 145] width 597 height 1595
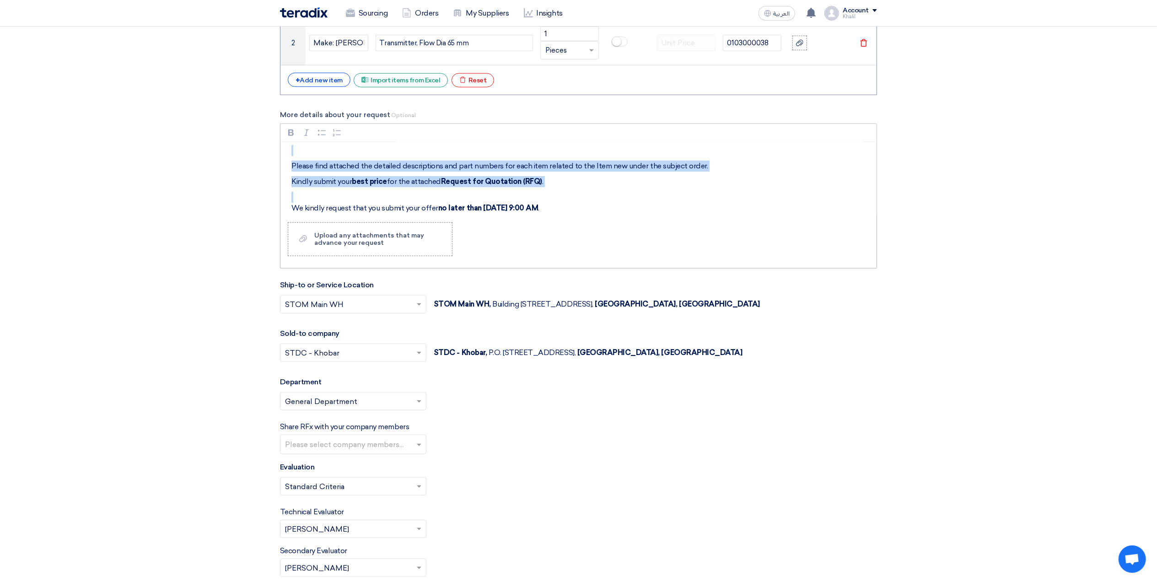
scroll to position [0, 0]
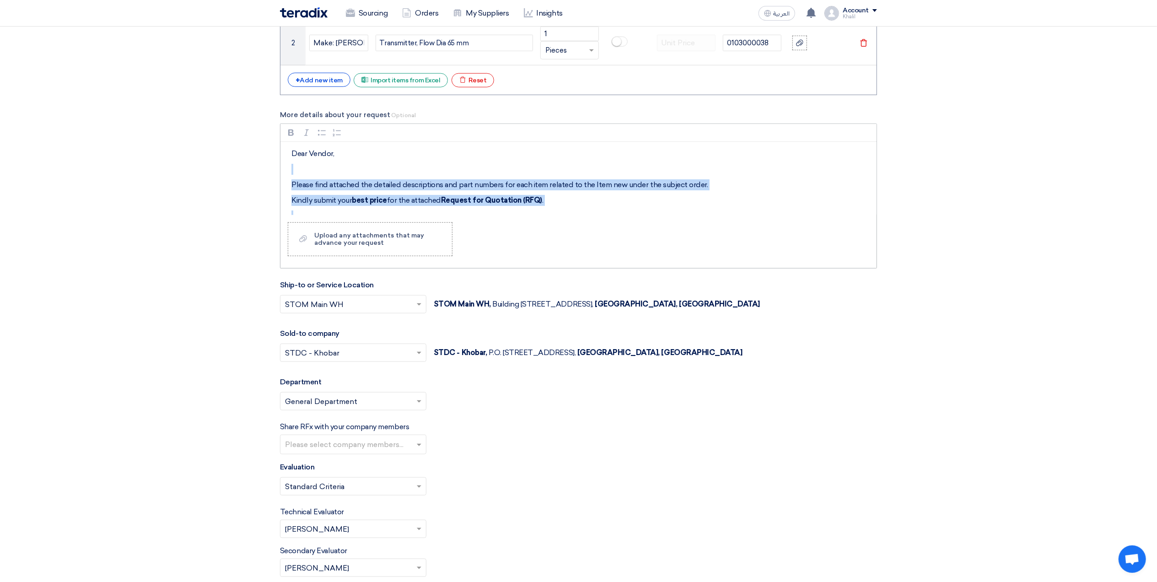
drag, startPoint x: 415, startPoint y: 180, endPoint x: 407, endPoint y: 179, distance: 8.7
click at [415, 180] on div "Dear Vendor, Please find attached the detailed descriptions and part numbers fo…" at bounding box center [578, 178] width 596 height 73
click at [329, 164] on div "Dear Vendor, Please find attached the detailed descriptions and part numbers fo…" at bounding box center [578, 178] width 596 height 73
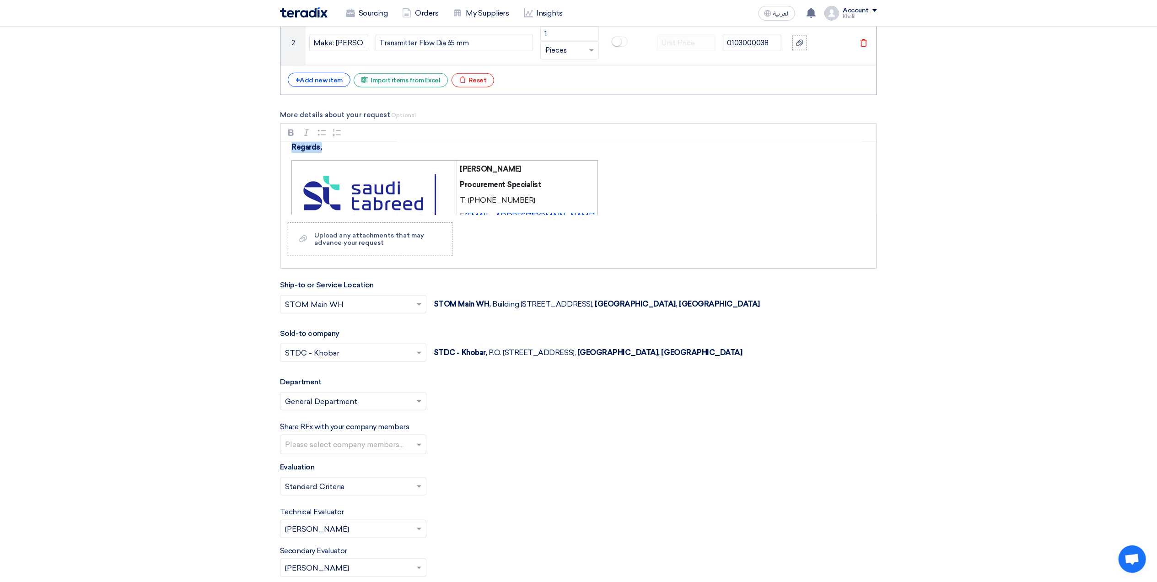
scroll to position [208, 0]
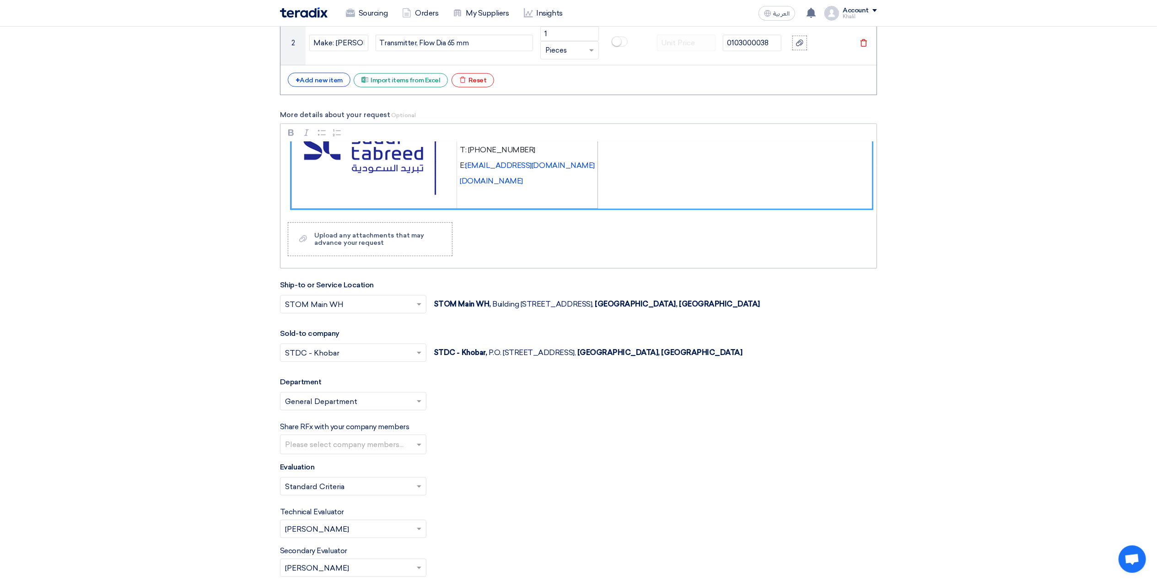
drag, startPoint x: 291, startPoint y: 152, endPoint x: 608, endPoint y: 187, distance: 318.5
click at [581, 186] on div "Dear Vendor, Please find attached the detailed descriptions and part numbers fo…" at bounding box center [578, 178] width 596 height 73
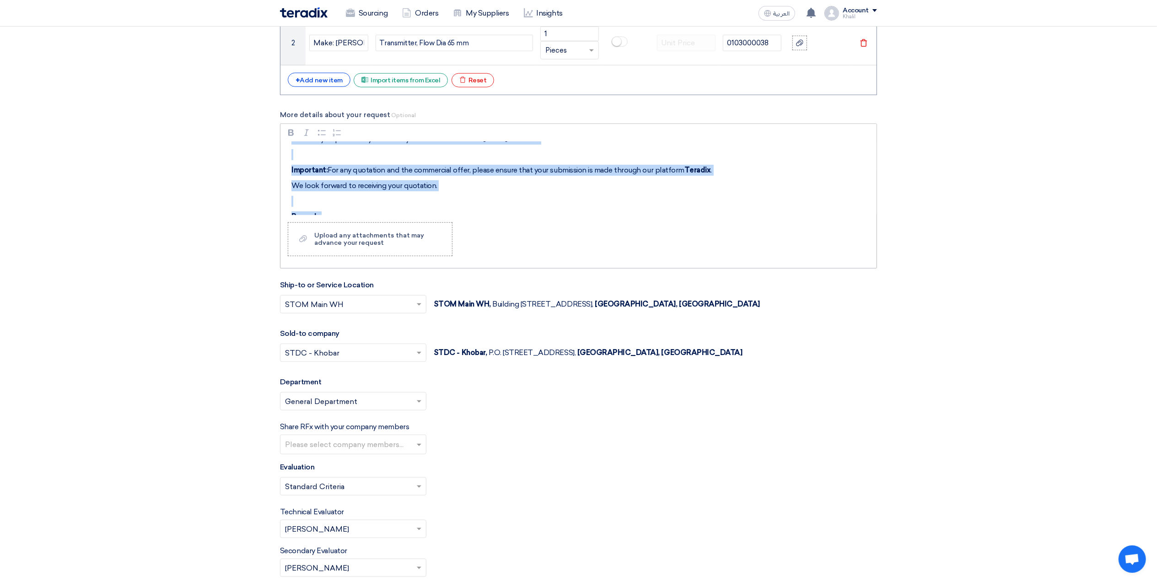
scroll to position [0, 0]
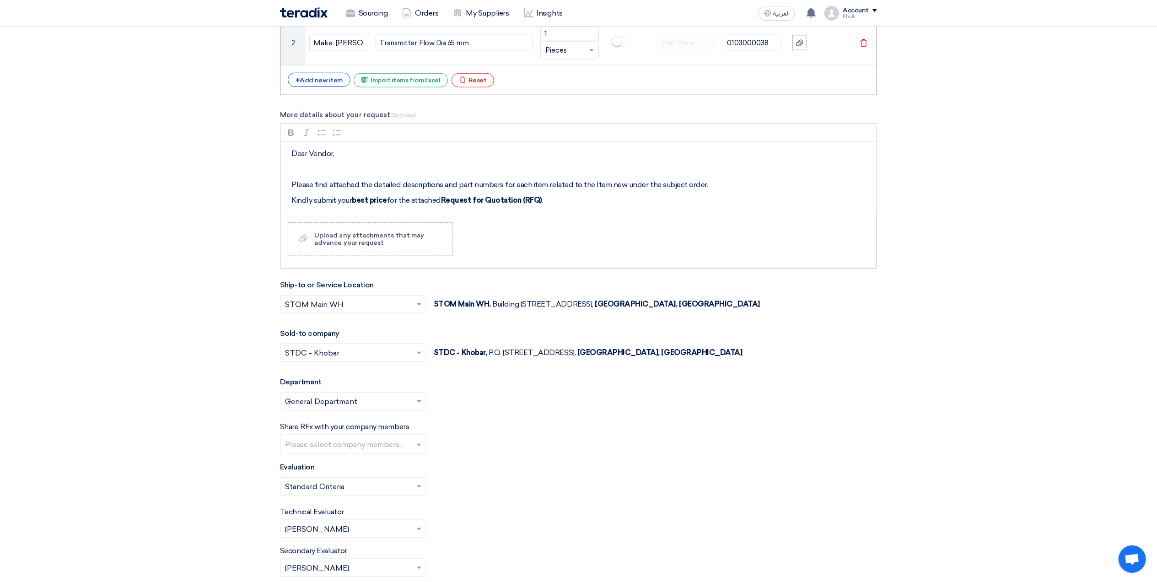
drag, startPoint x: 490, startPoint y: 190, endPoint x: 295, endPoint y: 155, distance: 197.7
click at [295, 155] on p "Dear Vendor," at bounding box center [581, 153] width 581 height 11
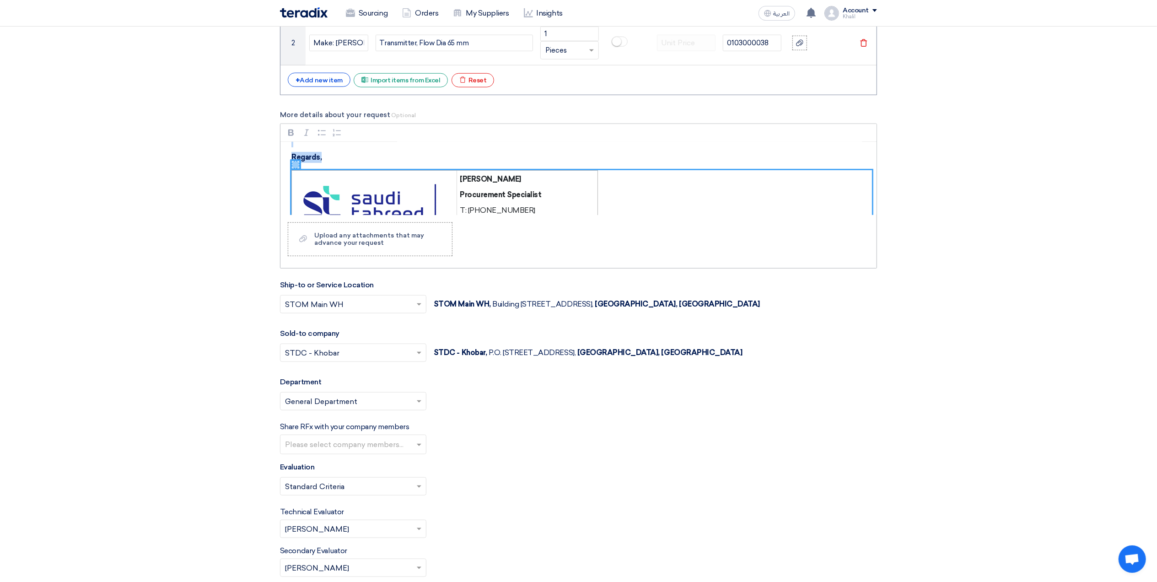
scroll to position [208, 0]
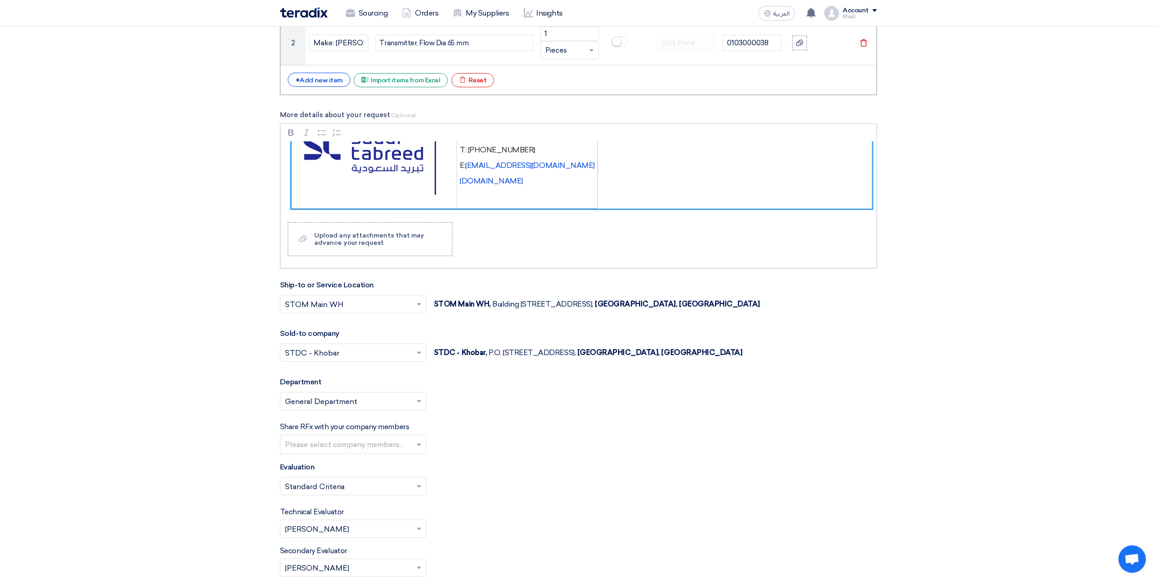
drag, startPoint x: 291, startPoint y: 155, endPoint x: 577, endPoint y: 183, distance: 287.4
click at [577, 183] on div "Dear Vendor, Please find attached the detailed descriptions and part numbers fo…" at bounding box center [578, 178] width 596 height 73
copy div "Dear Vendor, Please find attached the detailed descriptions and part numbers fo…"
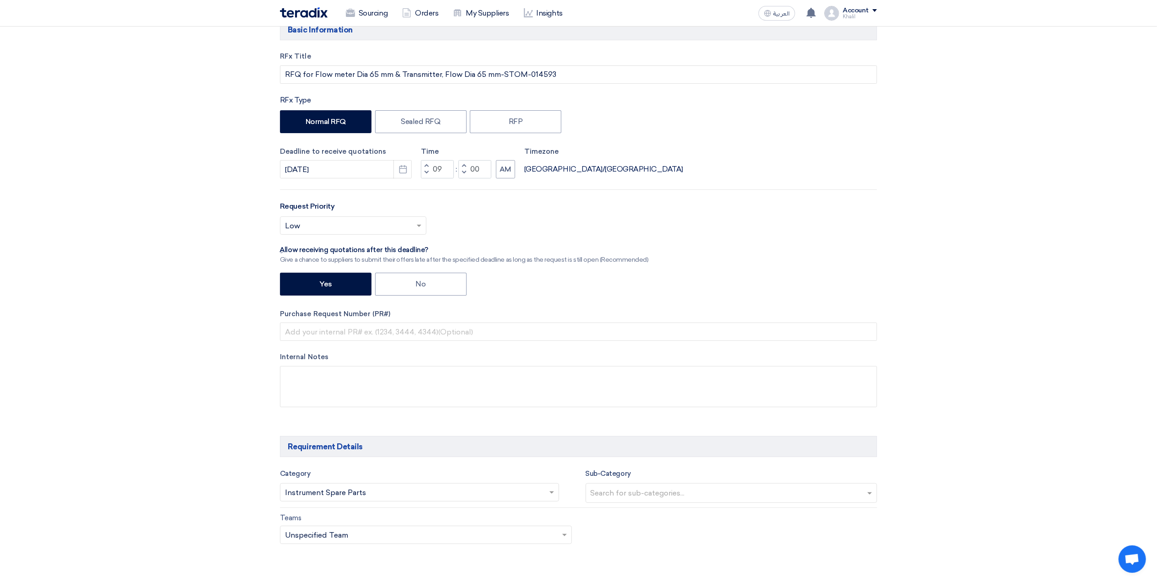
scroll to position [0, 0]
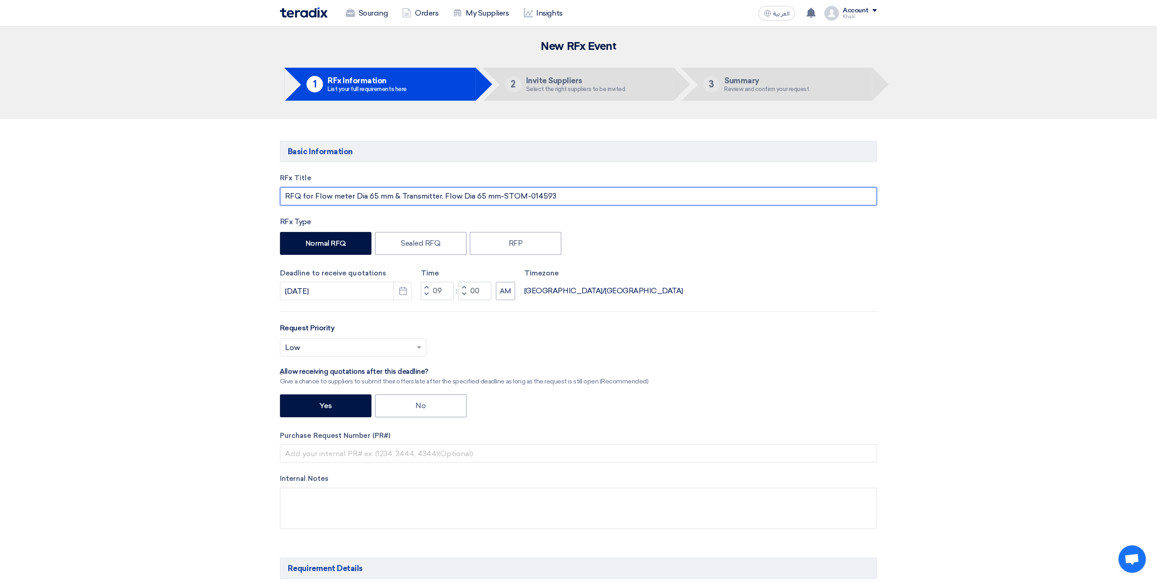
drag, startPoint x: 566, startPoint y: 196, endPoint x: 277, endPoint y: 195, distance: 289.2
click at [277, 195] on div "RFx Title RFQ for Flow meter Dia 65 mm & Transmitter, Flow Dia 65 mm-STOM-01459…" at bounding box center [578, 358] width 611 height 370
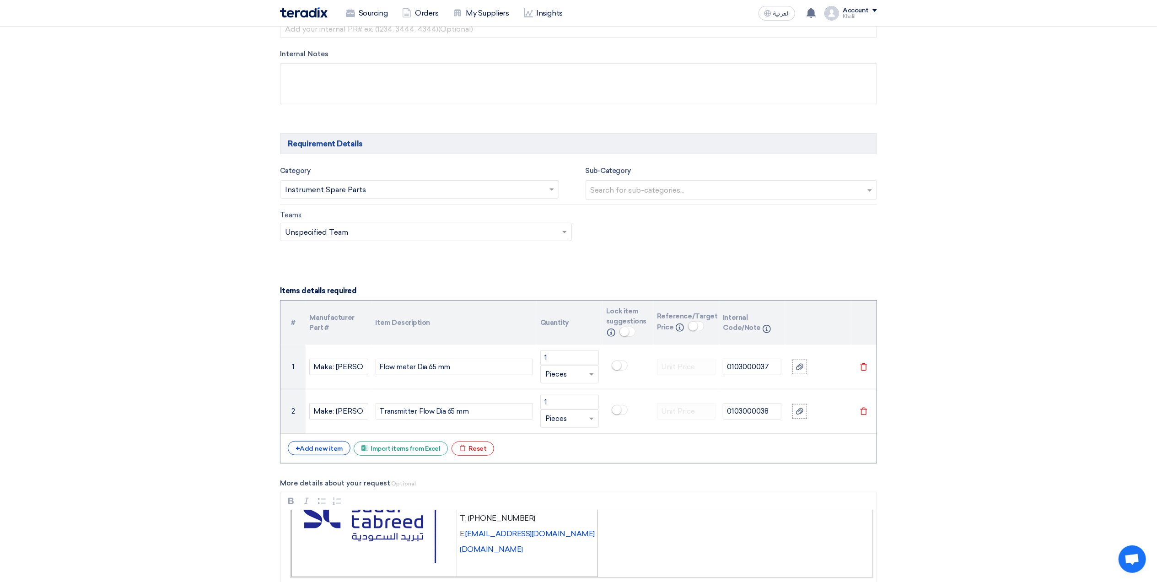
scroll to position [427, 0]
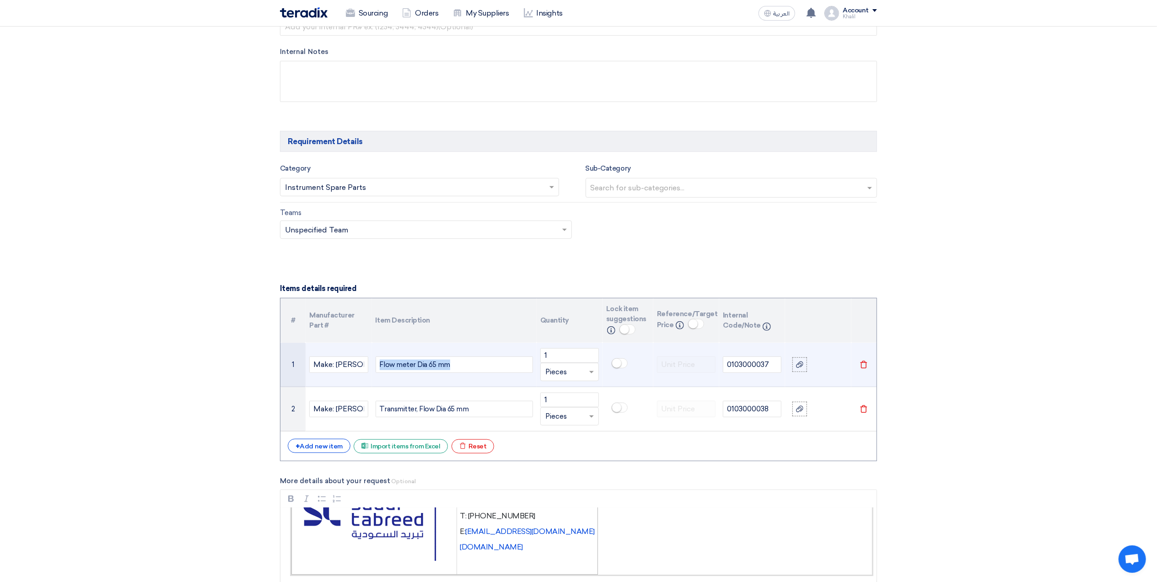
drag, startPoint x: 451, startPoint y: 366, endPoint x: 374, endPoint y: 365, distance: 76.9
click at [374, 365] on td "Flow meter Dia 65 mm" at bounding box center [454, 365] width 165 height 44
copy div "Flow meter Dia 65 mm"
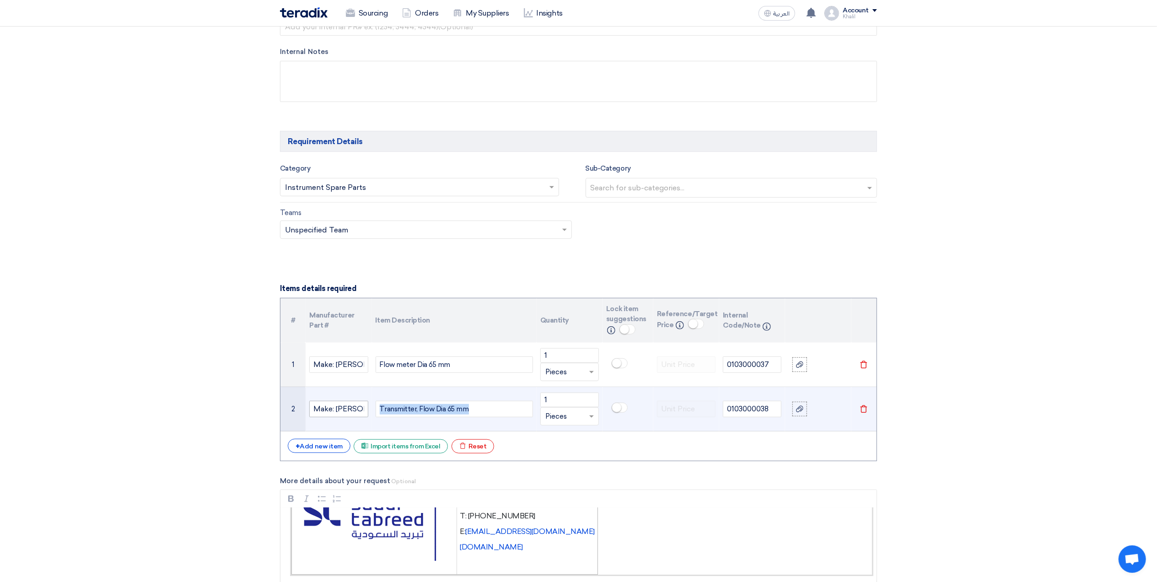
drag, startPoint x: 481, startPoint y: 412, endPoint x: 365, endPoint y: 410, distance: 116.7
click at [365, 410] on tr "2 Make: [PERSON_NAME] & [PERSON_NAME] | Model: Promag-400| Flow Transmitter Dia…" at bounding box center [578, 409] width 596 height 44
copy div "Transmitter, Flow Dia 65 mm"
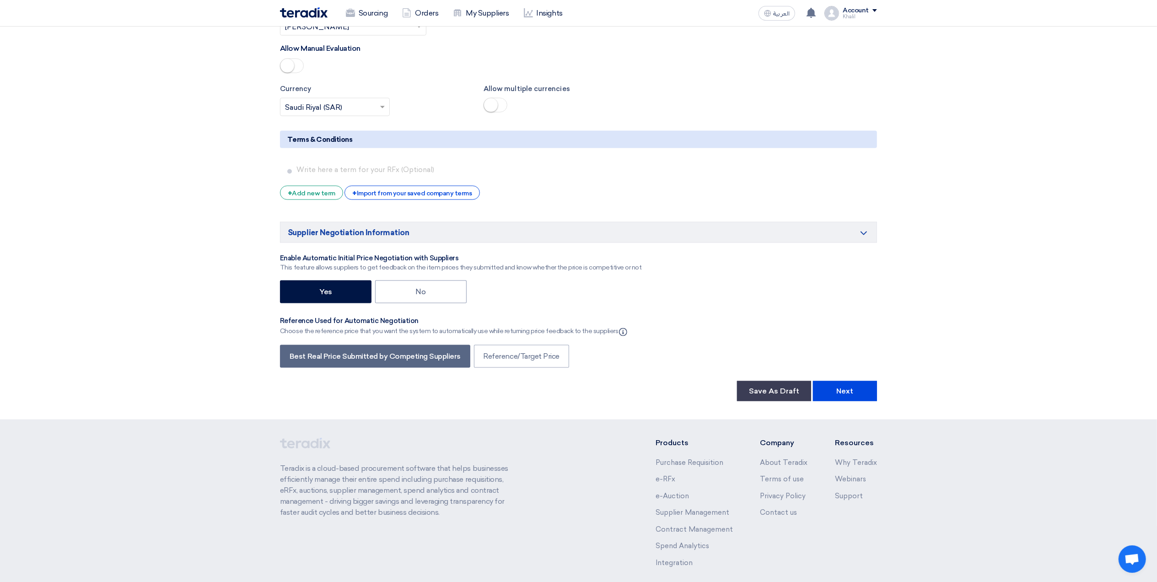
scroll to position [1384, 0]
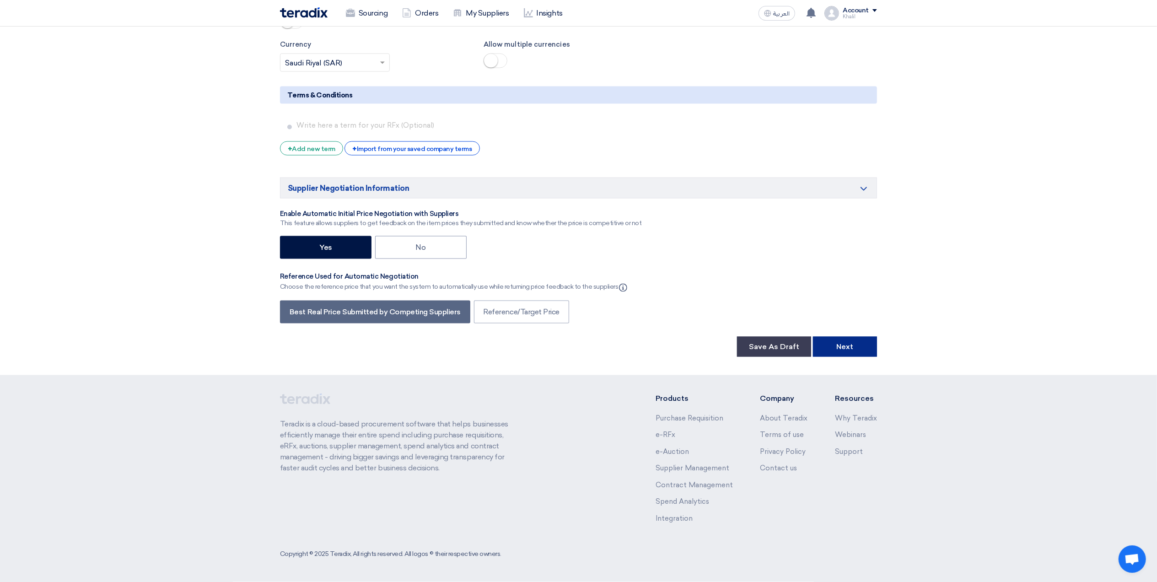
click at [846, 347] on button "Next" at bounding box center [845, 347] width 64 height 20
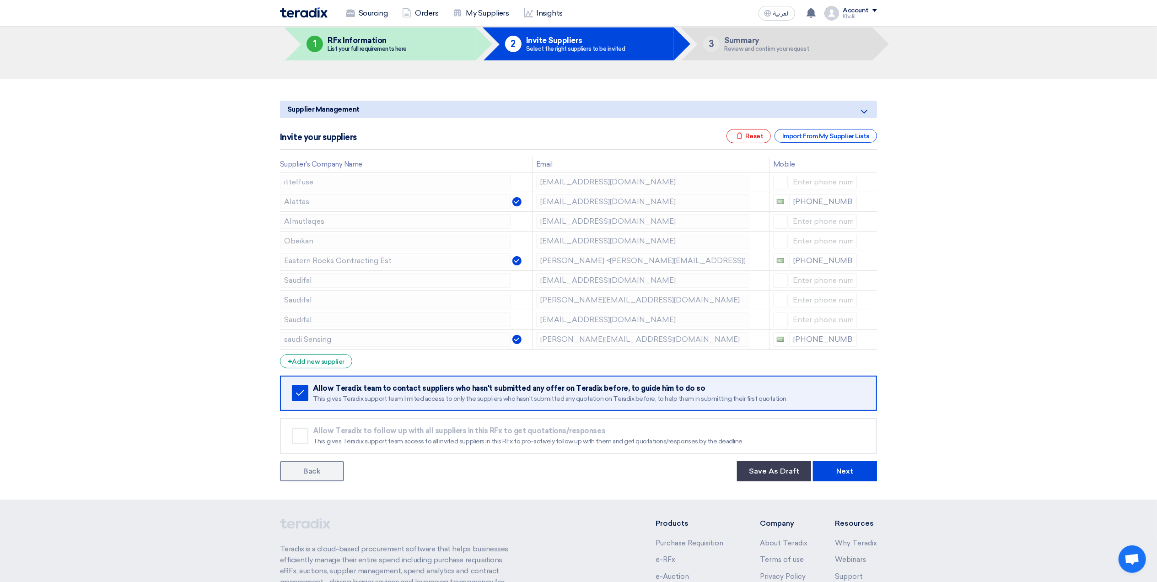
scroll to position [122, 0]
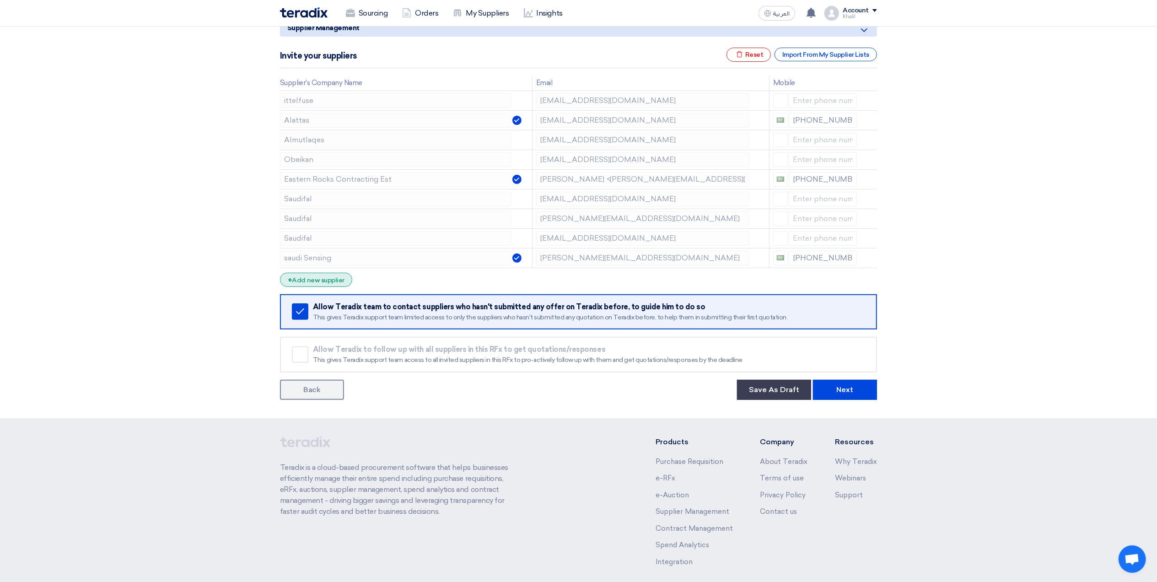
click at [334, 286] on div "+ Add new supplier" at bounding box center [316, 280] width 72 height 14
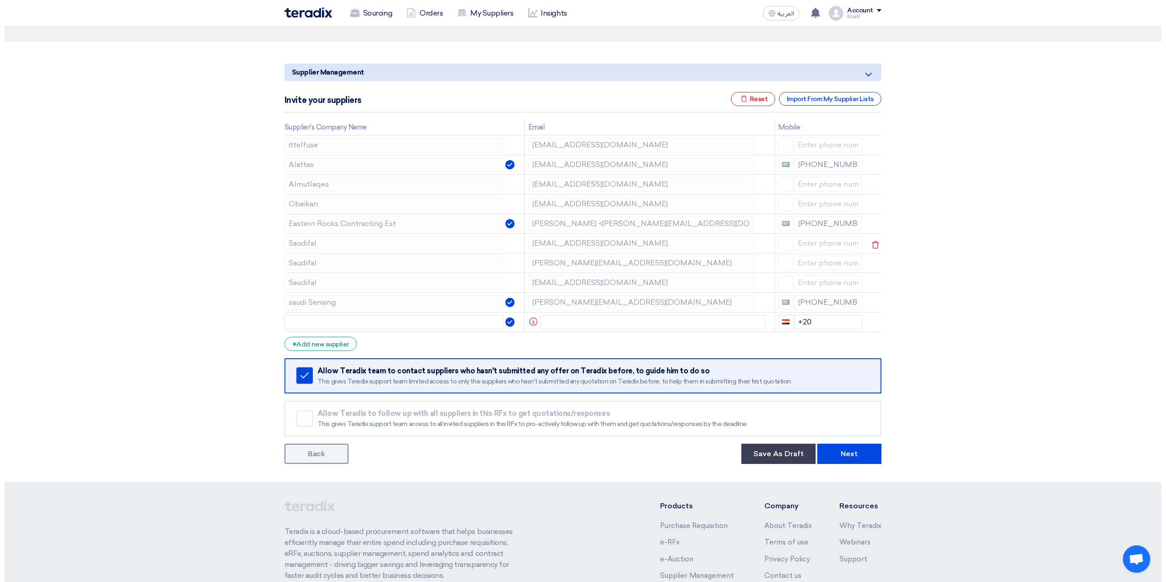
scroll to position [0, 0]
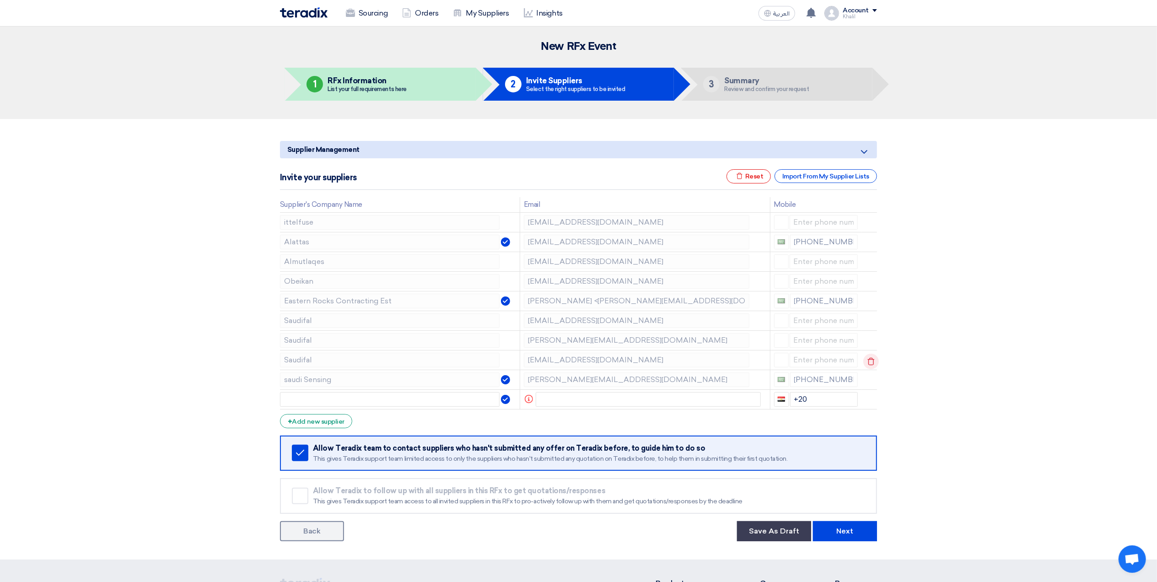
click at [872, 363] on icon at bounding box center [871, 362] width 16 height 16
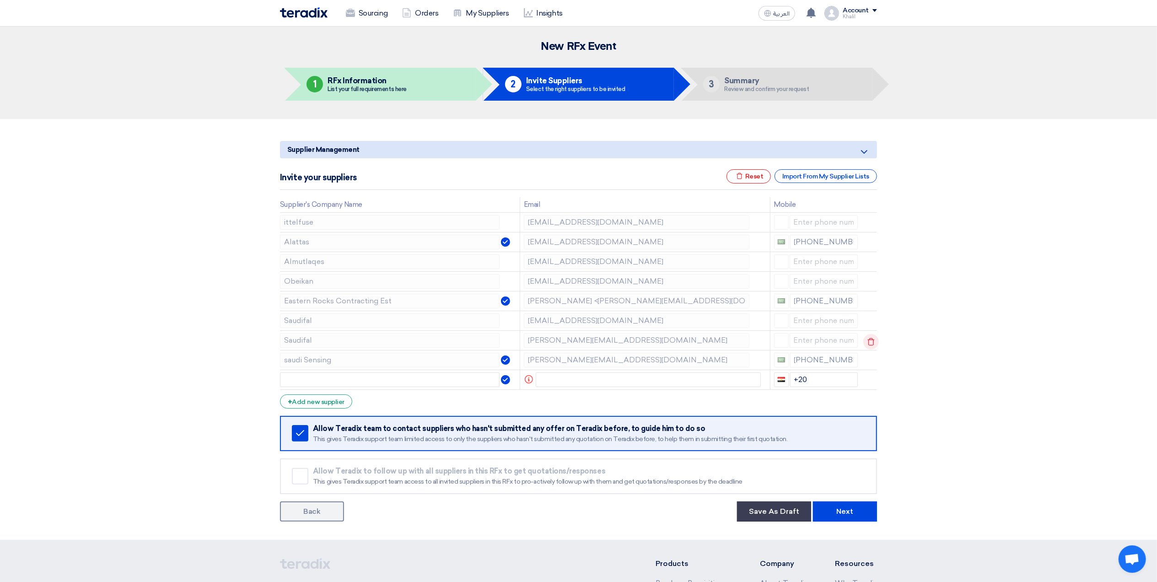
click at [868, 341] on use at bounding box center [871, 342] width 7 height 8
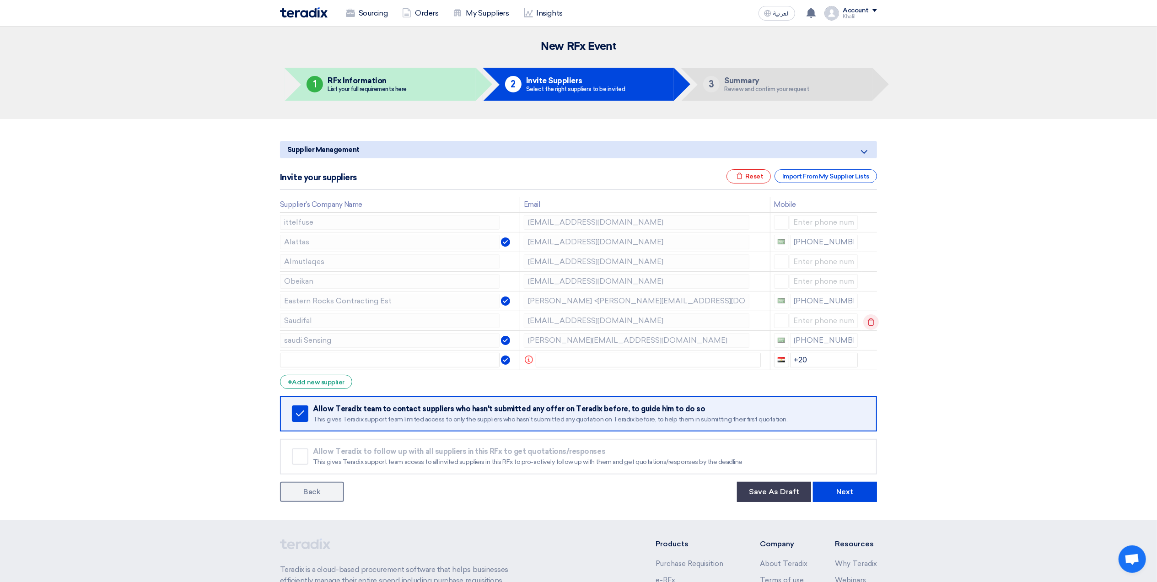
click at [870, 326] on icon at bounding box center [871, 322] width 16 height 16
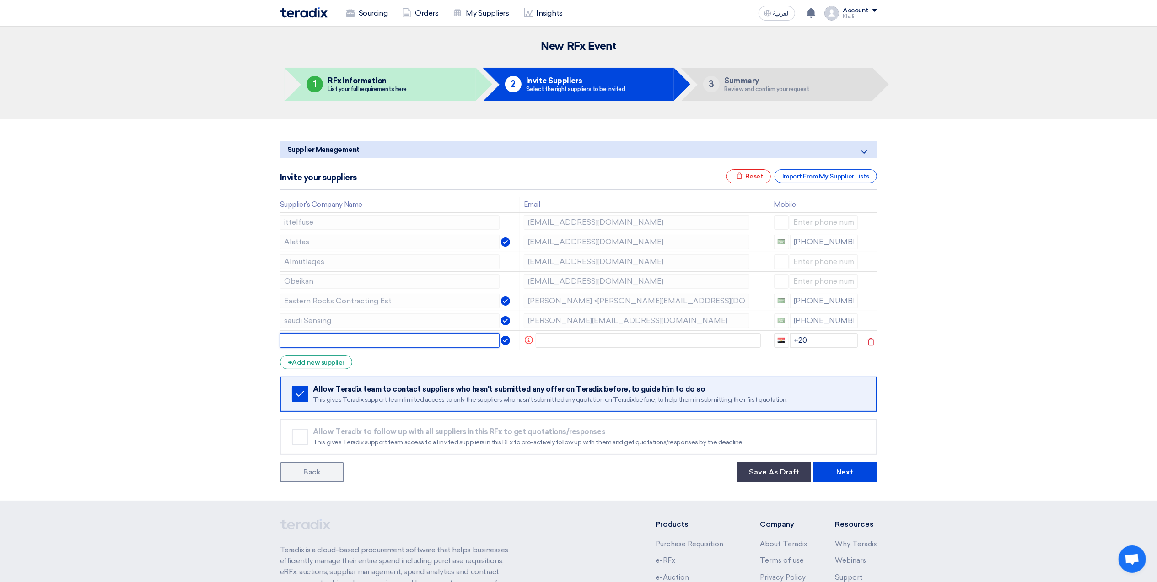
click at [383, 336] on input "text" at bounding box center [390, 340] width 220 height 15
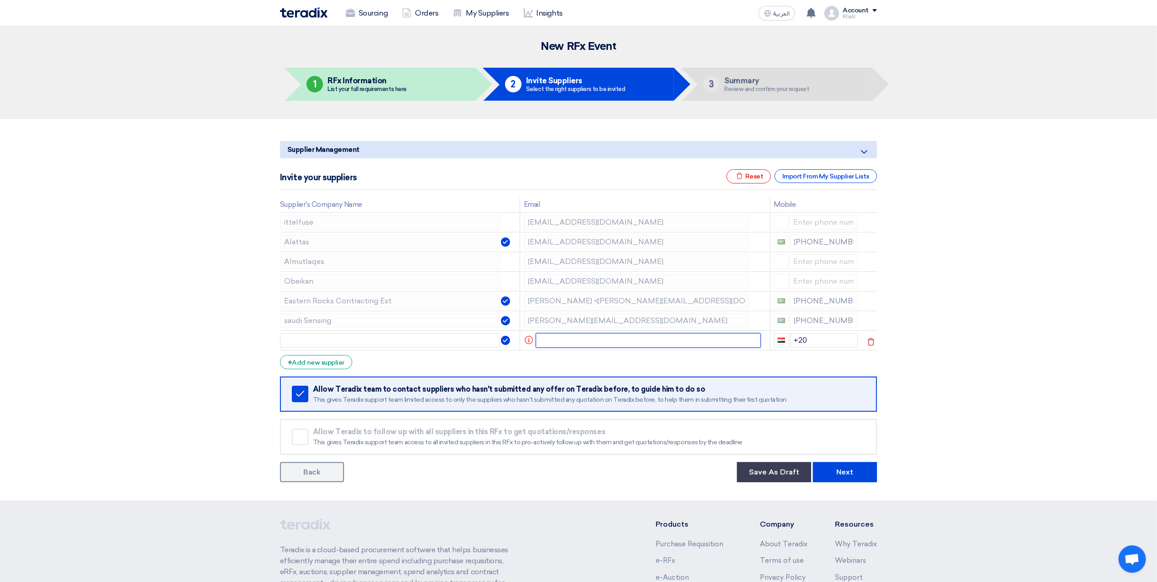
click at [586, 339] on input "text" at bounding box center [649, 340] width 226 height 15
paste input "[PERSON_NAME] <[EMAIL_ADDRESS][DOMAIN_NAME]>"
drag, startPoint x: 677, startPoint y: 345, endPoint x: 663, endPoint y: 344, distance: 14.6
click at [663, 344] on input "[PERSON_NAME] <[EMAIL_ADDRESS][DOMAIN_NAME]>" at bounding box center [642, 340] width 213 height 15
drag, startPoint x: 575, startPoint y: 339, endPoint x: 525, endPoint y: 339, distance: 49.4
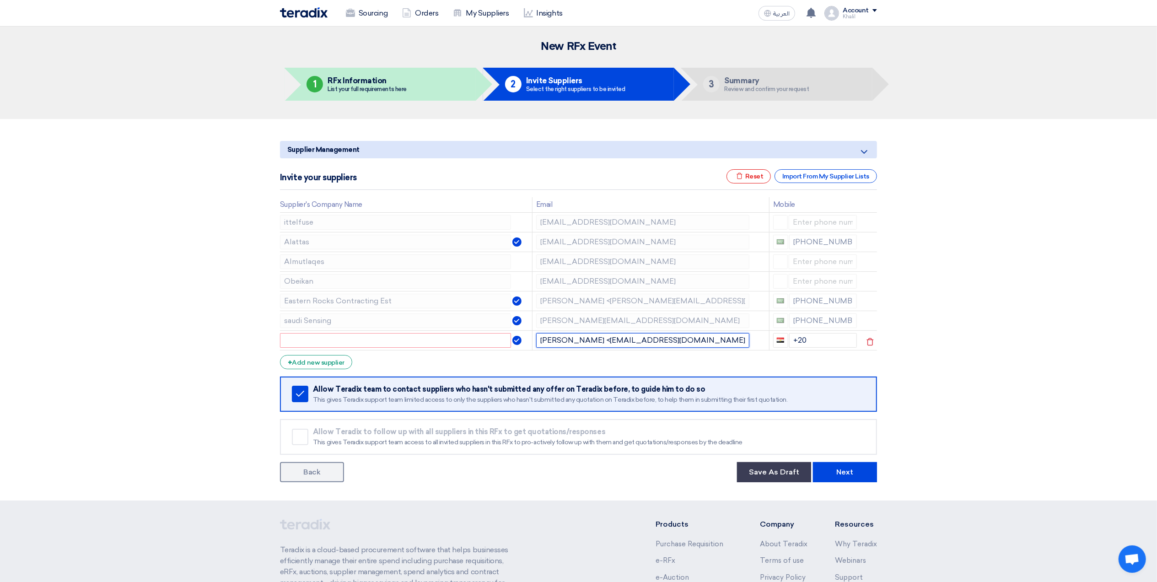
click at [525, 339] on tr "[PERSON_NAME] <[EMAIL_ADDRESS][DOMAIN_NAME] +20" at bounding box center [578, 340] width 597 height 20
click at [573, 339] on input "[PERSON_NAME] <[EMAIL_ADDRESS][DOMAIN_NAME]" at bounding box center [642, 340] width 213 height 15
drag, startPoint x: 576, startPoint y: 339, endPoint x: 543, endPoint y: 339, distance: 32.9
click at [543, 339] on input "[PERSON_NAME] <[EMAIL_ADDRESS][DOMAIN_NAME]" at bounding box center [642, 340] width 213 height 15
click at [549, 339] on input "[PERSON_NAME] <[EMAIL_ADDRESS][DOMAIN_NAME]" at bounding box center [642, 340] width 213 height 15
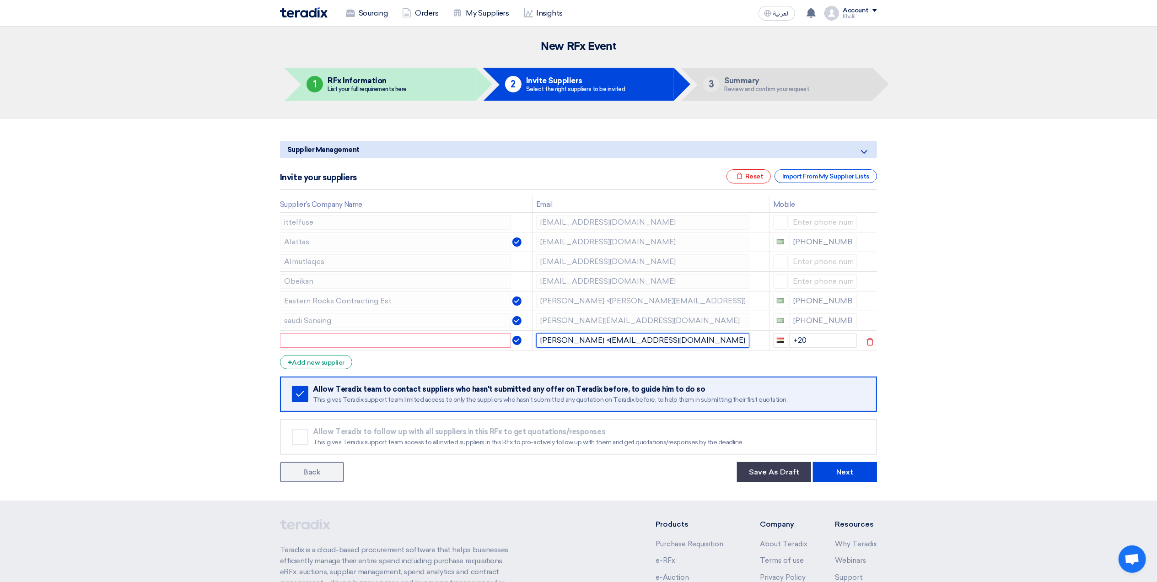
drag, startPoint x: 573, startPoint y: 341, endPoint x: 531, endPoint y: 341, distance: 41.6
click at [531, 341] on tr "[PERSON_NAME] <[EMAIL_ADDRESS][DOMAIN_NAME] +20" at bounding box center [578, 340] width 597 height 20
click at [646, 343] on input "[EMAIL_ADDRESS][DOMAIN_NAME]" at bounding box center [642, 340] width 213 height 15
type input "[EMAIL_ADDRESS][DOMAIN_NAME]"
click at [461, 341] on input "text" at bounding box center [395, 340] width 231 height 15
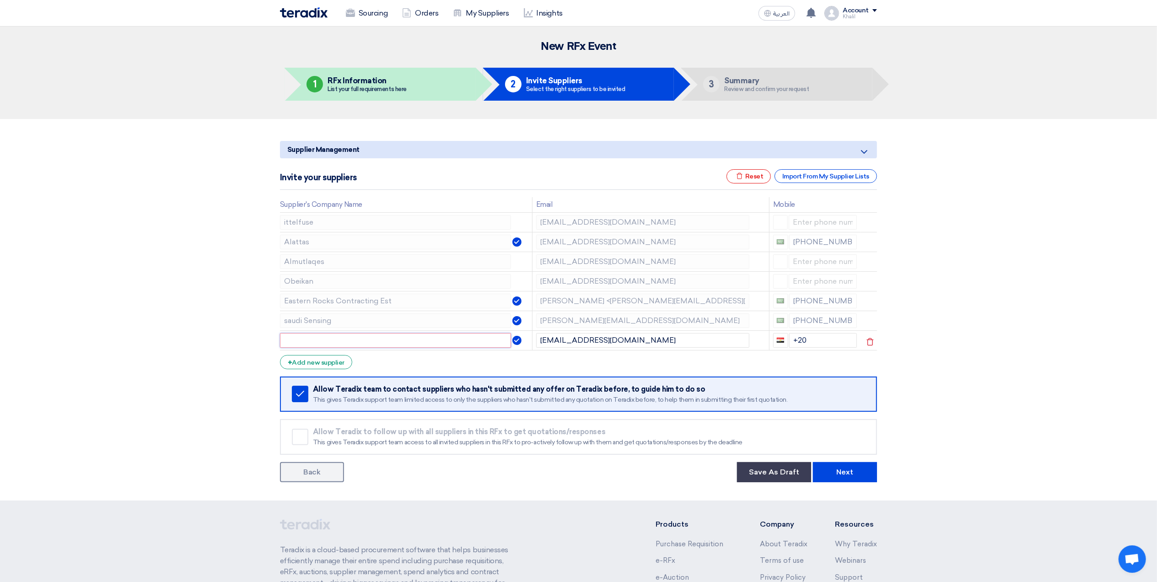
paste input "Flow Expert Energy Company"
type input "Flow Expert Energy Company"
drag, startPoint x: 983, startPoint y: 345, endPoint x: 966, endPoint y: 346, distance: 17.0
click at [978, 345] on section "Supplier Management Minimize/Maximize Category Invite your suppliers Excel file…" at bounding box center [578, 310] width 1157 height 382
drag, startPoint x: 821, startPoint y: 334, endPoint x: 781, endPoint y: 341, distance: 40.8
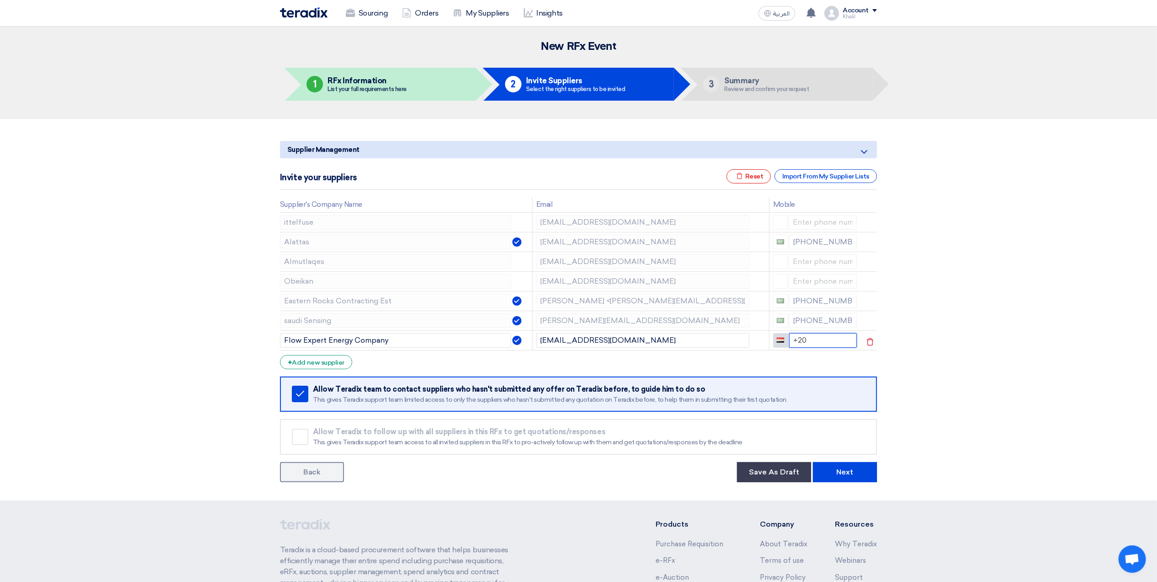
click at [781, 341] on div "+20" at bounding box center [815, 340] width 84 height 15
click at [1007, 372] on section "Supplier Management Minimize/Maximize Category Invite your suppliers Excel file…" at bounding box center [578, 310] width 1157 height 382
click at [321, 362] on div "+ Add new supplier" at bounding box center [316, 362] width 72 height 14
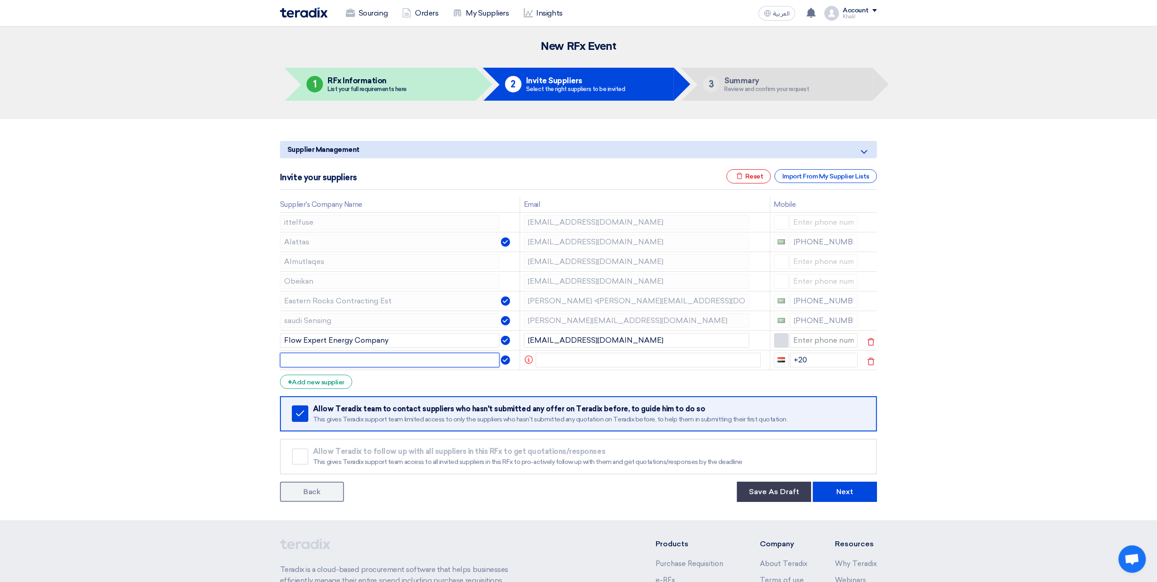
click at [383, 361] on input "text" at bounding box center [390, 360] width 220 height 15
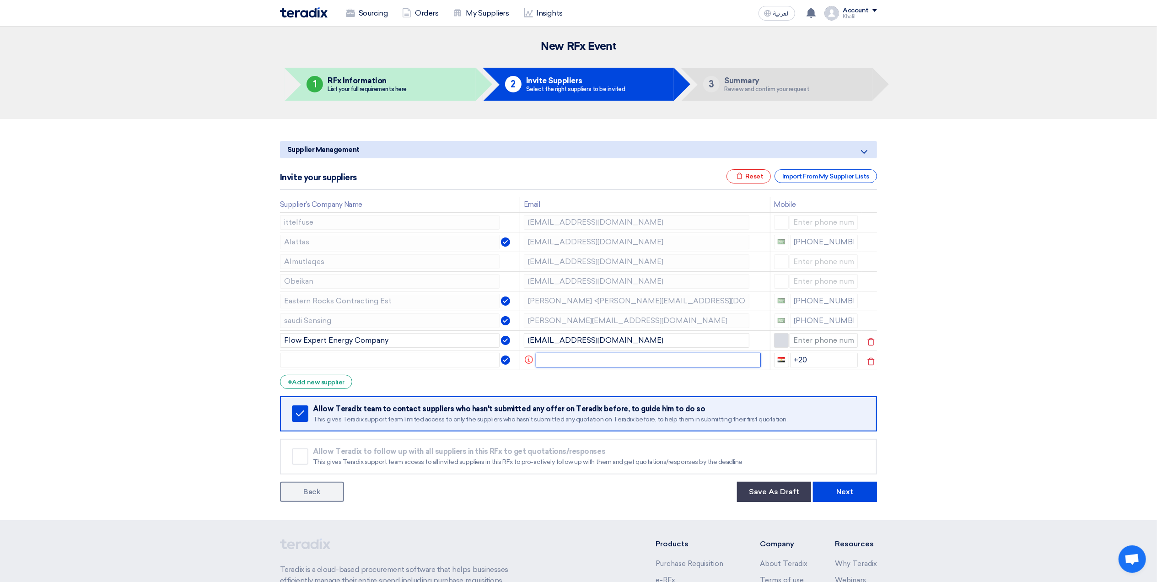
click at [557, 363] on input "text" at bounding box center [649, 360] width 226 height 15
paste input "[EMAIL_ADDRESS][DOMAIN_NAME]"
type input "[EMAIL_ADDRESS][DOMAIN_NAME]"
click at [429, 363] on input "text" at bounding box center [395, 360] width 231 height 15
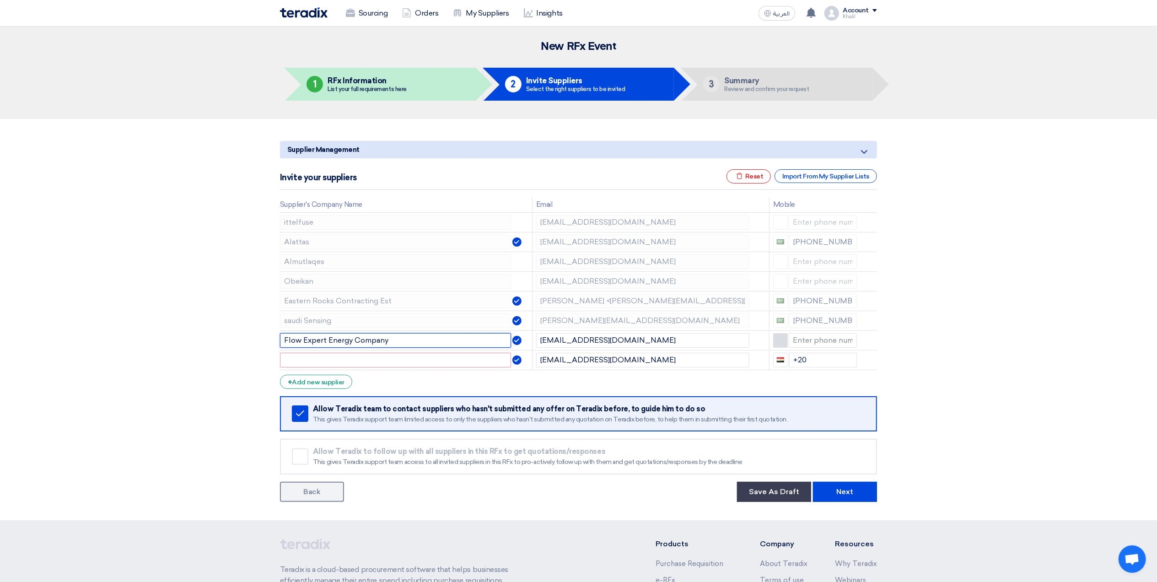
drag, startPoint x: 405, startPoint y: 339, endPoint x: 254, endPoint y: 335, distance: 150.6
click at [243, 332] on section "Supplier Management Minimize/Maximize Category Invite your suppliers Excel file…" at bounding box center [578, 319] width 1157 height 401
click at [338, 357] on input "text" at bounding box center [395, 360] width 231 height 15
paste input "Flow Expert Energy Company"
type input "Flow Expert Energy Company"
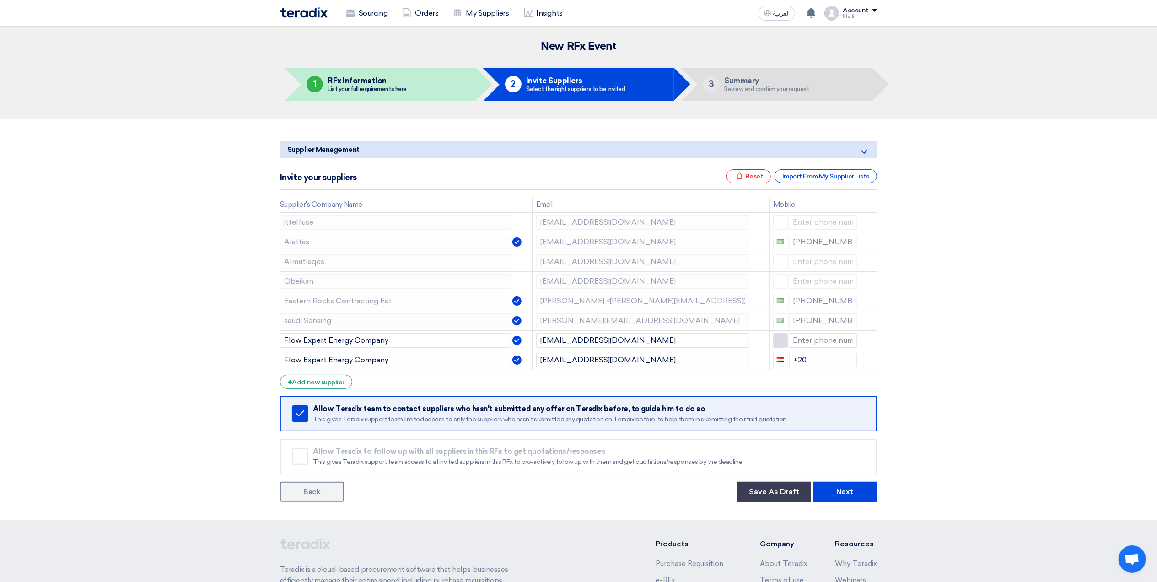
drag, startPoint x: 1014, startPoint y: 399, endPoint x: 1005, endPoint y: 398, distance: 9.2
click at [1014, 399] on section "Supplier Management Minimize/Maximize Category Invite your suppliers Excel file…" at bounding box center [578, 319] width 1157 height 401
drag, startPoint x: 822, startPoint y: 362, endPoint x: 771, endPoint y: 361, distance: 51.3
click at [771, 361] on td "+20" at bounding box center [815, 360] width 92 height 20
click at [1016, 393] on section "Supplier Management Minimize/Maximize Category Invite your suppliers Excel file…" at bounding box center [578, 319] width 1157 height 401
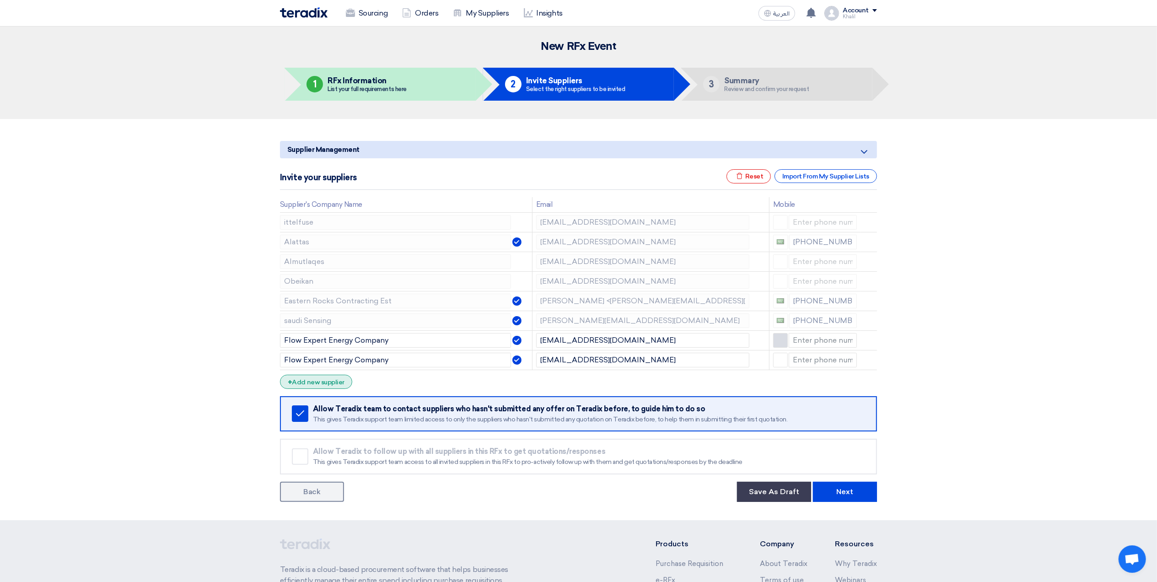
click at [334, 381] on div "+ Add new supplier" at bounding box center [316, 382] width 72 height 14
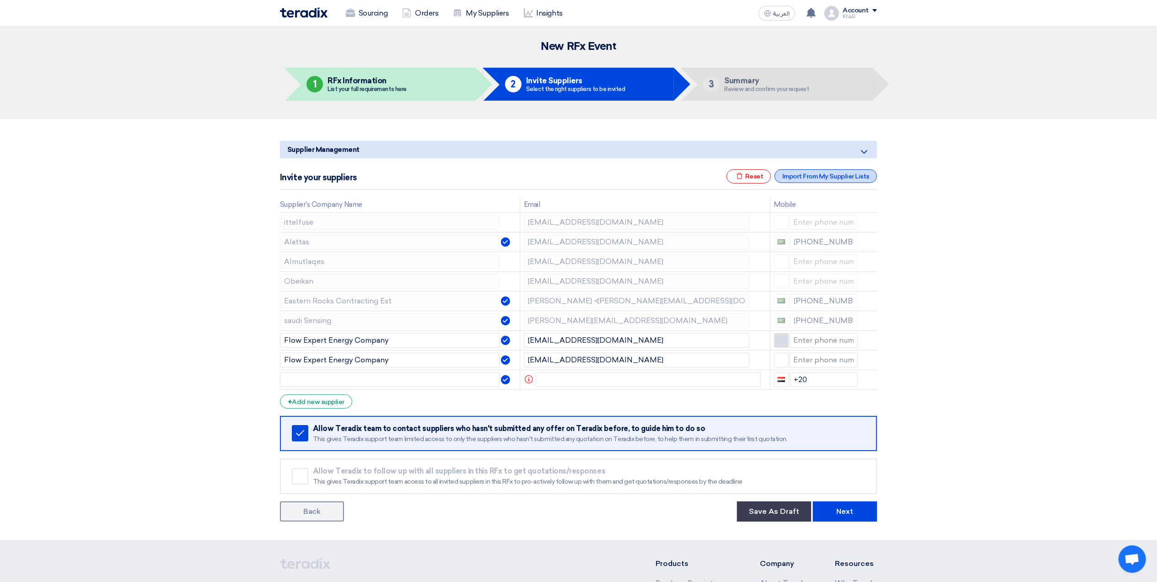
click at [809, 174] on div "Import From My Supplier Lists" at bounding box center [826, 176] width 102 height 14
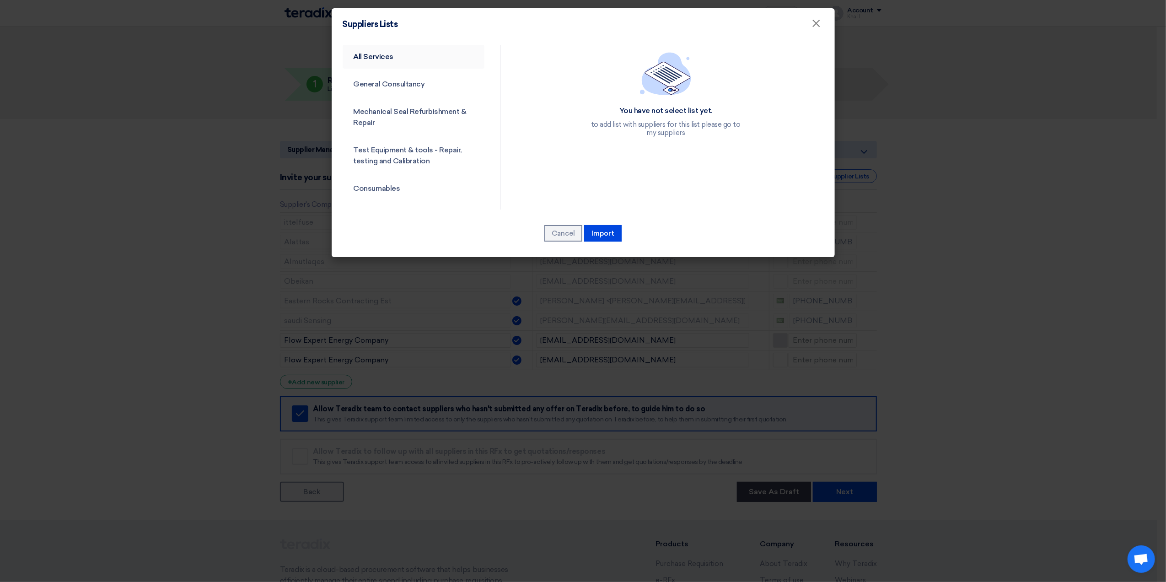
click at [398, 63] on link "All Services" at bounding box center [414, 57] width 142 height 24
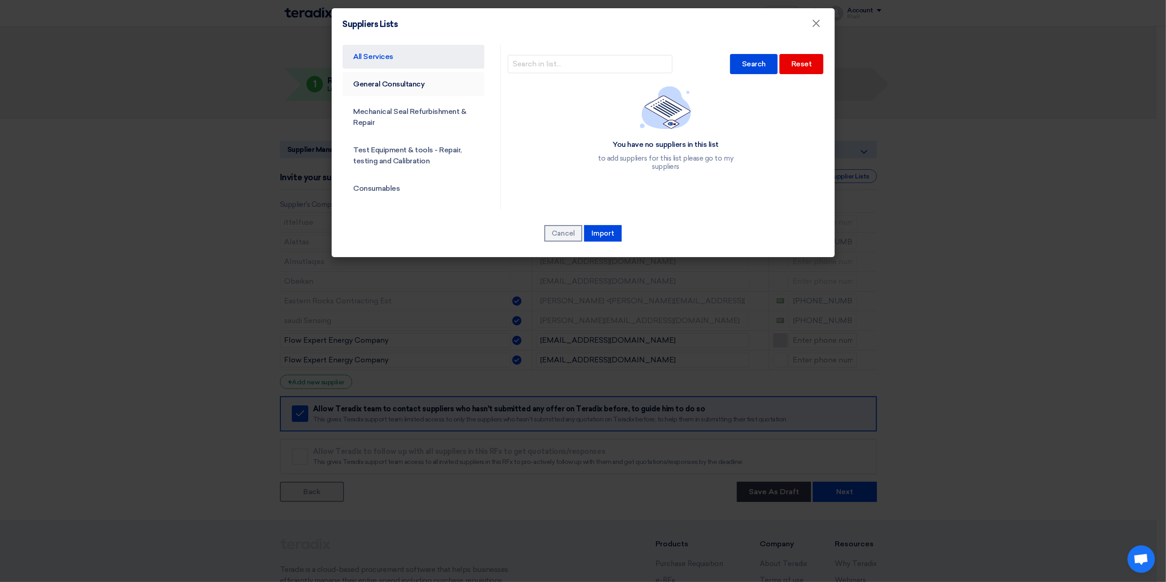
click at [408, 88] on link "General Consultancy" at bounding box center [414, 84] width 142 height 24
click at [414, 108] on link "Mechanical Seal Refurbishment & Repair" at bounding box center [414, 117] width 142 height 35
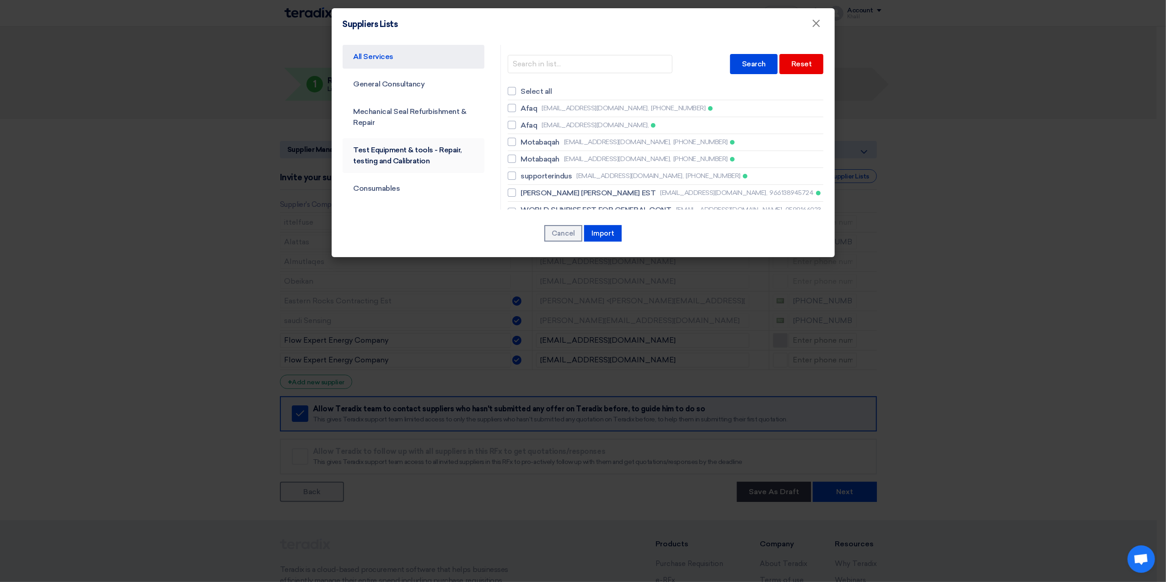
click at [405, 154] on link "Test Equipment & tools - Repair, testing and Calibration" at bounding box center [414, 155] width 142 height 35
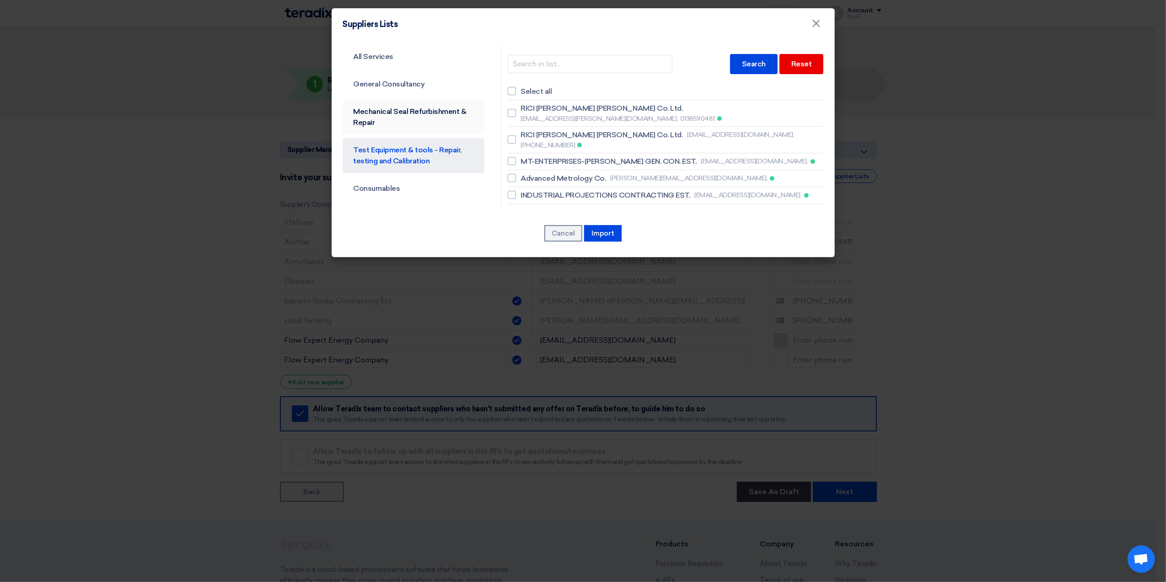
click at [403, 123] on link "Mechanical Seal Refurbishment & Repair" at bounding box center [414, 117] width 142 height 35
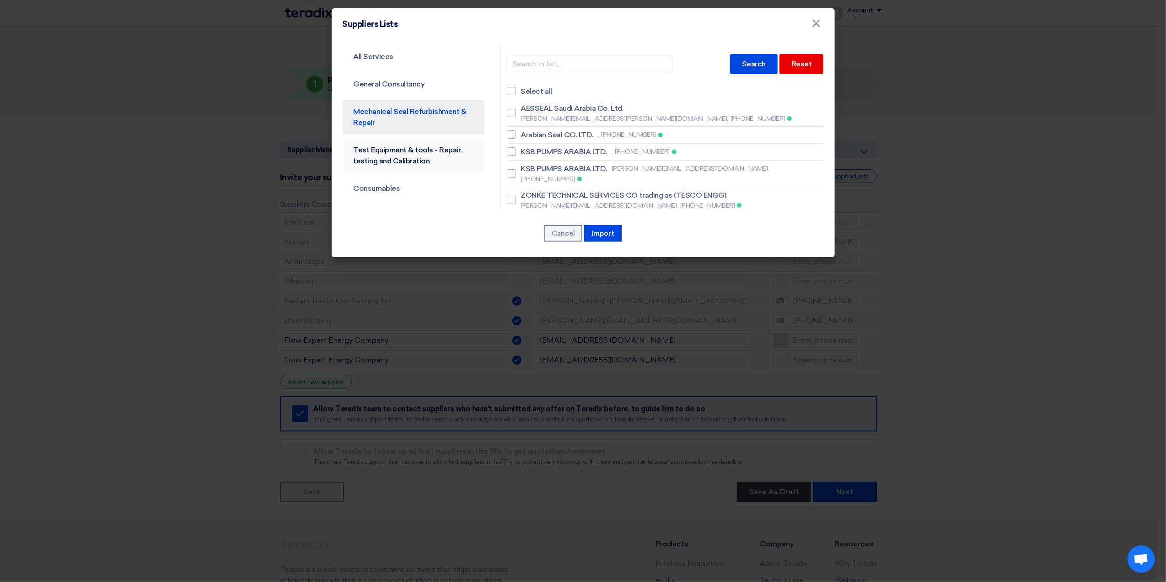
click at [444, 152] on link "Test Equipment & tools - Repair, testing and Calibration" at bounding box center [414, 155] width 142 height 35
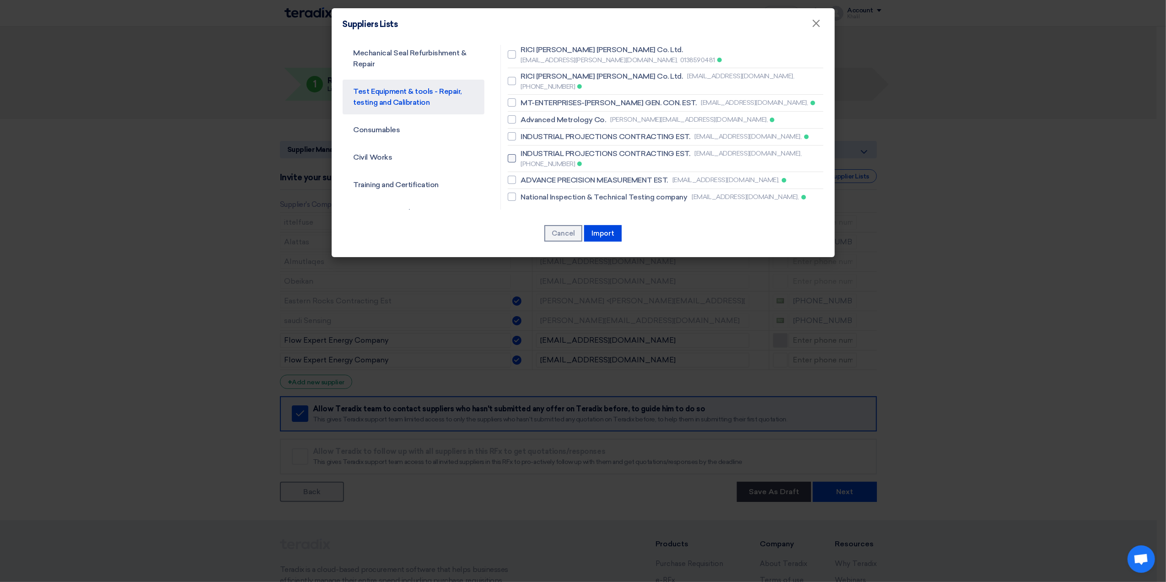
scroll to position [61, 0]
click at [416, 135] on link "Consumables" at bounding box center [414, 128] width 142 height 24
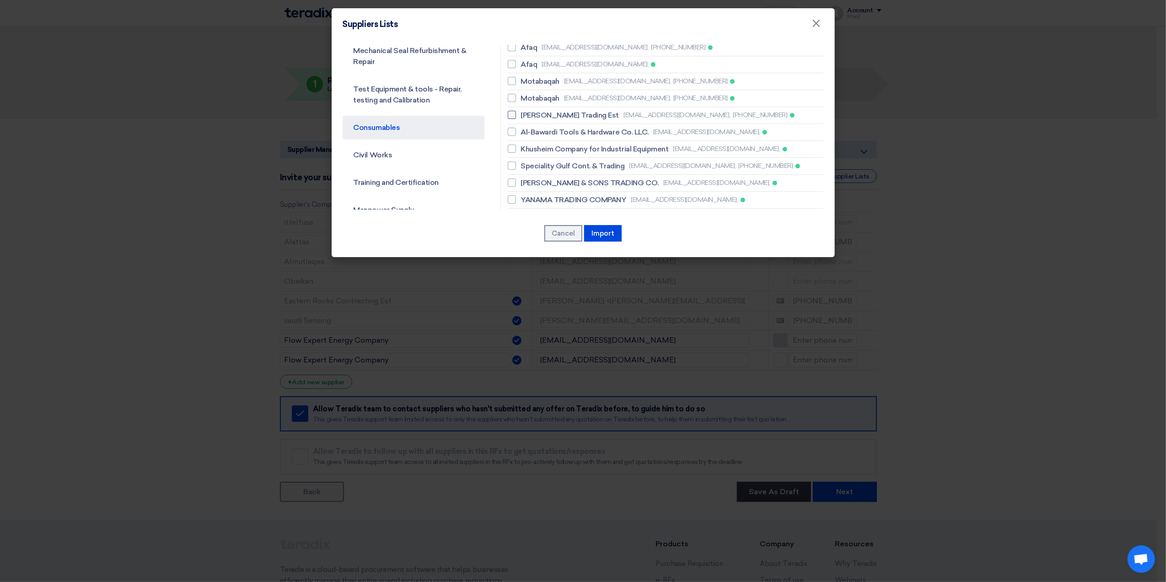
scroll to position [0, 0]
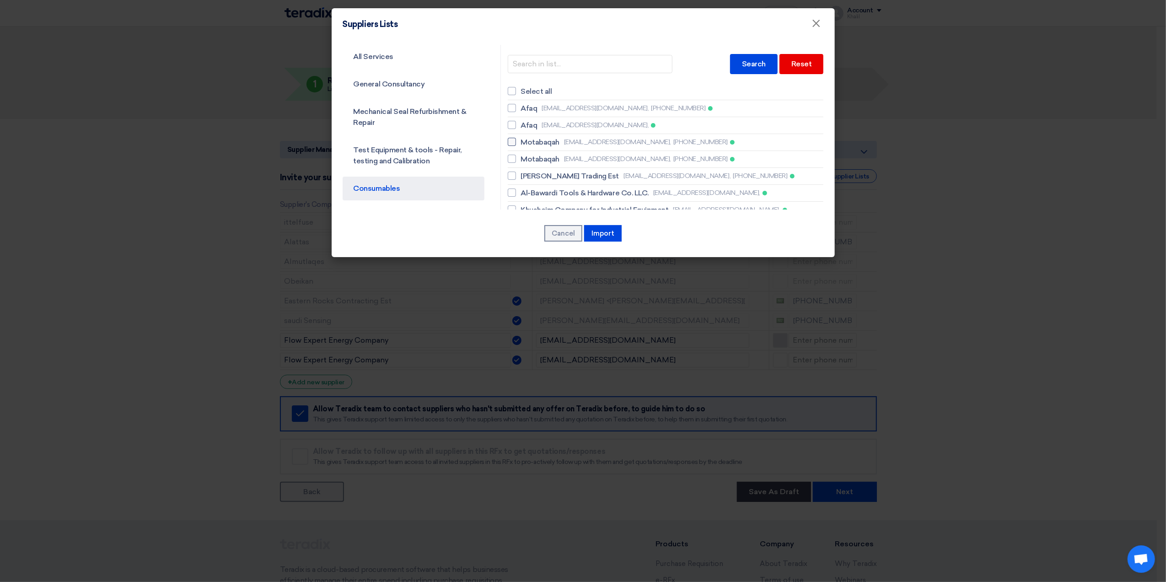
click at [587, 145] on span "[EMAIL_ADDRESS][DOMAIN_NAME]," at bounding box center [617, 142] width 107 height 10
click at [527, 145] on input "Motabaqah [EMAIL_ADDRESS][DOMAIN_NAME], [PHONE_NUMBER]" at bounding box center [524, 142] width 6 height 6
checkbox input "true"
click at [592, 156] on span "[EMAIL_ADDRESS][DOMAIN_NAME]," at bounding box center [617, 159] width 107 height 10
click at [527, 156] on input "Motabaqah [EMAIL_ADDRESS][DOMAIN_NAME], [PHONE_NUMBER]" at bounding box center [524, 159] width 6 height 6
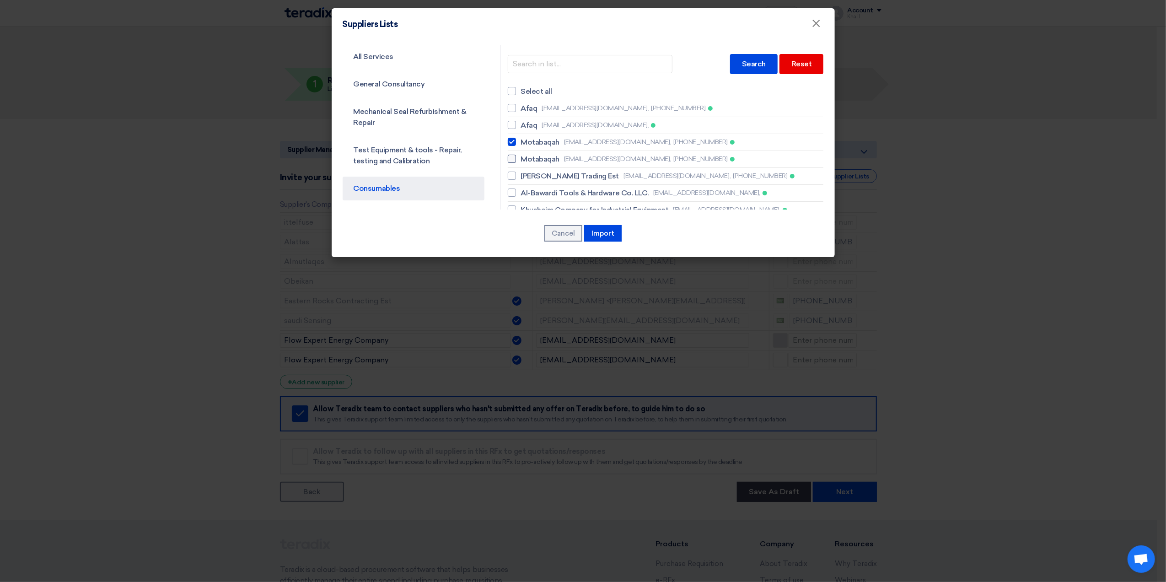
checkbox input "true"
click at [575, 127] on span "[EMAIL_ADDRESS][DOMAIN_NAME]," at bounding box center [595, 125] width 107 height 10
click at [527, 127] on input "Afaq [EMAIL_ADDRESS][DOMAIN_NAME]," at bounding box center [524, 125] width 6 height 6
checkbox input "true"
click at [568, 107] on span "[EMAIL_ADDRESS][DOMAIN_NAME]," at bounding box center [595, 108] width 107 height 10
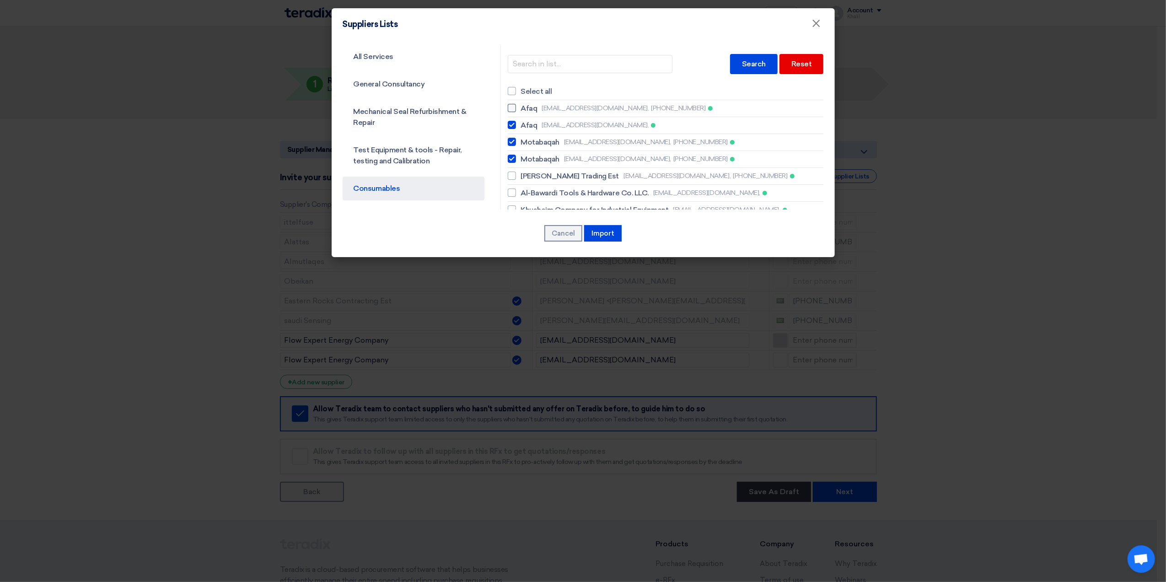
click at [527, 107] on input "Afaq [EMAIL_ADDRESS][DOMAIN_NAME], [PHONE_NUMBER]" at bounding box center [524, 108] width 6 height 6
checkbox input "true"
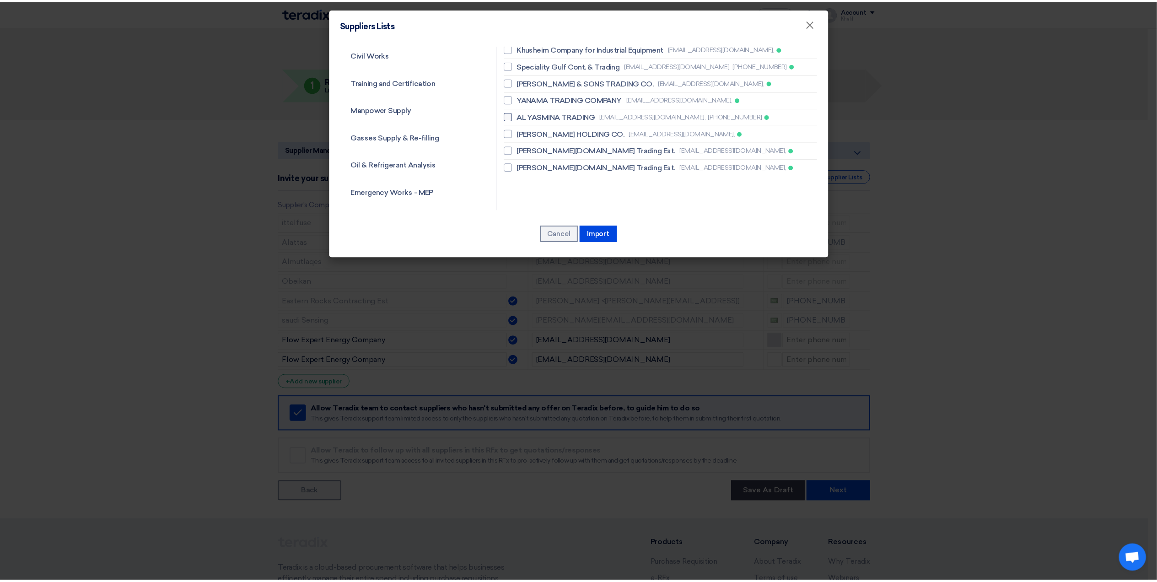
scroll to position [183, 0]
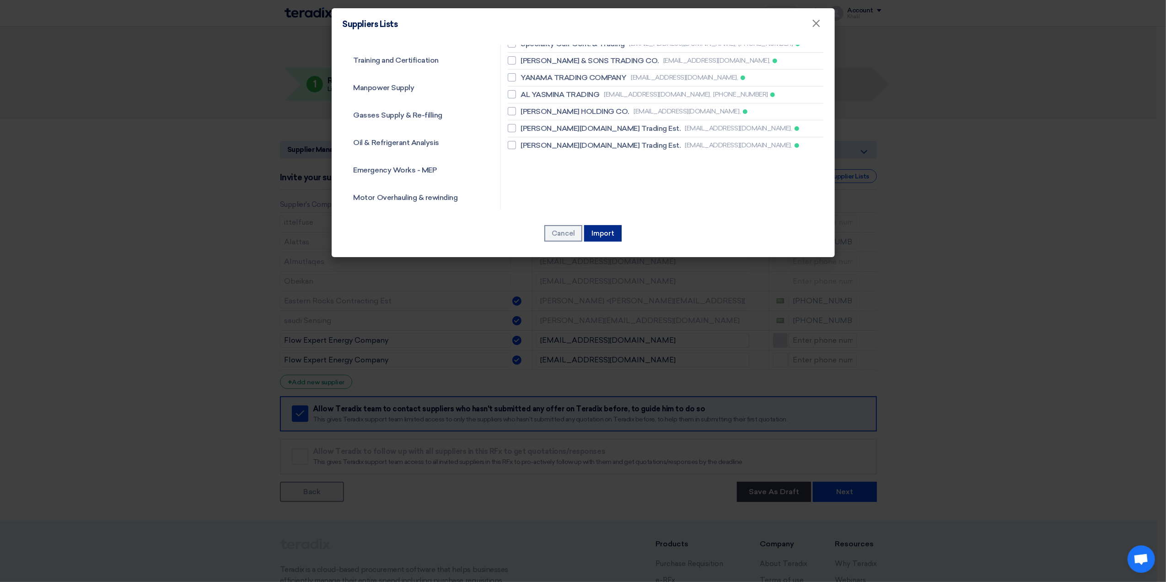
click at [603, 232] on button "Import" at bounding box center [603, 233] width 38 height 16
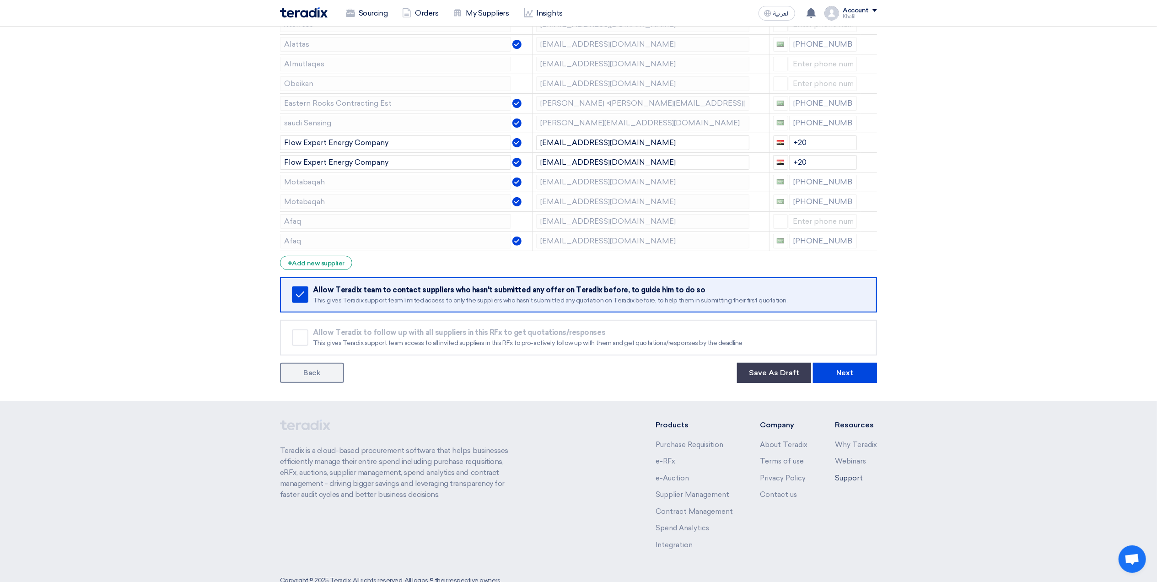
scroll to position [225, 0]
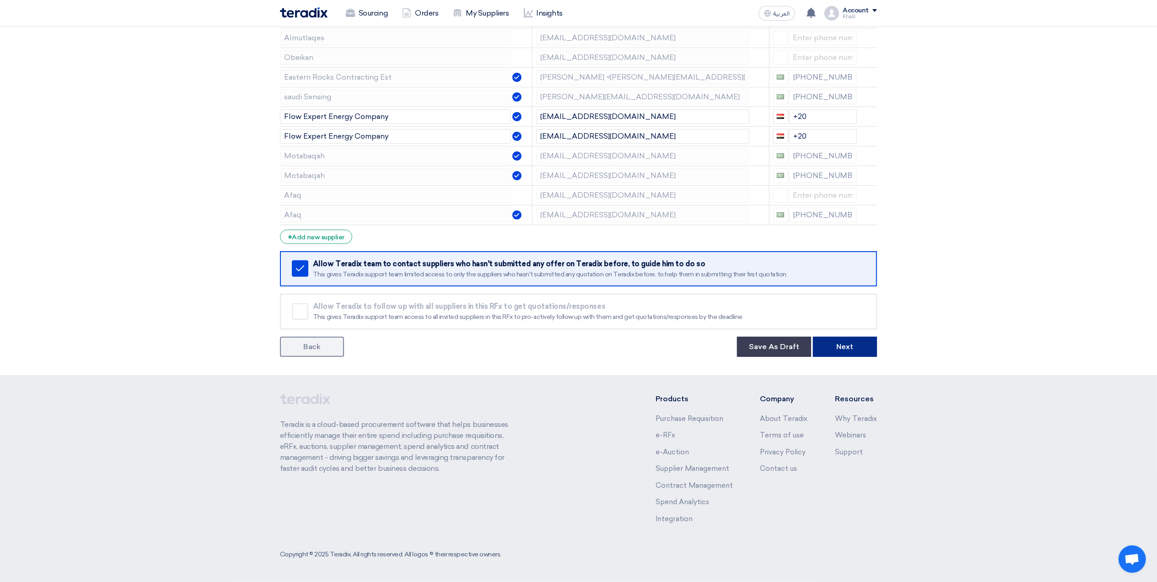
click at [840, 348] on button "Next" at bounding box center [845, 347] width 64 height 20
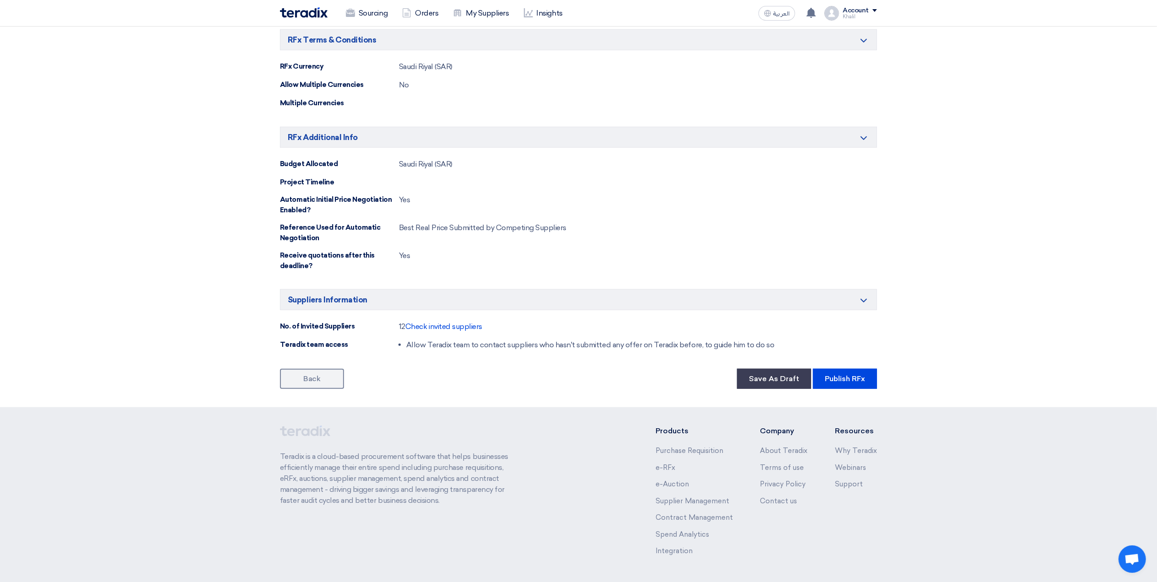
scroll to position [744, 0]
drag, startPoint x: 834, startPoint y: 351, endPoint x: 830, endPoint y: 373, distance: 22.3
click at [835, 367] on button "Publish RFx" at bounding box center [845, 377] width 64 height 20
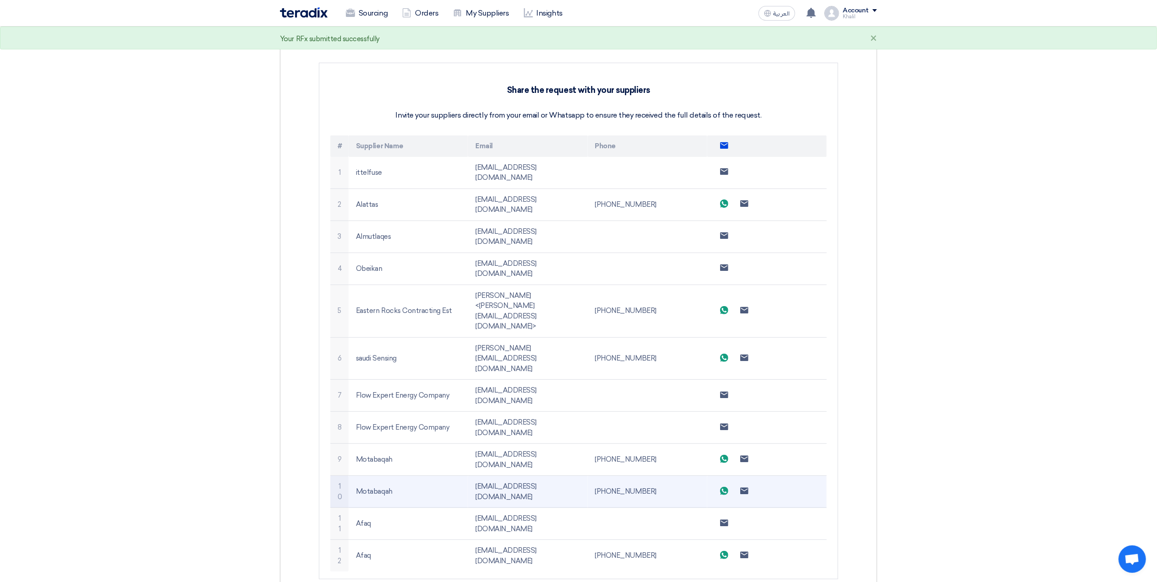
scroll to position [61, 0]
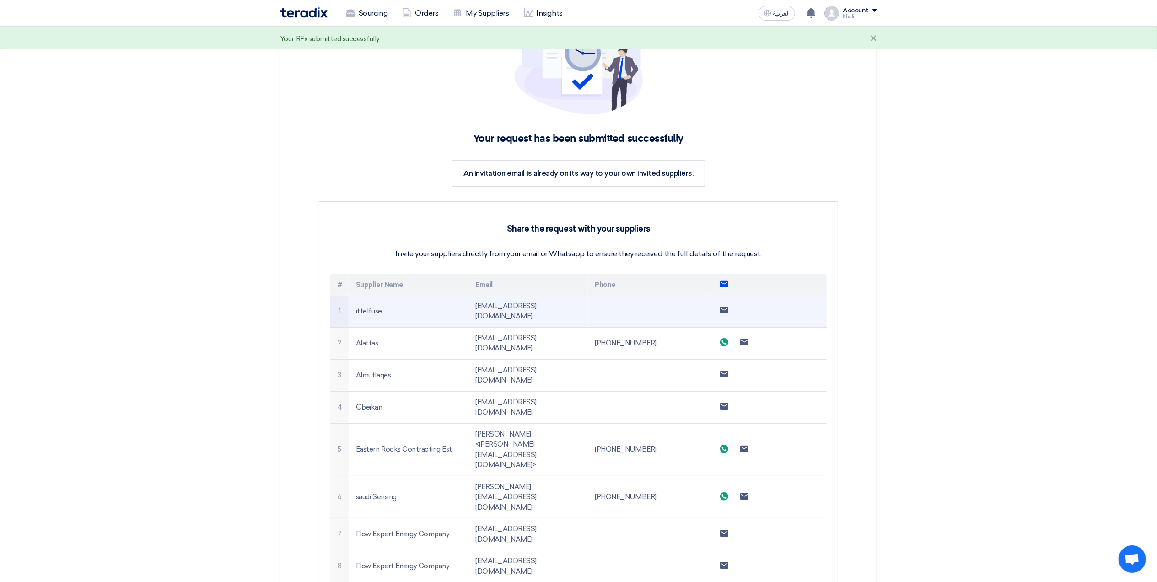
drag, startPoint x: 566, startPoint y: 305, endPoint x: 473, endPoint y: 304, distance: 93.3
click at [473, 304] on td "[EMAIL_ADDRESS][DOMAIN_NAME]" at bounding box center [527, 312] width 119 height 32
click at [583, 312] on td "[EMAIL_ADDRESS][DOMAIN_NAME]" at bounding box center [527, 312] width 119 height 32
drag, startPoint x: 582, startPoint y: 307, endPoint x: 469, endPoint y: 306, distance: 113.5
click at [469, 306] on td "[EMAIL_ADDRESS][DOMAIN_NAME]" at bounding box center [527, 312] width 119 height 32
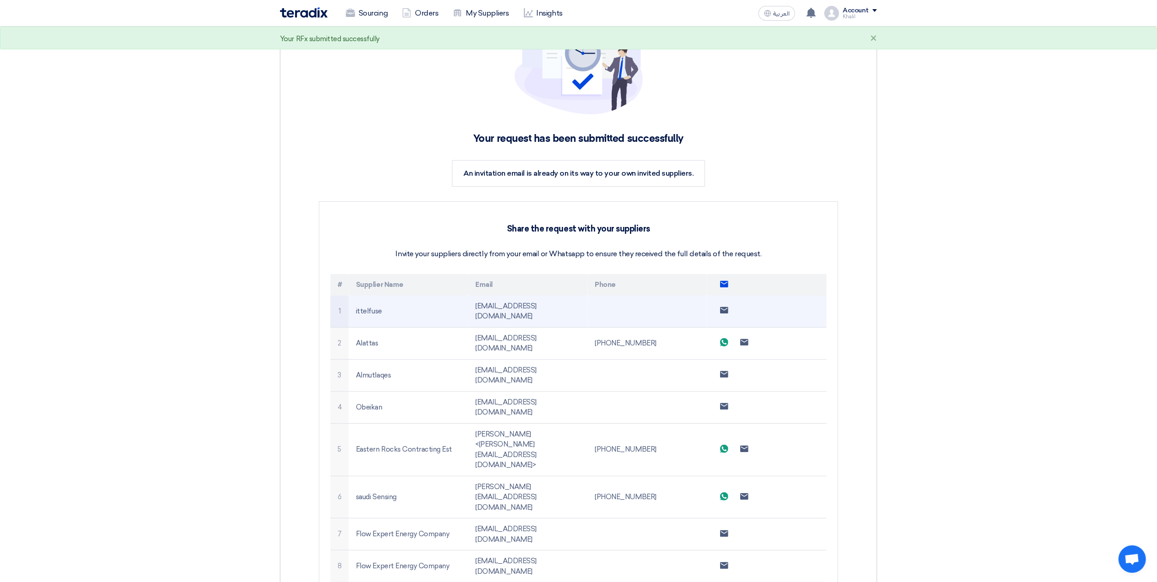
copy td "[EMAIL_ADDRESS][DOMAIN_NAME]"
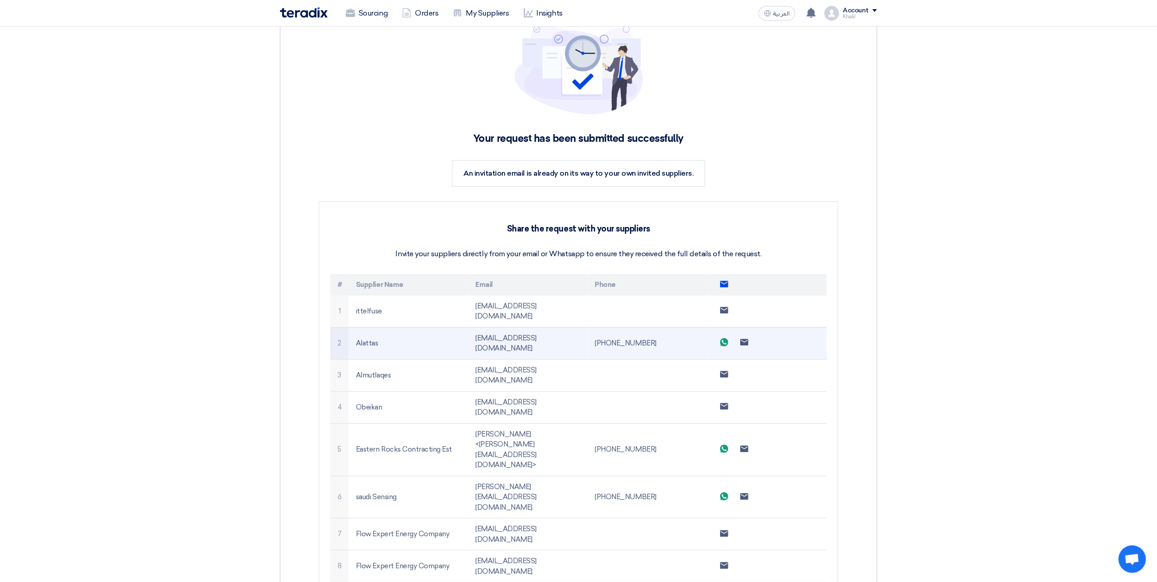
drag, startPoint x: 558, startPoint y: 328, endPoint x: 467, endPoint y: 329, distance: 91.5
click at [467, 329] on tr "2 Alattas [EMAIL_ADDRESS][DOMAIN_NAME] [PHONE_NUMBER] Send whatsApp message Sen…" at bounding box center [578, 343] width 496 height 32
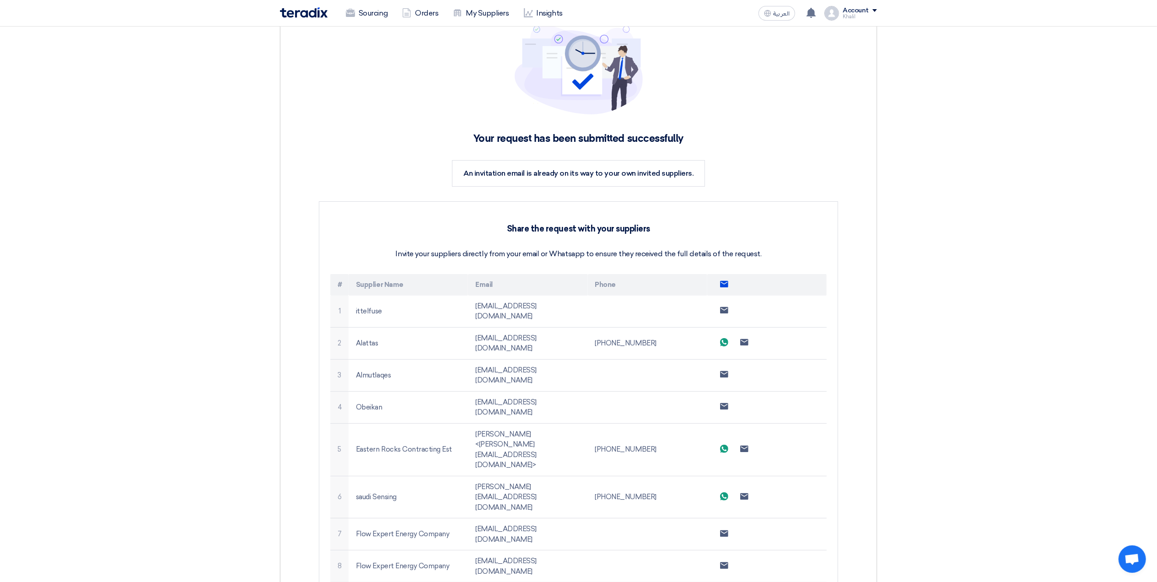
copy tr "[EMAIL_ADDRESS][DOMAIN_NAME]"
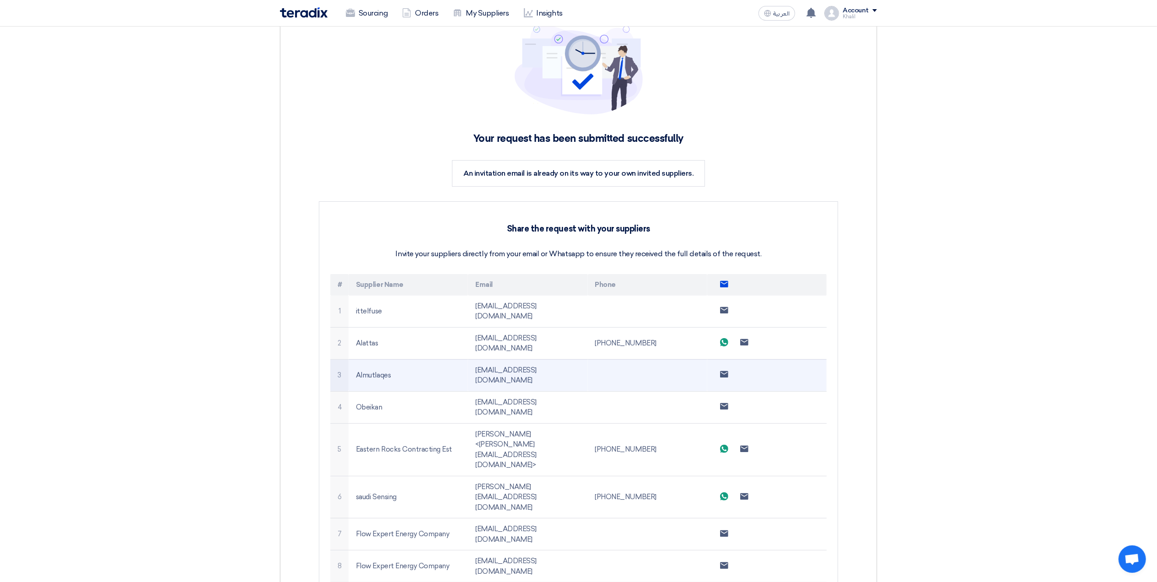
drag, startPoint x: 557, startPoint y: 345, endPoint x: 459, endPoint y: 350, distance: 98.1
click at [459, 359] on tr "3 [GEOGRAPHIC_DATA] [EMAIL_ADDRESS][DOMAIN_NAME] Send email to supplier" at bounding box center [578, 375] width 496 height 32
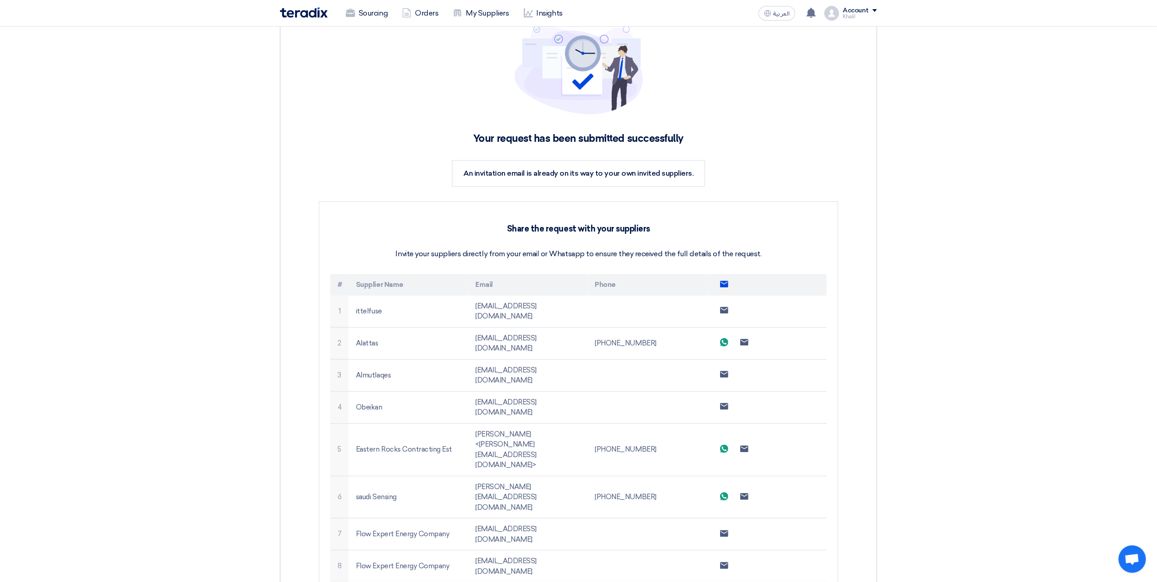
copy tr "[EMAIL_ADDRESS][DOMAIN_NAME]"
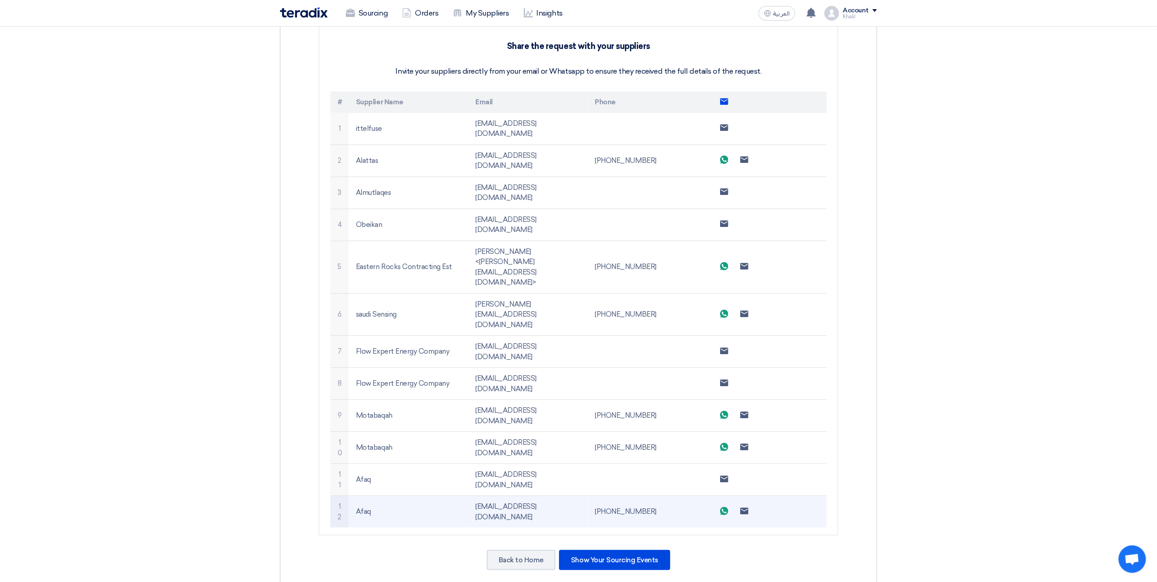
scroll to position [244, 0]
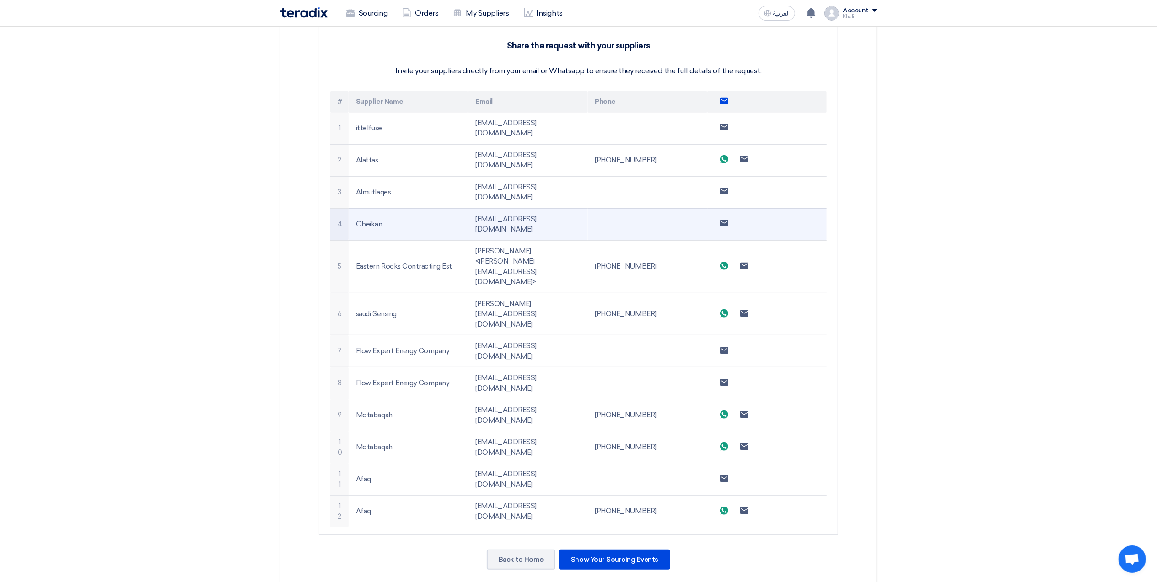
drag, startPoint x: 562, startPoint y: 187, endPoint x: 467, endPoint y: 190, distance: 95.2
click at [467, 208] on tr "4 [GEOGRAPHIC_DATA] [EMAIL_ADDRESS][DOMAIN_NAME] Send email to supplier" at bounding box center [578, 224] width 496 height 32
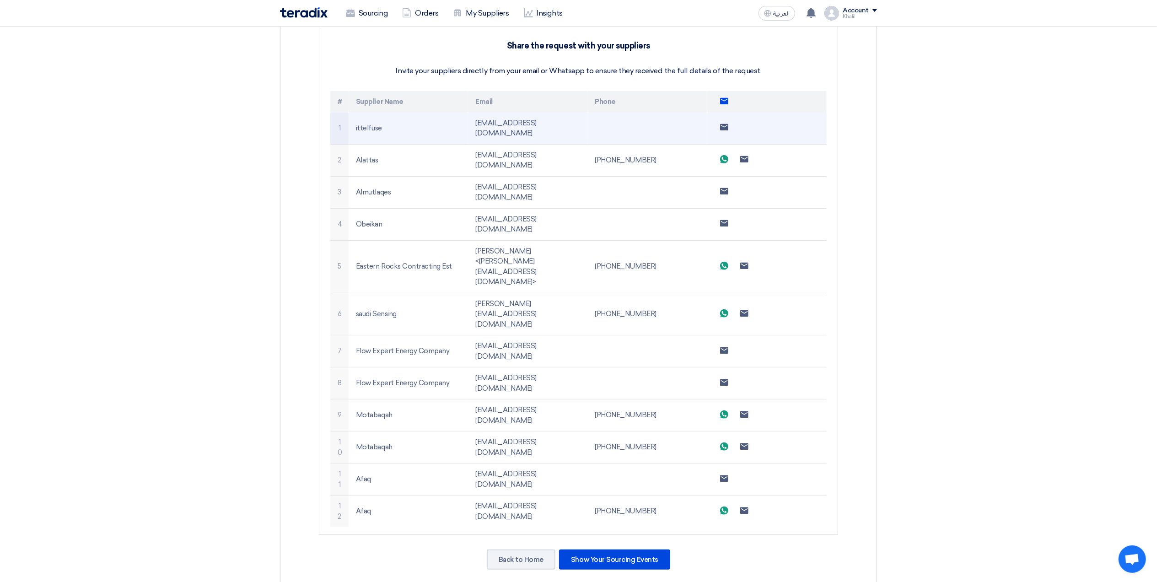
copy tr "[EMAIL_ADDRESS][DOMAIN_NAME]"
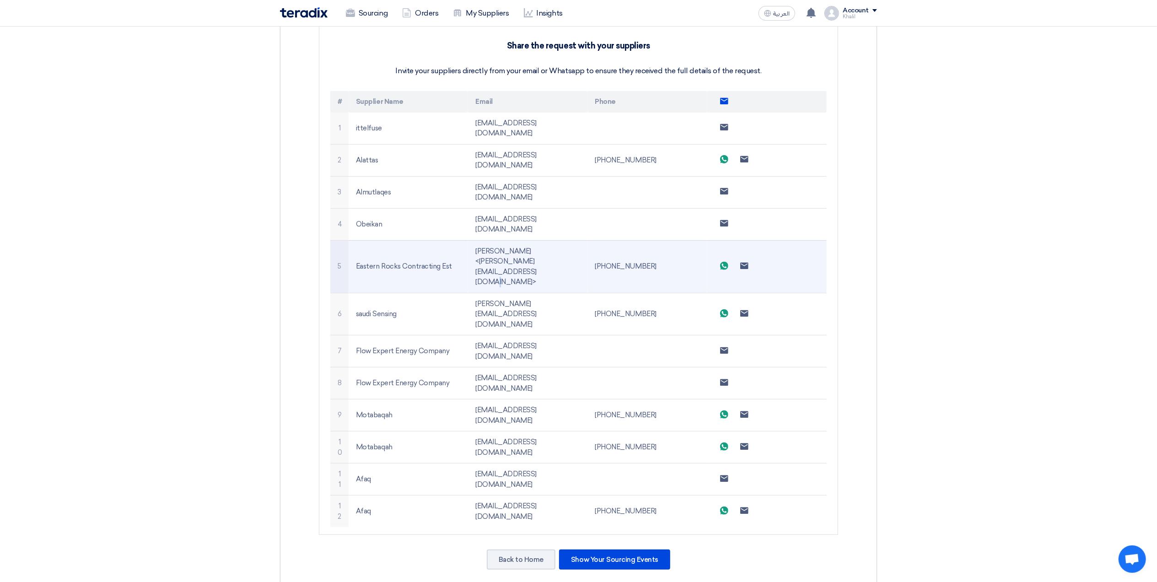
click at [571, 240] on td "[PERSON_NAME] <[PERSON_NAME][EMAIL_ADDRESS][DOMAIN_NAME]>" at bounding box center [527, 266] width 119 height 53
click at [575, 240] on td "[PERSON_NAME] <[PERSON_NAME][EMAIL_ADDRESS][DOMAIN_NAME]>" at bounding box center [527, 266] width 119 height 53
drag, startPoint x: 577, startPoint y: 209, endPoint x: 467, endPoint y: 209, distance: 110.3
click at [467, 240] on tr "5 Eastern Rocks Contracting Est [PERSON_NAME] <[PERSON_NAME][EMAIL_ADDRESS][DOM…" at bounding box center [578, 266] width 496 height 53
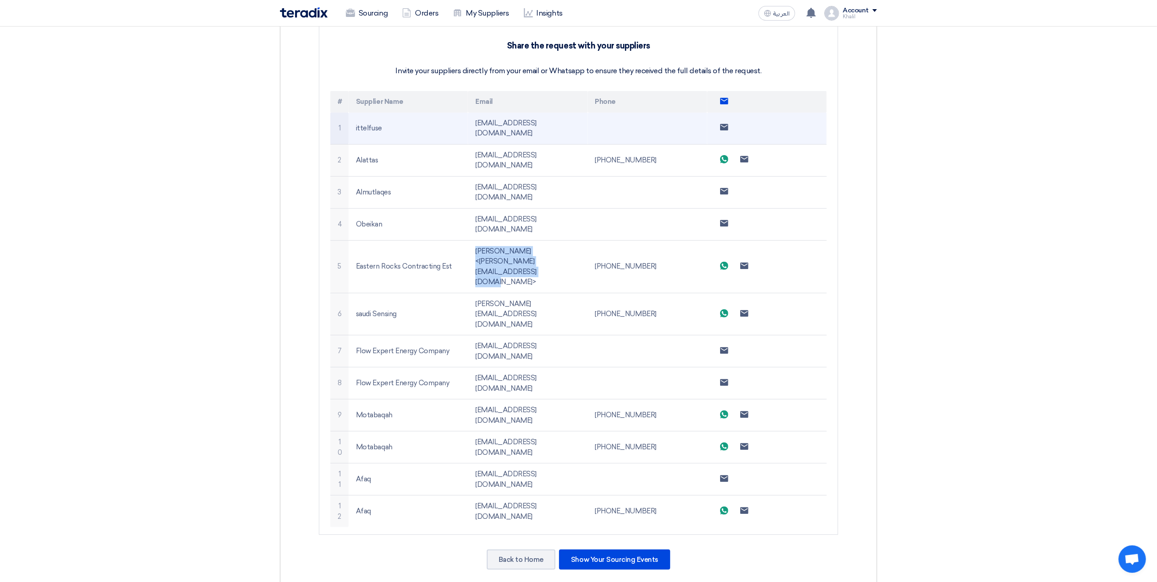
copy tr "[PERSON_NAME] <[PERSON_NAME][EMAIL_ADDRESS][DOMAIN_NAME]>"
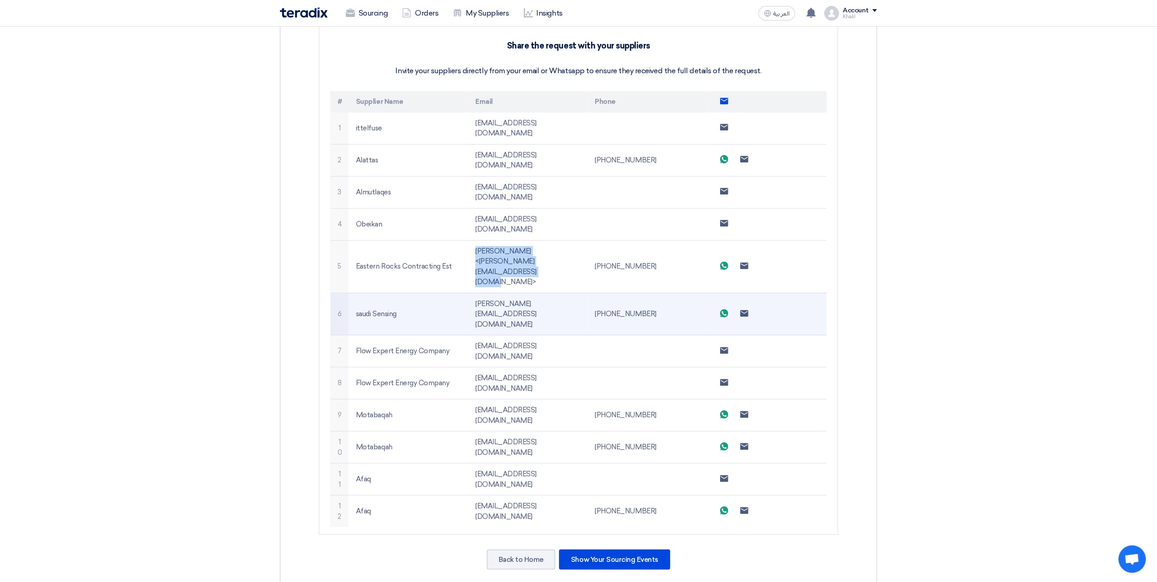
drag, startPoint x: 572, startPoint y: 233, endPoint x: 471, endPoint y: 233, distance: 100.7
click at [471, 293] on td "[PERSON_NAME][EMAIL_ADDRESS][DOMAIN_NAME]" at bounding box center [527, 314] width 119 height 43
copy td "[PERSON_NAME][EMAIL_ADDRESS][DOMAIN_NAME]"
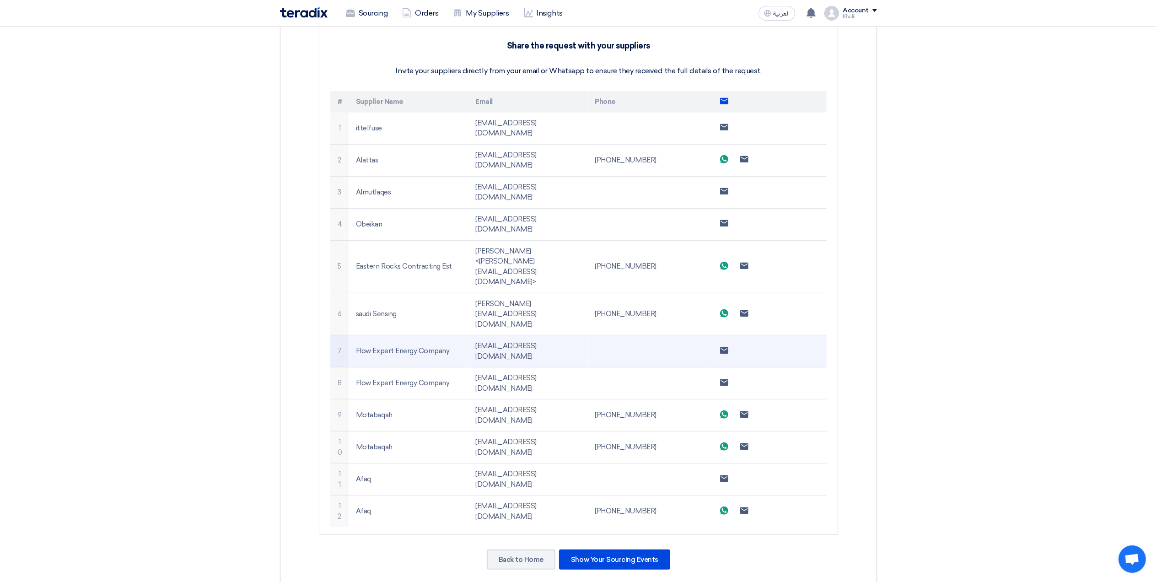
drag, startPoint x: 559, startPoint y: 246, endPoint x: 555, endPoint y: 250, distance: 5.9
click at [555, 335] on td "[EMAIL_ADDRESS][DOMAIN_NAME]" at bounding box center [527, 351] width 119 height 32
drag, startPoint x: 554, startPoint y: 252, endPoint x: 475, endPoint y: 253, distance: 78.7
click at [475, 335] on td "[EMAIL_ADDRESS][DOMAIN_NAME]" at bounding box center [527, 351] width 119 height 32
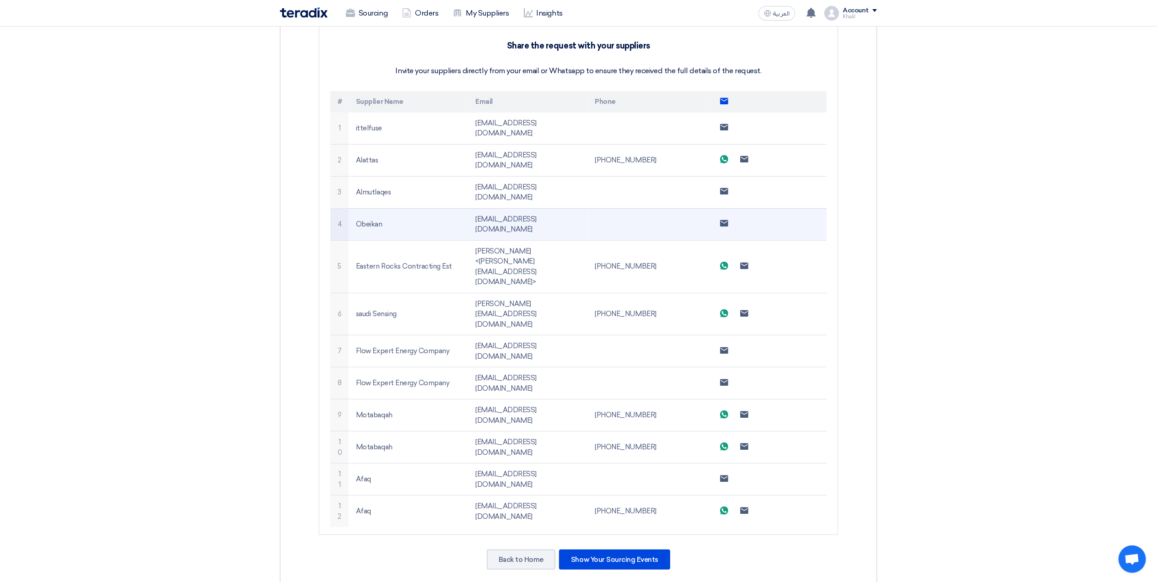
copy td "[EMAIL_ADDRESS][DOMAIN_NAME]"
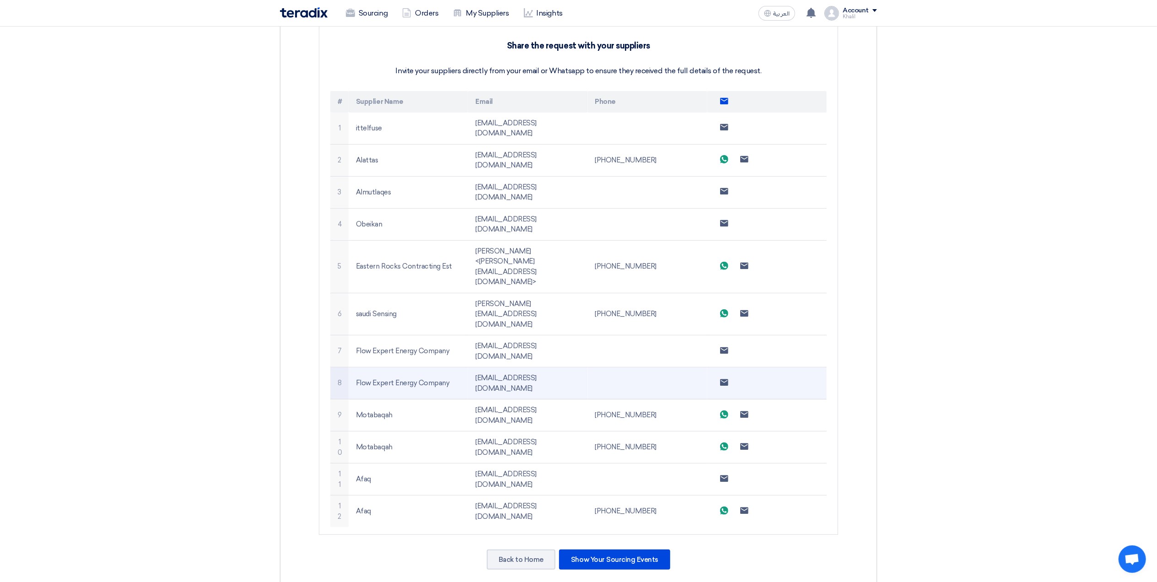
drag, startPoint x: 546, startPoint y: 280, endPoint x: 467, endPoint y: 280, distance: 79.2
click at [467, 367] on tr "8 Flow Expert Energy Company [EMAIL_ADDRESS][DOMAIN_NAME] Send email to supplier" at bounding box center [578, 383] width 496 height 32
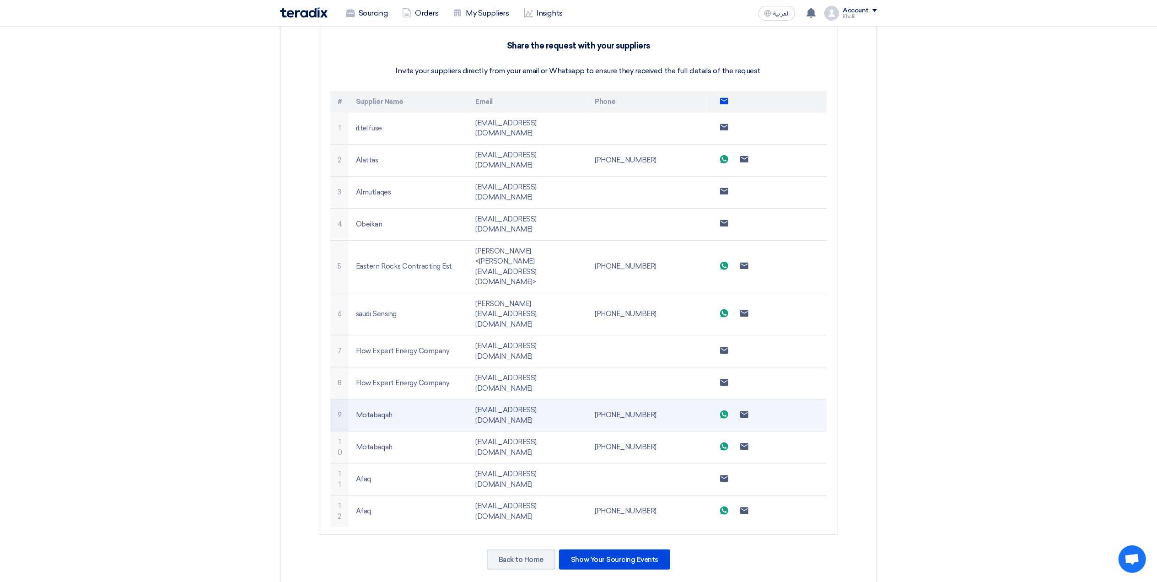
drag, startPoint x: 587, startPoint y: 299, endPoint x: 472, endPoint y: 299, distance: 114.4
click at [472, 399] on td "[EMAIL_ADDRESS][DOMAIN_NAME]" at bounding box center [527, 415] width 119 height 32
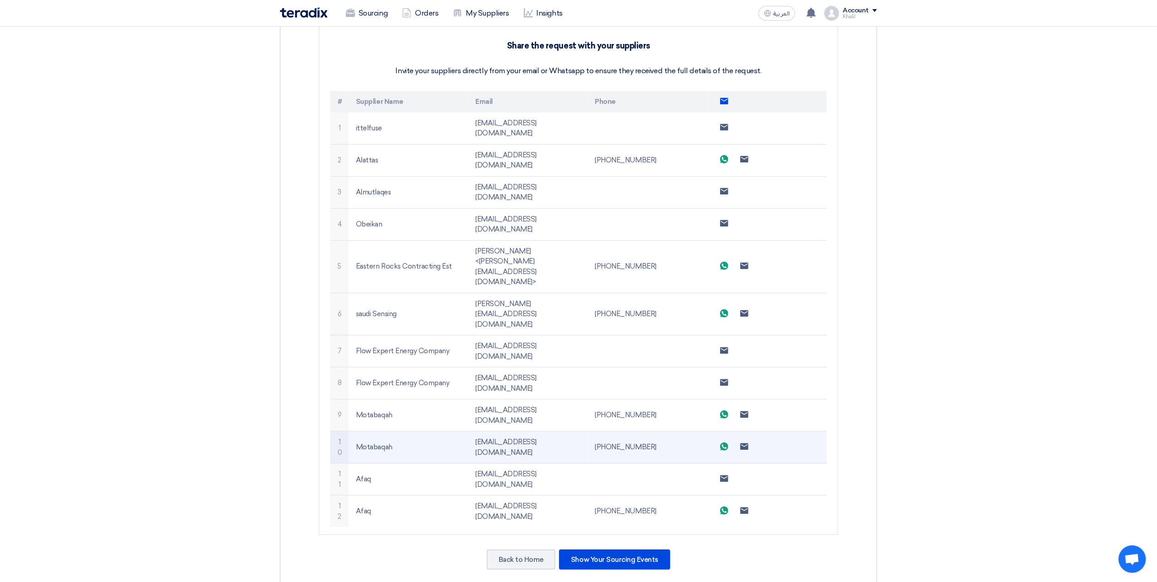
drag, startPoint x: 570, startPoint y: 323, endPoint x: 470, endPoint y: 323, distance: 99.3
click at [470, 431] on td "[EMAIL_ADDRESS][DOMAIN_NAME]" at bounding box center [527, 447] width 119 height 32
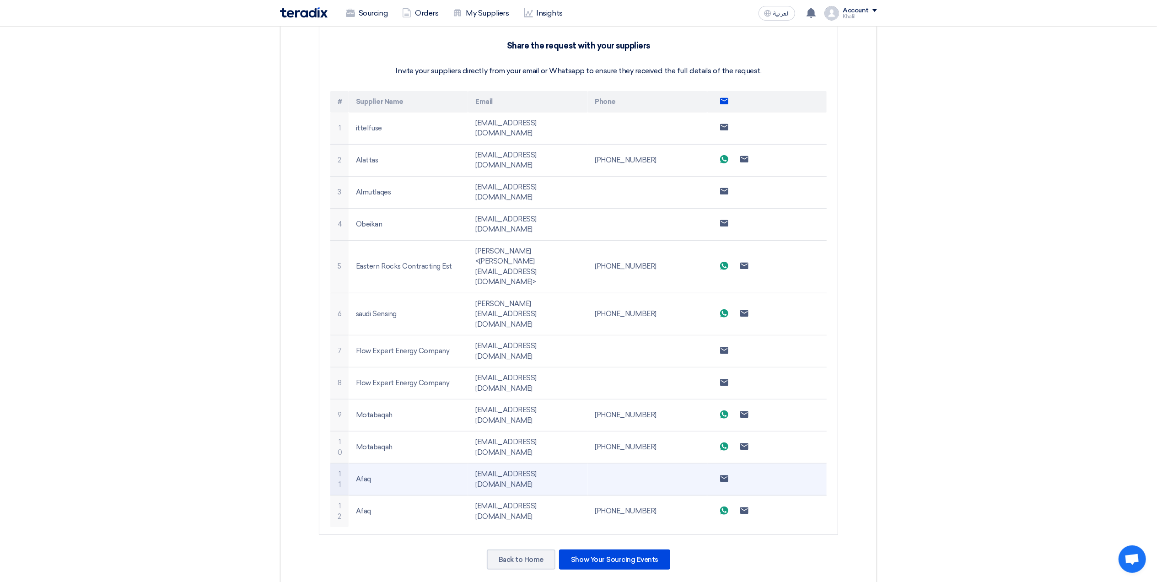
drag, startPoint x: 527, startPoint y: 355, endPoint x: 460, endPoint y: 355, distance: 67.3
click at [460, 463] on tr "11 Afaq [EMAIL_ADDRESS][DOMAIN_NAME] Send email to supplier" at bounding box center [578, 479] width 496 height 32
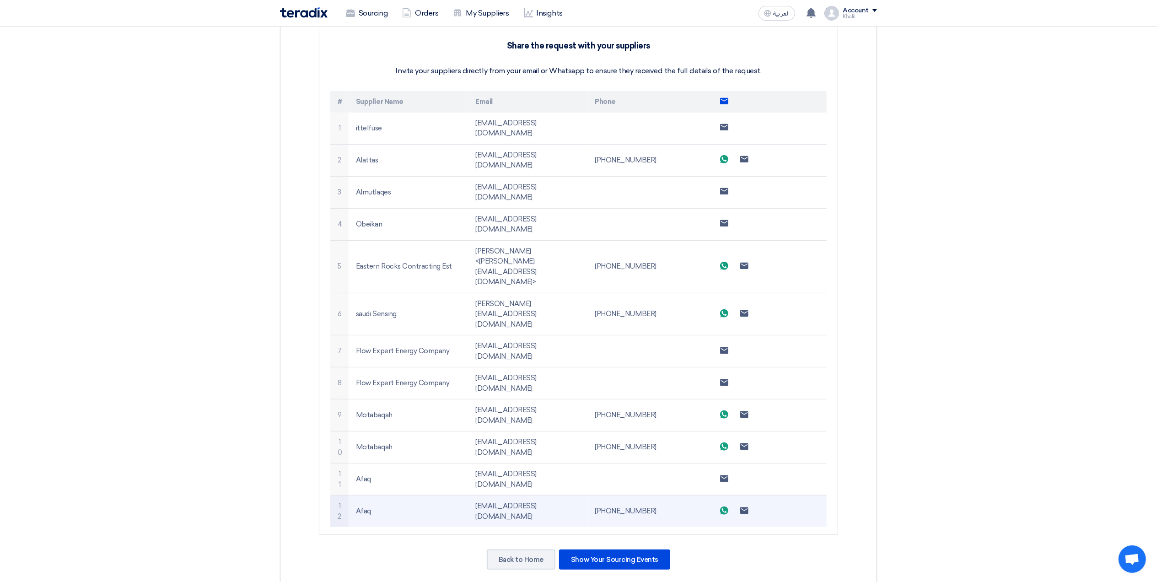
click at [537, 496] on td "[EMAIL_ADDRESS][DOMAIN_NAME]" at bounding box center [527, 512] width 119 height 32
drag, startPoint x: 557, startPoint y: 395, endPoint x: 473, endPoint y: 396, distance: 84.7
click at [473, 496] on td "[EMAIL_ADDRESS][DOMAIN_NAME]" at bounding box center [527, 512] width 119 height 32
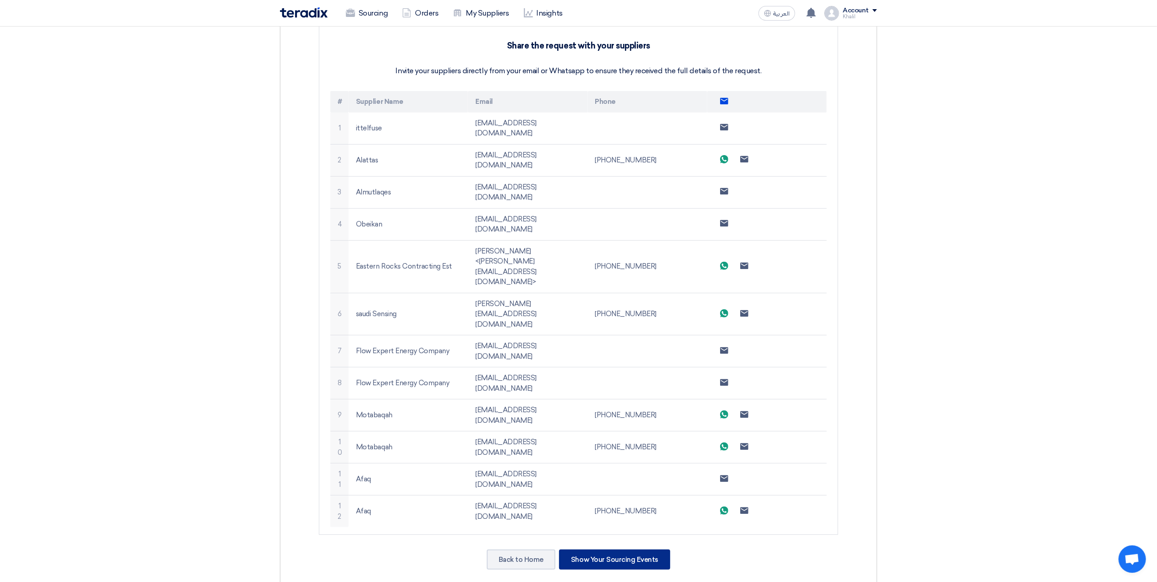
click at [623, 550] on div "Show Your Sourcing Events" at bounding box center [614, 560] width 111 height 20
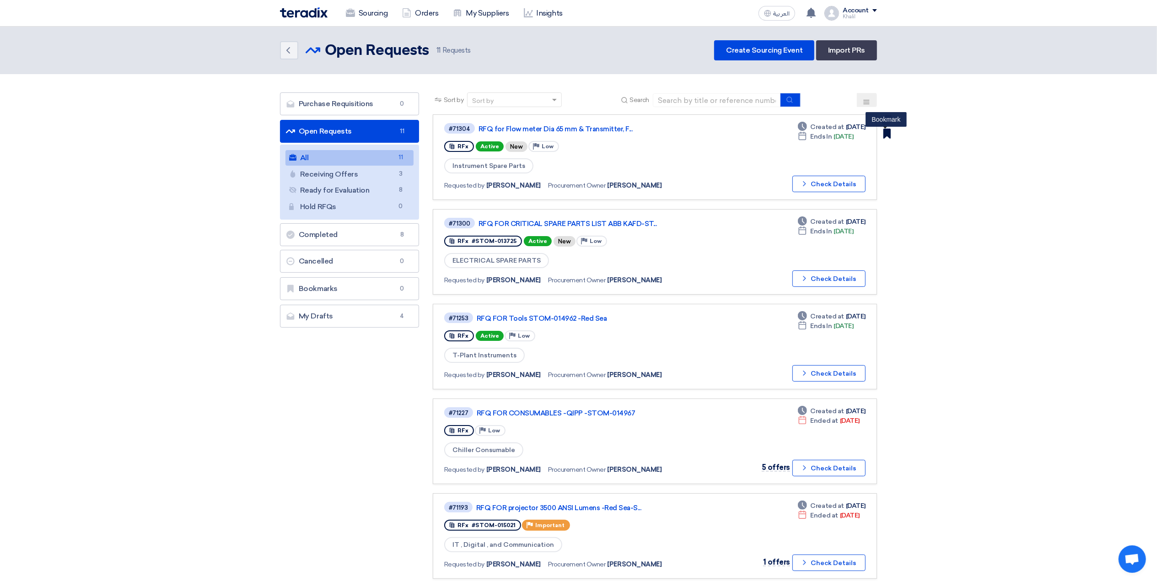
click at [889, 131] on use at bounding box center [887, 134] width 7 height 10
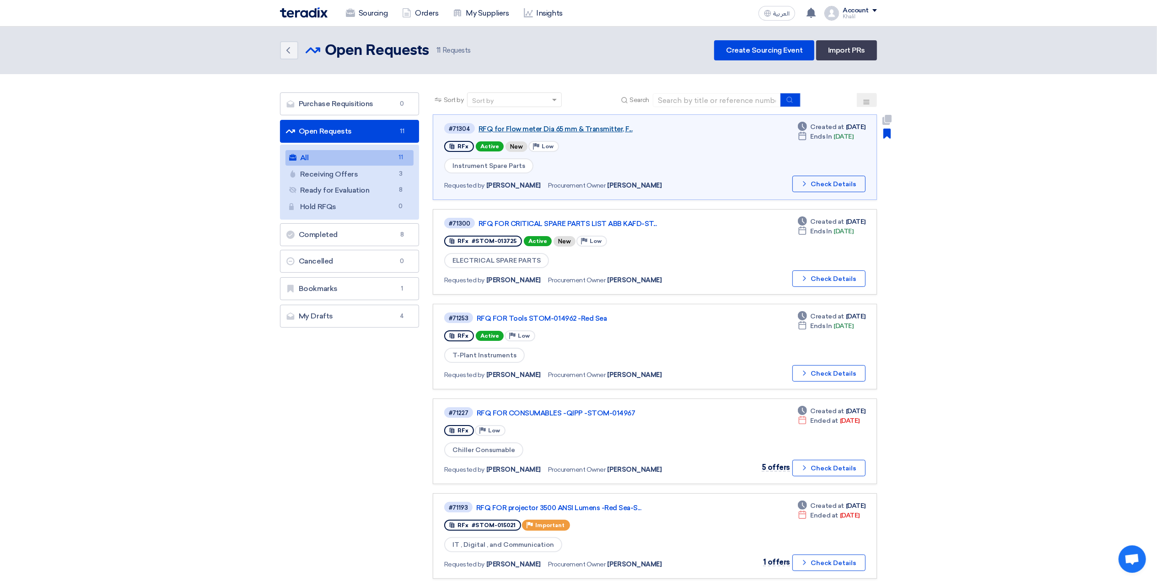
click at [572, 126] on link "RFQ for Flow meter Dia 65 mm & Transmitter, F..." at bounding box center [593, 129] width 229 height 8
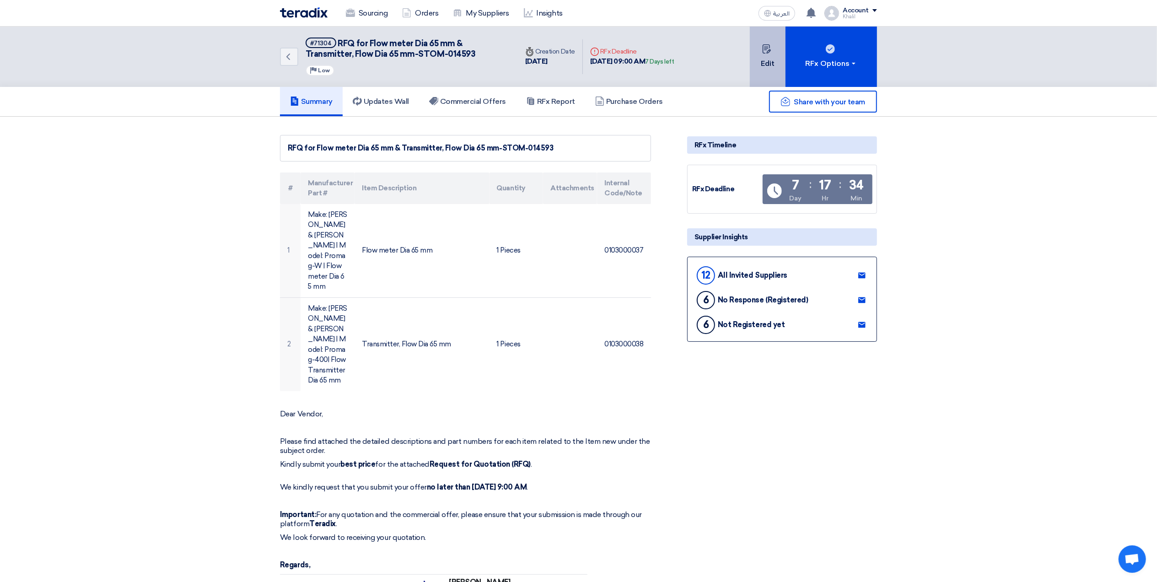
click at [773, 59] on button "Edit" at bounding box center [768, 57] width 36 height 60
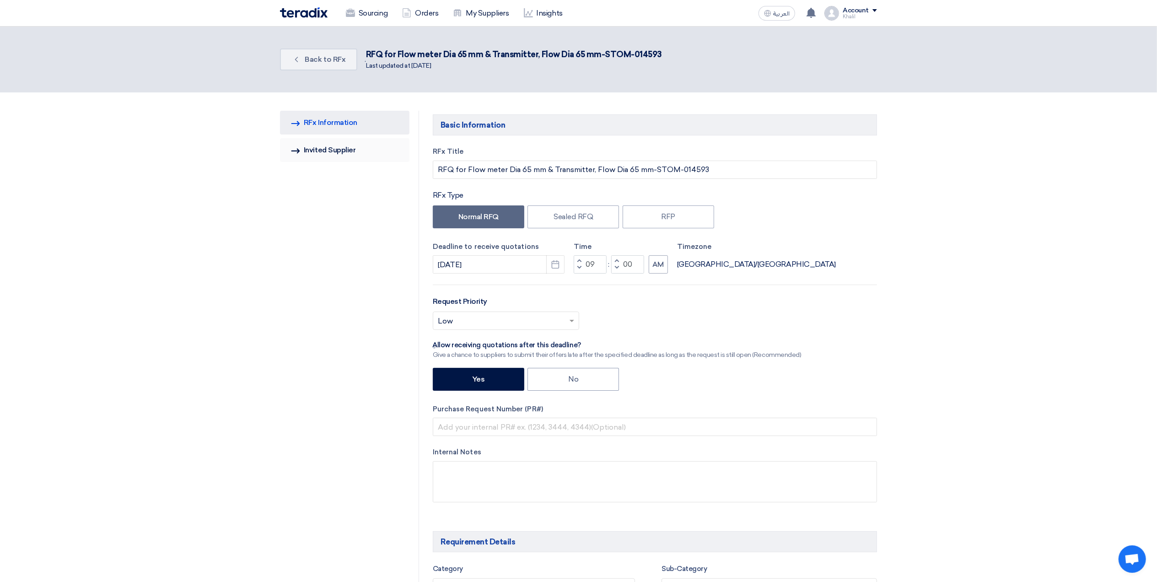
click at [339, 152] on link "Invited Suppliers Invited Supplier" at bounding box center [344, 150] width 129 height 24
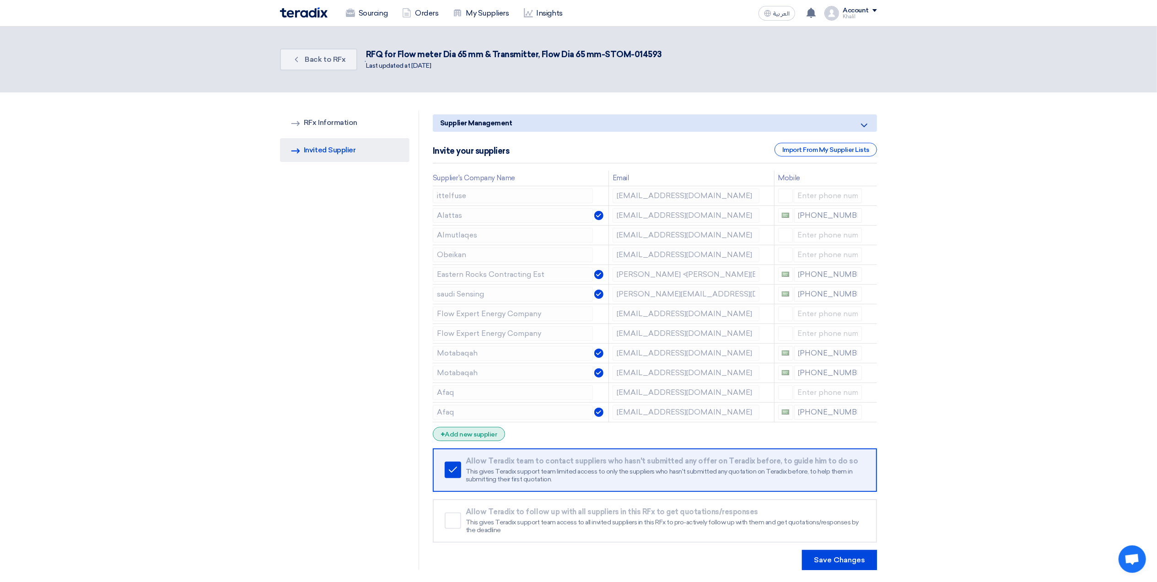
click at [498, 436] on div "+ Add new supplier" at bounding box center [469, 434] width 72 height 14
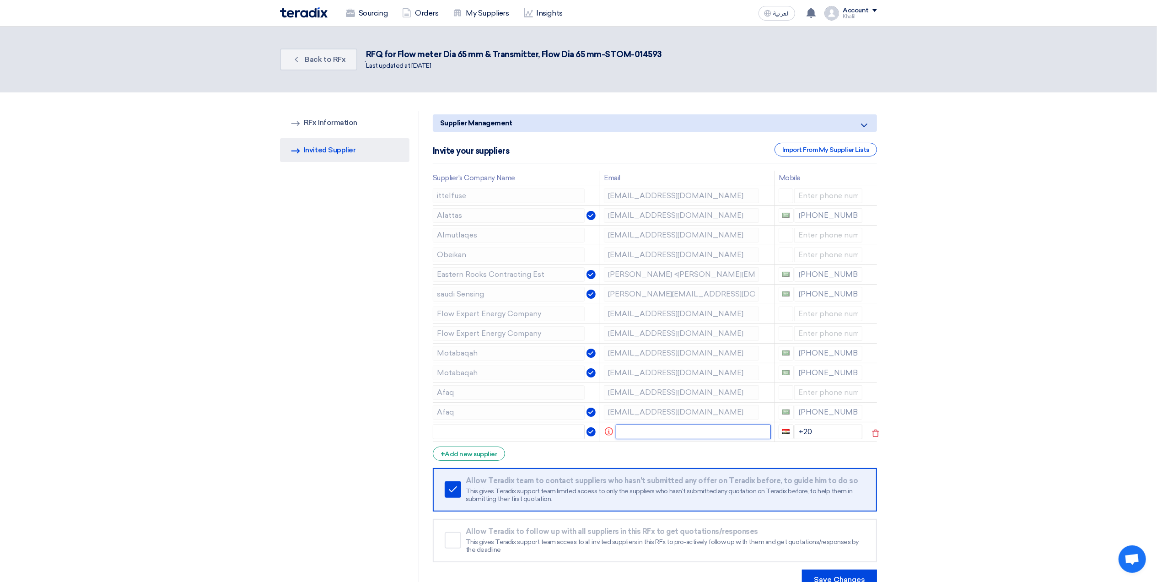
click at [643, 435] on input "text" at bounding box center [693, 432] width 155 height 15
paste input "[EMAIL_ADDRESS][PERSON_NAME][DOMAIN_NAME]"
drag, startPoint x: 685, startPoint y: 434, endPoint x: 658, endPoint y: 434, distance: 27.5
click at [658, 434] on input "[EMAIL_ADDRESS][PERSON_NAME][DOMAIN_NAME]" at bounding box center [686, 432] width 146 height 15
type input "[EMAIL_ADDRESS][PERSON_NAME][DOMAIN_NAME]"
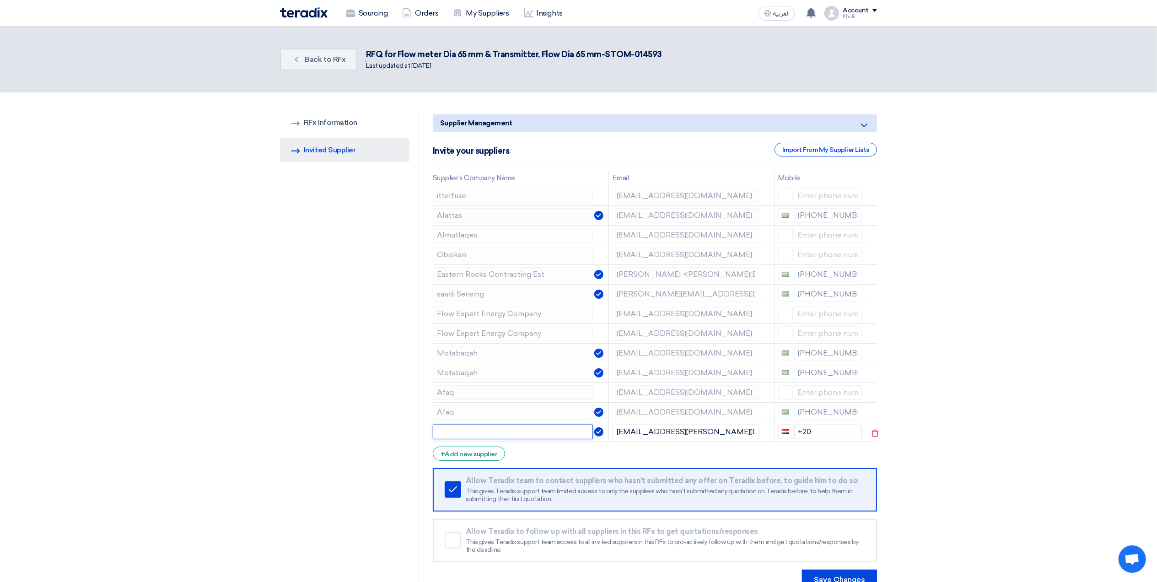
click at [490, 439] on input "text" at bounding box center [513, 432] width 160 height 15
paste input "[PERSON_NAME]."
drag, startPoint x: 469, startPoint y: 438, endPoint x: 431, endPoint y: 436, distance: 38.5
click at [431, 436] on div "Supplier Management Minimize/Maximize Category Invite your suppliers Import Fro…" at bounding box center [655, 350] width 458 height 479
paste input "text"
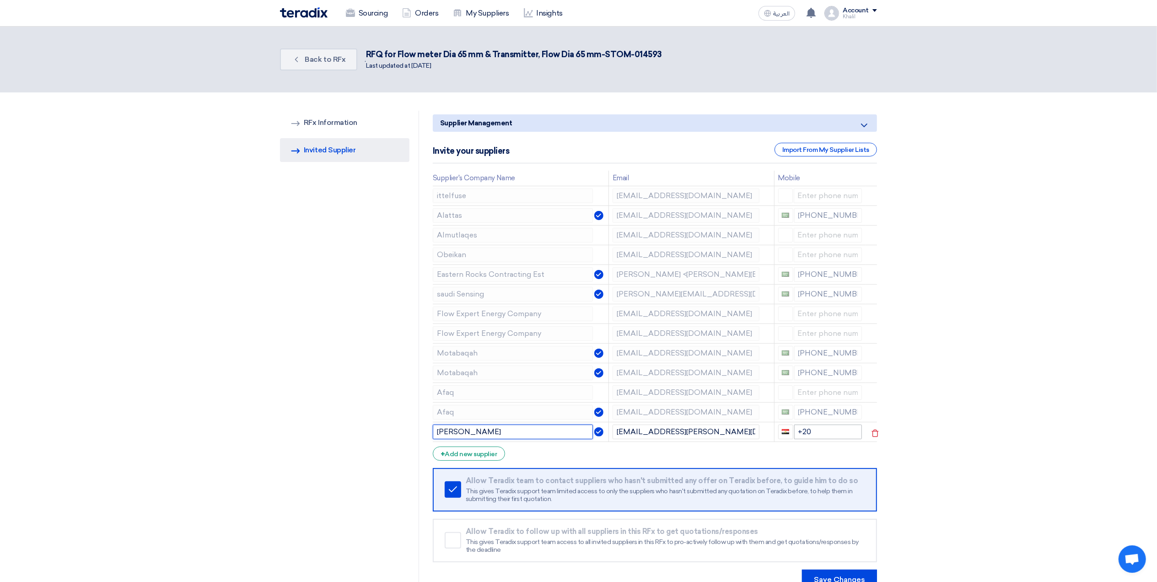
type input "[PERSON_NAME]"
drag, startPoint x: 831, startPoint y: 432, endPoint x: 793, endPoint y: 436, distance: 38.2
click at [794, 436] on input "+20" at bounding box center [828, 432] width 68 height 15
click at [994, 460] on section "RFQ Information RFx Information Invited Suppliers Invited Supplier Supplier Man…" at bounding box center [578, 350] width 1157 height 516
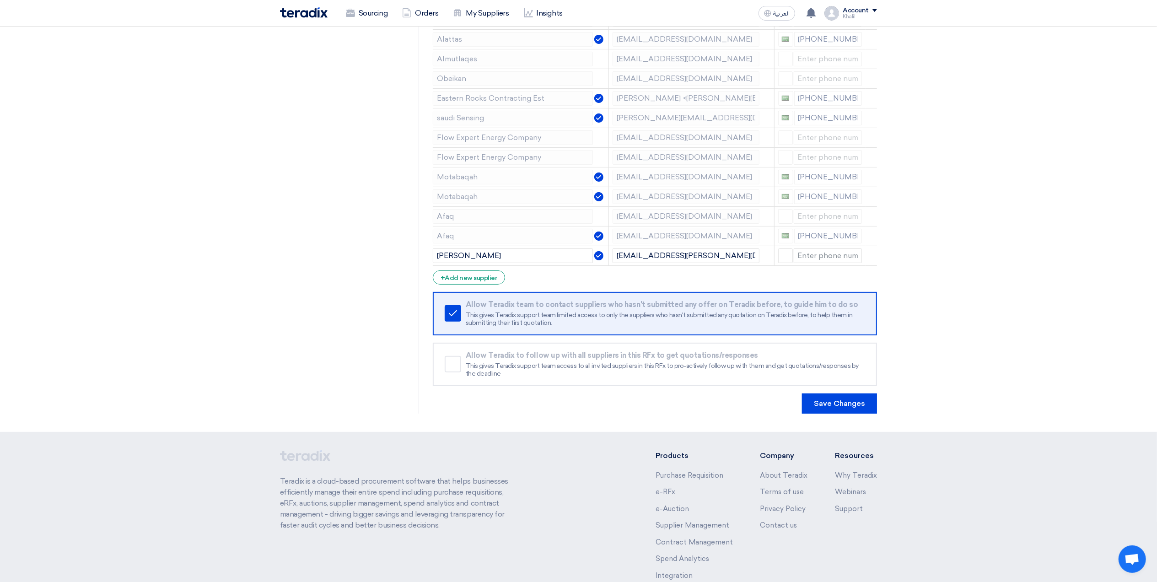
scroll to position [183, 0]
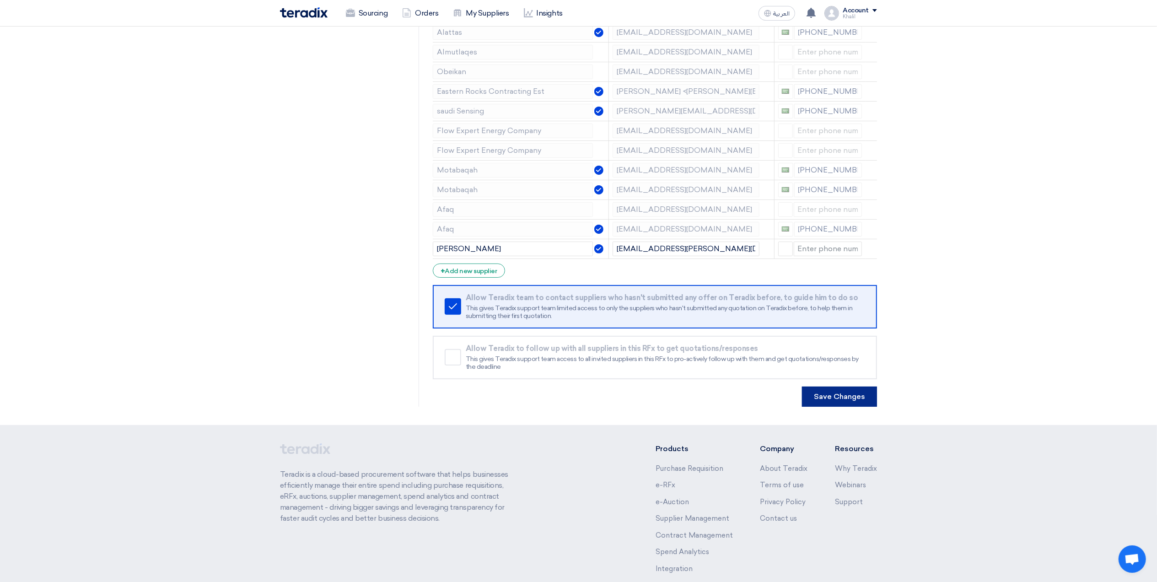
click at [843, 397] on button "Save Changes" at bounding box center [839, 397] width 75 height 20
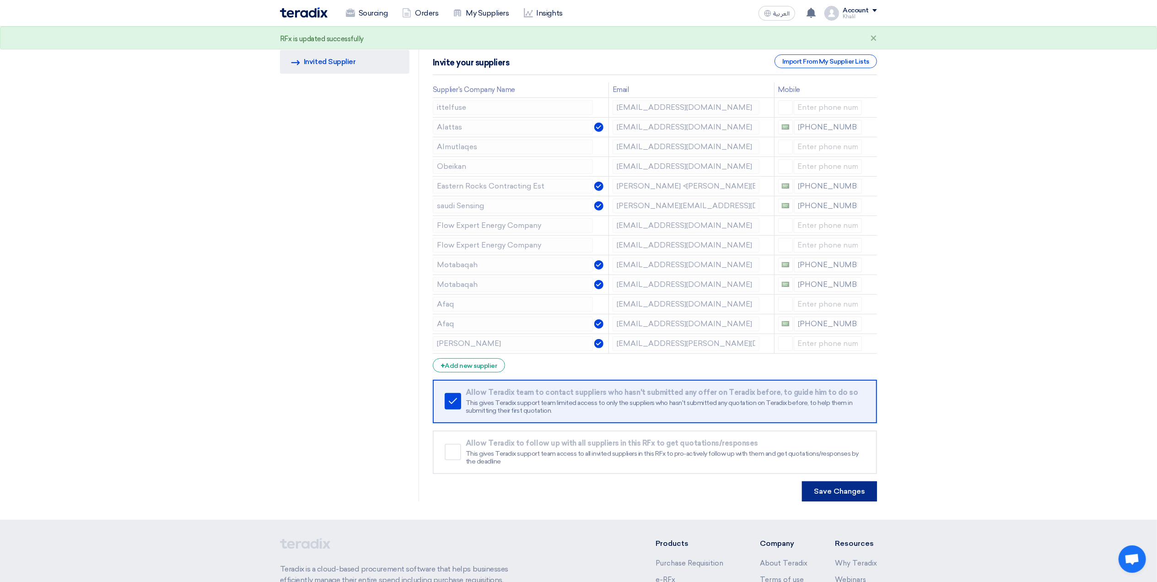
scroll to position [233, 0]
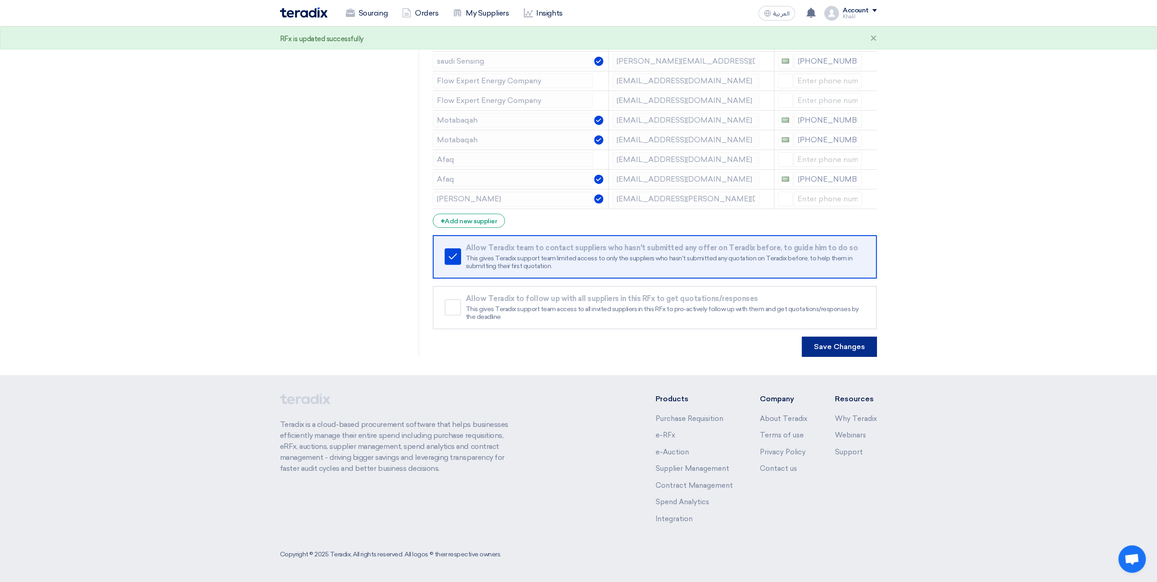
click at [839, 343] on button "Save Changes" at bounding box center [839, 347] width 75 height 20
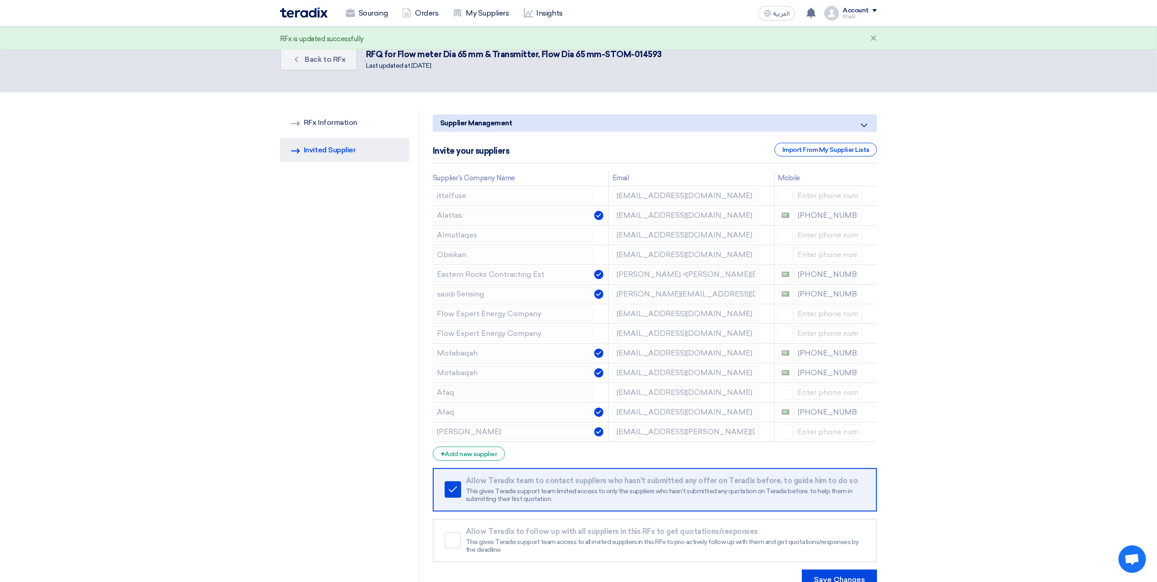
click at [959, 344] on section "RFQ Information RFx Information Invited Suppliers Invited Supplier Supplier Man…" at bounding box center [578, 350] width 1157 height 516
click at [316, 61] on span "Back to RFx" at bounding box center [325, 59] width 41 height 9
